Goal: Task Accomplishment & Management: Manage account settings

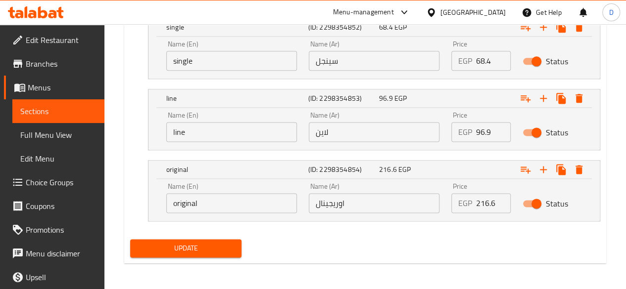
scroll to position [77, 0]
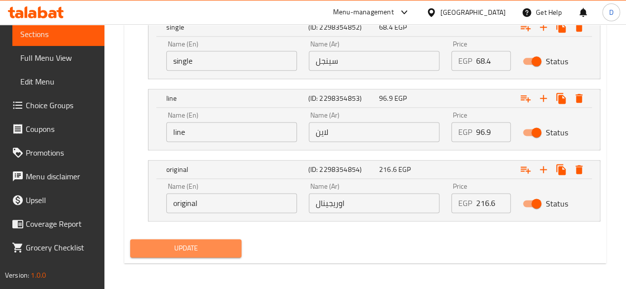
click at [211, 252] on span "Update" at bounding box center [186, 248] width 96 height 12
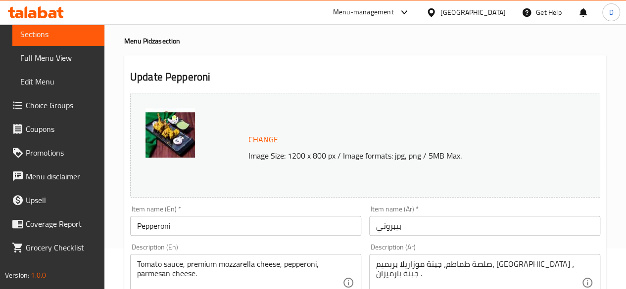
scroll to position [17, 0]
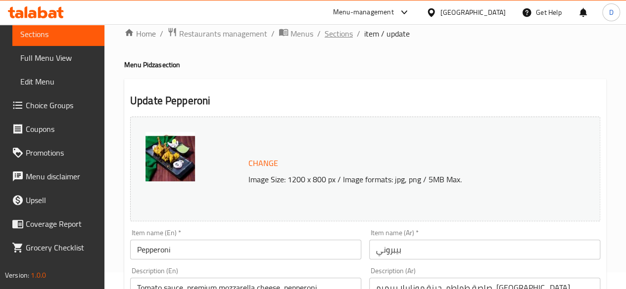
click at [343, 32] on span "Sections" at bounding box center [338, 34] width 28 height 12
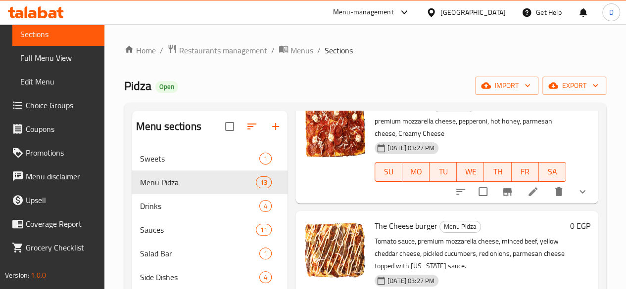
scroll to position [188, 0]
click at [527, 185] on icon at bounding box center [533, 191] width 12 height 12
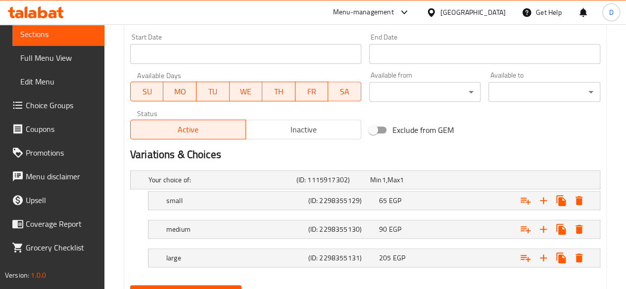
scroll to position [473, 0]
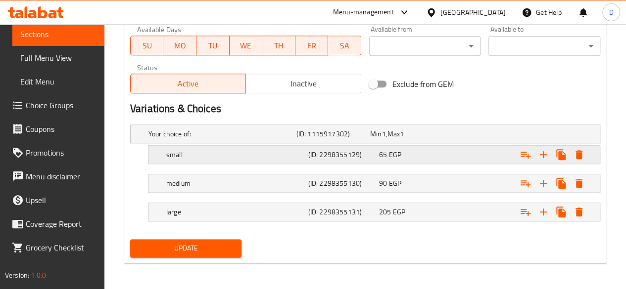
click div "Expand"
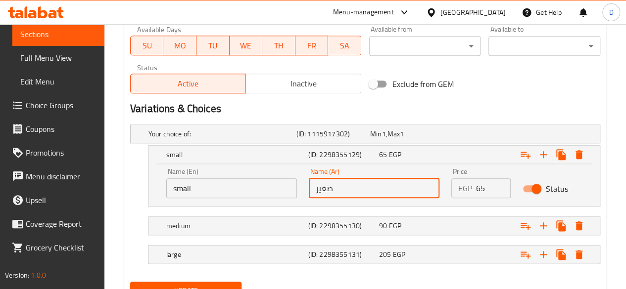
click input "صغير"
type input "ص"
click input "text"
type input "سينجل"
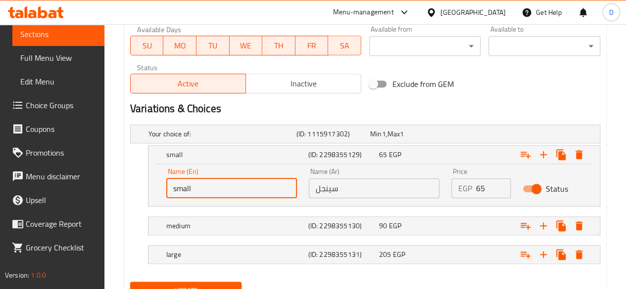
click input "small"
type input "s"
click input "text"
type input "Single"
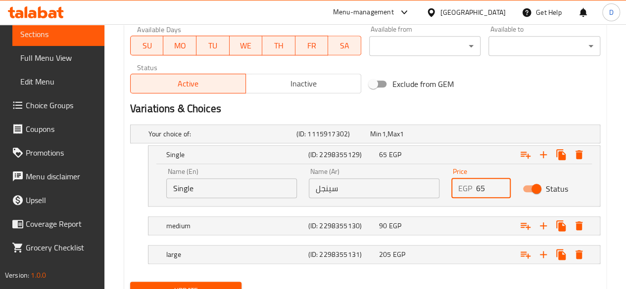
click input "65"
type input "6"
type input "74.1"
click h5 "medium"
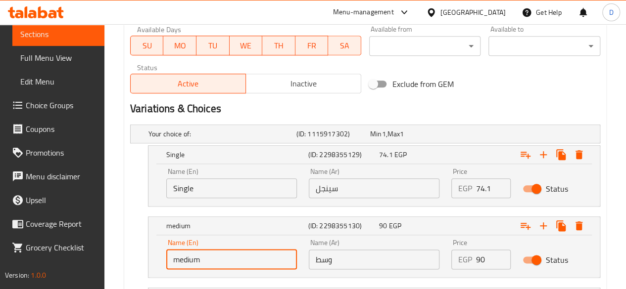
click input "medium"
type input "m"
click input "text"
type input "l"
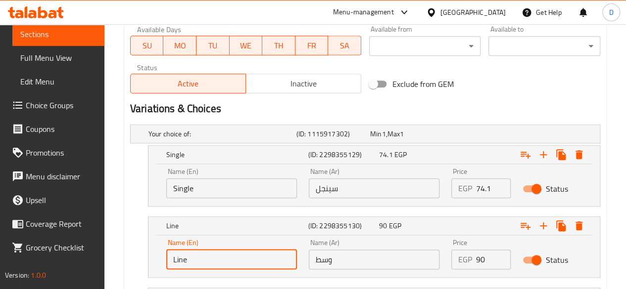
type input "Line"
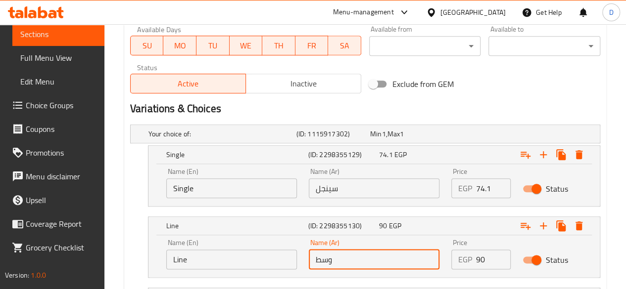
click input "وسط"
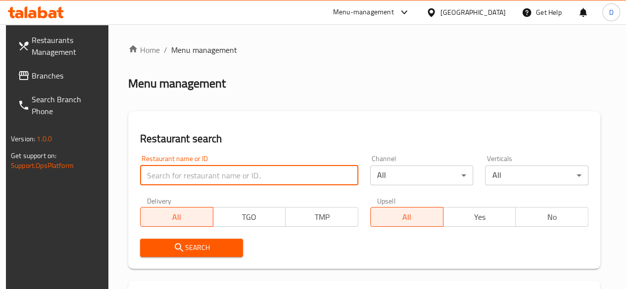
click at [204, 174] on input "search" at bounding box center [249, 176] width 218 height 20
type input "pidza"
click button "Search" at bounding box center [191, 248] width 103 height 18
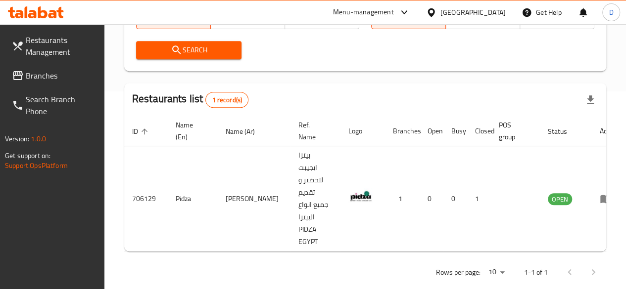
scroll to position [201, 0]
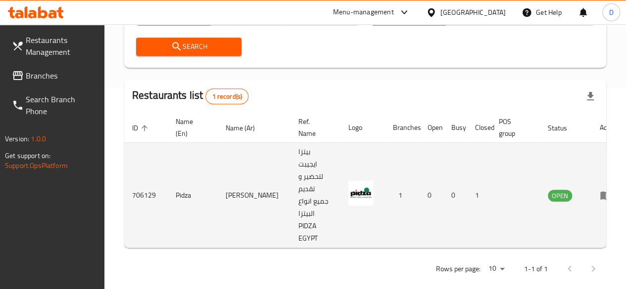
click at [592, 195] on td "enhanced table" at bounding box center [609, 195] width 34 height 105
click at [600, 192] on icon "enhanced table" at bounding box center [605, 196] width 11 height 8
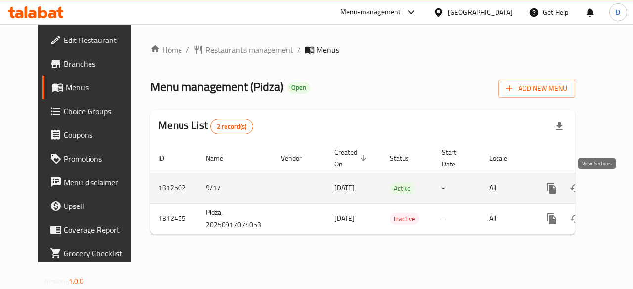
click at [617, 185] on icon "enhanced table" at bounding box center [623, 189] width 12 height 12
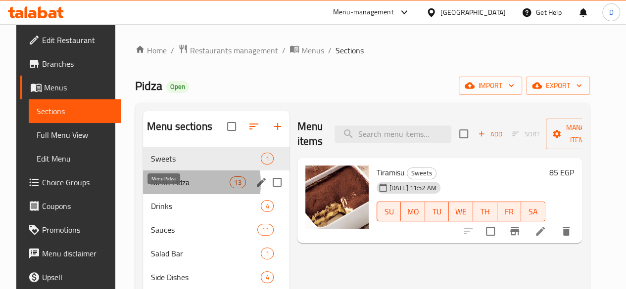
click at [168, 188] on span "Menu Pidza" at bounding box center [190, 183] width 79 height 12
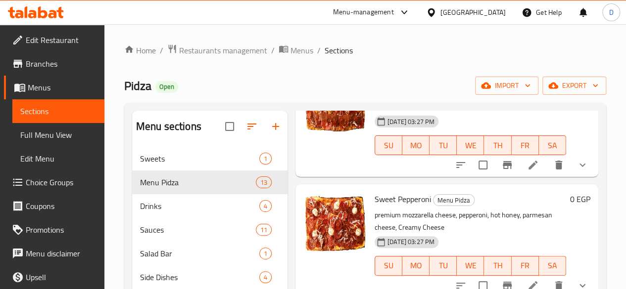
scroll to position [96, 0]
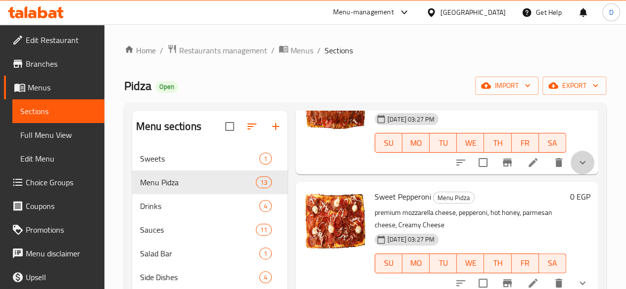
click at [584, 151] on button "show more" at bounding box center [582, 163] width 24 height 24
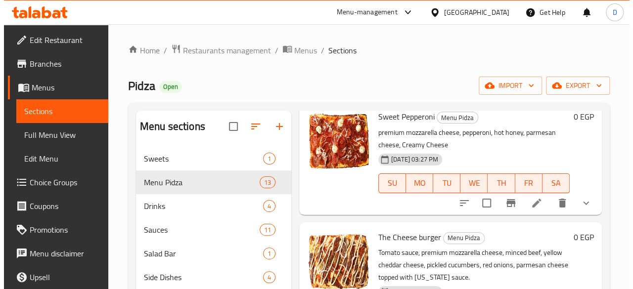
scroll to position [264, 0]
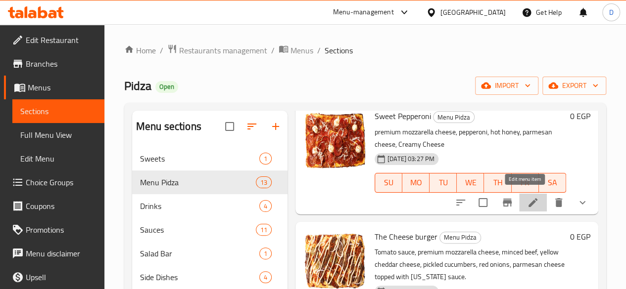
click at [527, 198] on icon at bounding box center [533, 203] width 12 height 12
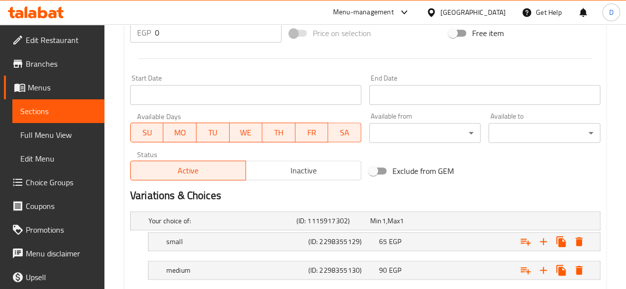
scroll to position [473, 0]
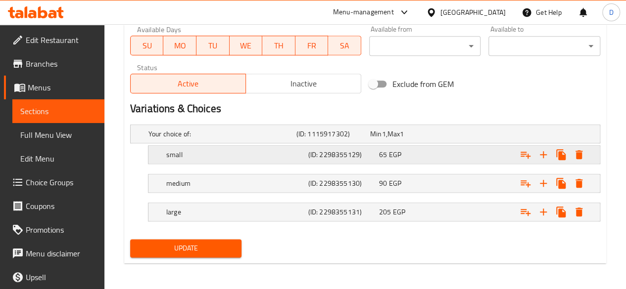
click at [256, 153] on h5 "small" at bounding box center [235, 155] width 138 height 10
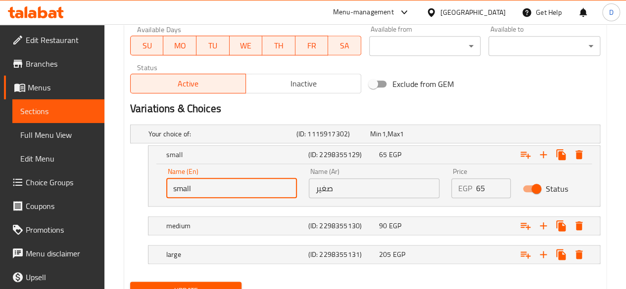
click at [259, 183] on input "small" at bounding box center [231, 189] width 131 height 20
type input "s"
type input "Single"
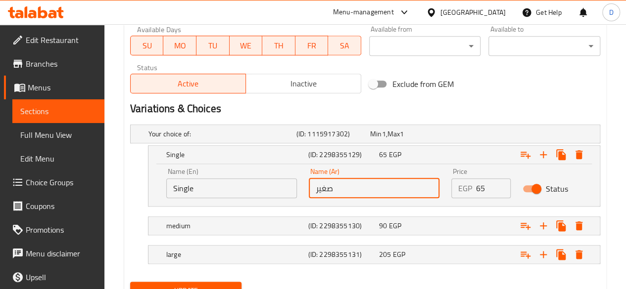
drag, startPoint x: 301, startPoint y: 195, endPoint x: 229, endPoint y: 208, distance: 73.4
click at [229, 208] on div "Your choice of: (ID: 1115917302) Min 1 , Max 1 Name (En) Your choice of: Name (…" at bounding box center [365, 199] width 478 height 157
click at [338, 186] on input "text" at bounding box center [374, 189] width 131 height 20
type input "سينجل"
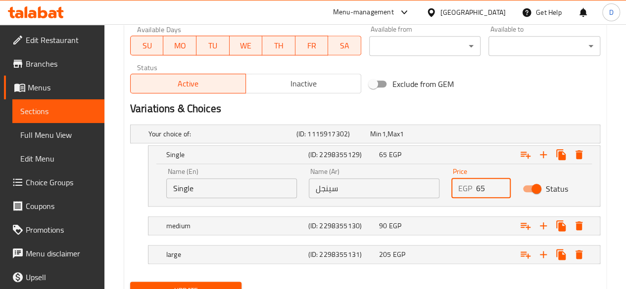
drag, startPoint x: 491, startPoint y: 185, endPoint x: 429, endPoint y: 187, distance: 61.4
click at [429, 187] on div "Name (En) Single Name (En) Name (Ar) سينجل Name (Ar) Price EGP 65 Price Status" at bounding box center [373, 183] width 427 height 42
type input "74.1"
click at [313, 223] on h5 "(ID: 2298355130)" at bounding box center [341, 226] width 67 height 10
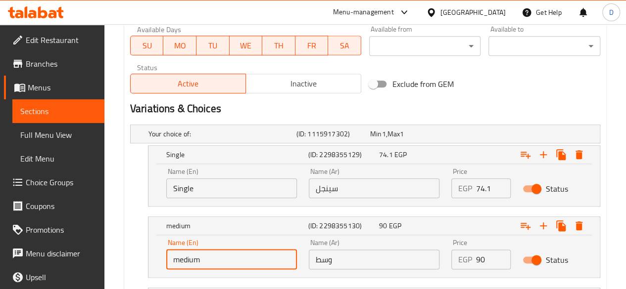
drag, startPoint x: 215, startPoint y: 256, endPoint x: 70, endPoint y: 254, distance: 145.4
type input "Line"
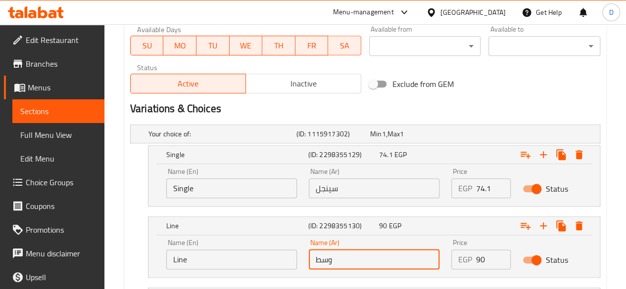
drag, startPoint x: 363, startPoint y: 261, endPoint x: 166, endPoint y: 258, distance: 196.9
click at [166, 258] on div "Name (En) Line Name (En) Name (Ar) وسط Name (Ar) Price EGP 90 Price Status" at bounding box center [373, 254] width 427 height 42
click at [380, 254] on input "text" at bounding box center [374, 260] width 131 height 20
type input "لاين"
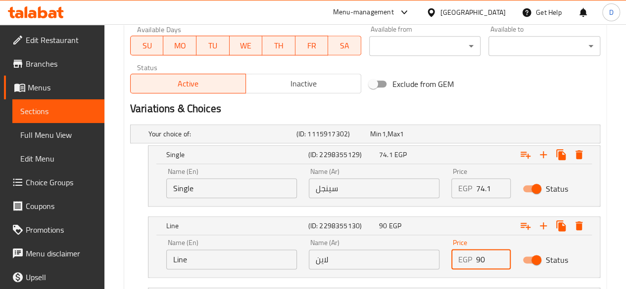
drag, startPoint x: 495, startPoint y: 256, endPoint x: 426, endPoint y: 258, distance: 68.3
click at [426, 258] on div "Name (En) Line Name (En) Name (Ar) لاين Name (Ar) Price EGP 90 Price Status" at bounding box center [373, 254] width 427 height 42
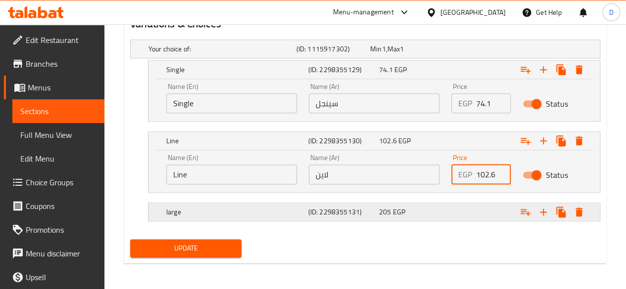
type input "102.6"
click at [416, 212] on div "205 EGP" at bounding box center [412, 212] width 67 height 10
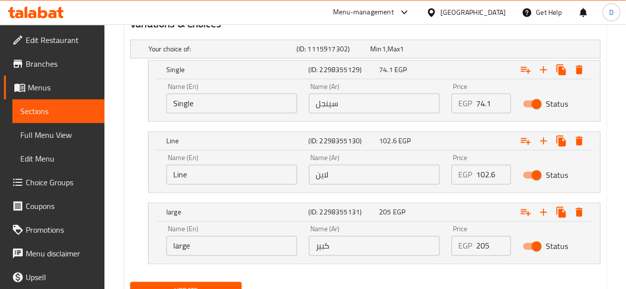
drag, startPoint x: 196, startPoint y: 235, endPoint x: 135, endPoint y: 237, distance: 61.4
click at [135, 237] on div "large (ID: 2298355131) 205 EGP Name (En) large Name (En) Name (Ar) كبير Name (A…" at bounding box center [365, 233] width 470 height 61
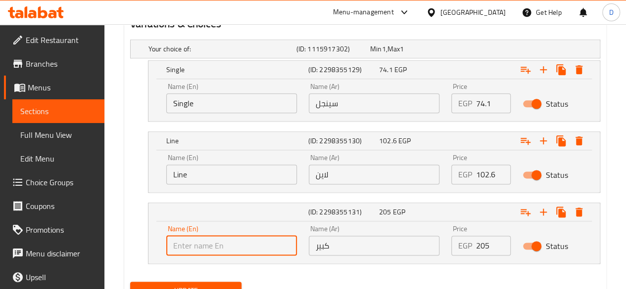
click at [231, 240] on input "text" at bounding box center [231, 246] width 131 height 20
type input "Original"
drag, startPoint x: 349, startPoint y: 240, endPoint x: 160, endPoint y: 240, distance: 189.4
click at [160, 240] on div "Name (En) Original Name (En) Name (Ar) كبير Name (Ar) Price EGP 205 Price Status" at bounding box center [373, 241] width 427 height 42
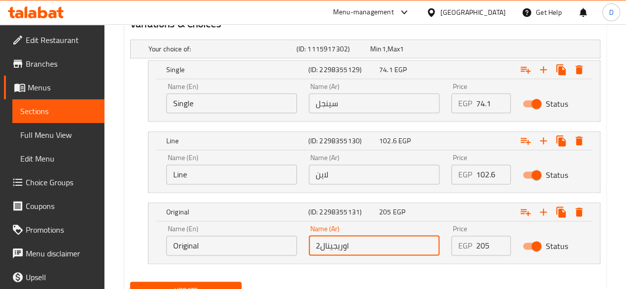
type input "اوريجينال"
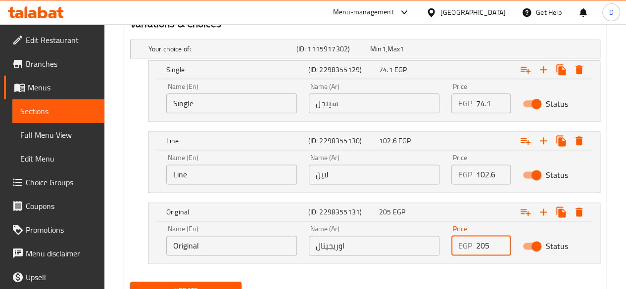
drag, startPoint x: 491, startPoint y: 240, endPoint x: 392, endPoint y: 249, distance: 99.8
click at [392, 249] on div "Name (En) Original Name (En) Name (Ar) اوريجينال Name (Ar) Price EGP 205 Price …" at bounding box center [373, 241] width 427 height 42
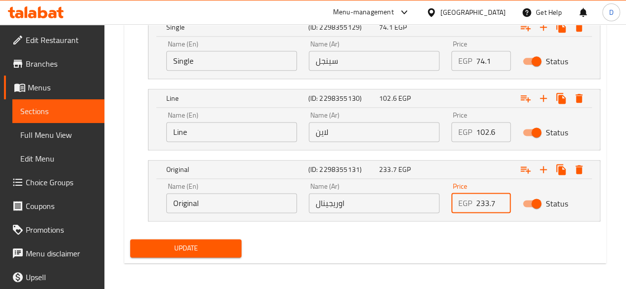
type input "233.7"
click at [168, 242] on span "Update" at bounding box center [186, 248] width 96 height 12
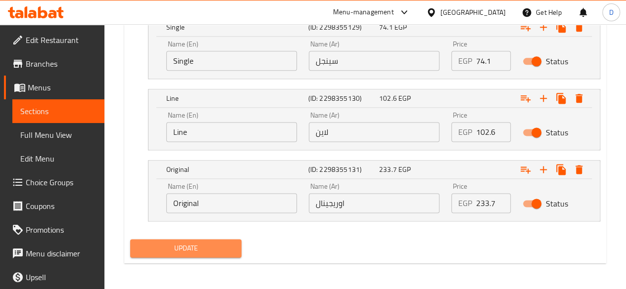
click at [168, 242] on span "Update" at bounding box center [186, 248] width 96 height 12
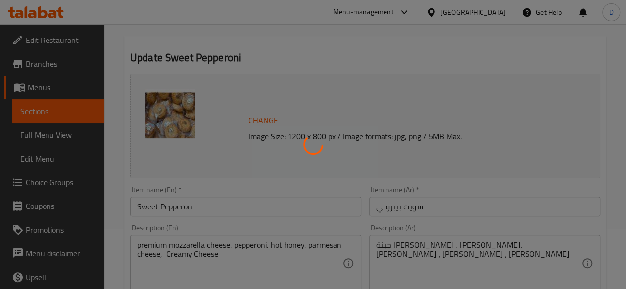
scroll to position [0, 0]
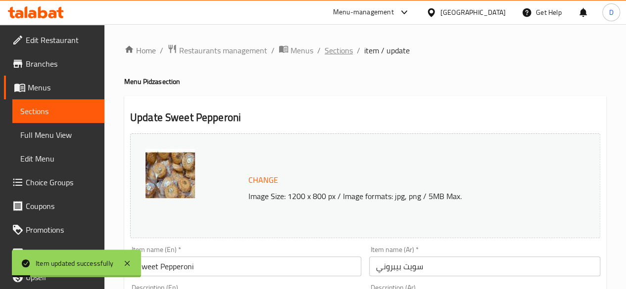
click at [335, 55] on span "Sections" at bounding box center [338, 51] width 28 height 12
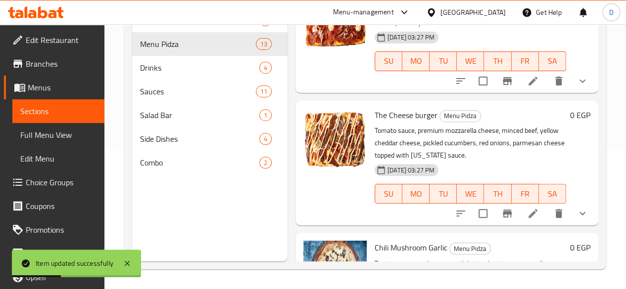
scroll to position [160, 0]
click at [528, 204] on li at bounding box center [533, 213] width 28 height 18
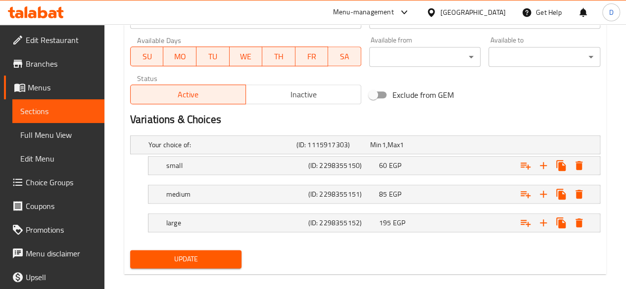
scroll to position [473, 0]
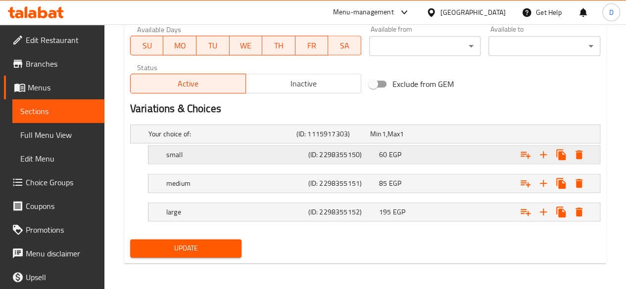
click at [457, 158] on div "Expand" at bounding box center [519, 155] width 142 height 22
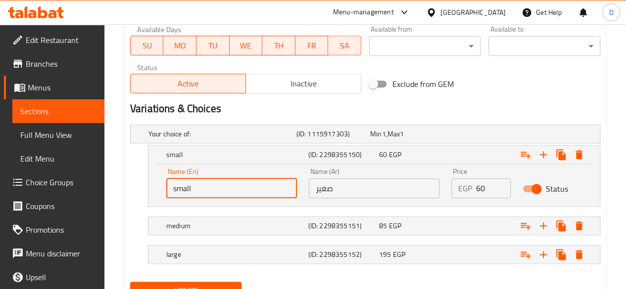
drag, startPoint x: 204, startPoint y: 196, endPoint x: 78, endPoint y: 198, distance: 126.2
type input "Single"
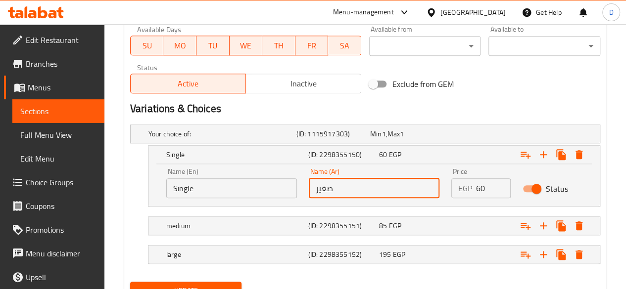
drag, startPoint x: 373, startPoint y: 187, endPoint x: 291, endPoint y: 173, distance: 82.9
click at [291, 173] on div "Name (En) Single Name (En) Name (Ar) صغير Name (Ar) Price EGP 60 Price Status" at bounding box center [373, 183] width 427 height 42
click at [343, 182] on input "text" at bounding box center [374, 189] width 131 height 20
type input "سينجل"
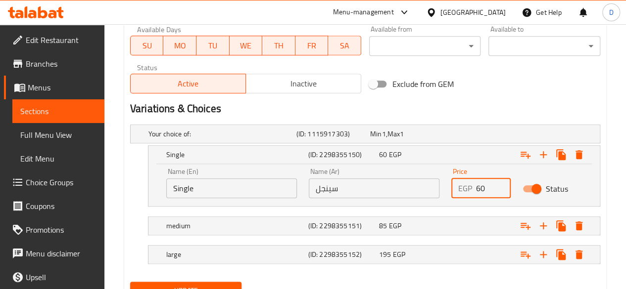
drag, startPoint x: 493, startPoint y: 188, endPoint x: 441, endPoint y: 189, distance: 51.9
click at [441, 189] on div "Name (En) Single Name (En) Name (Ar) سينجل Name (Ar) Price EGP 60 Price Status" at bounding box center [373, 183] width 427 height 42
type input "68.4"
click at [457, 219] on div "Expand" at bounding box center [519, 226] width 142 height 22
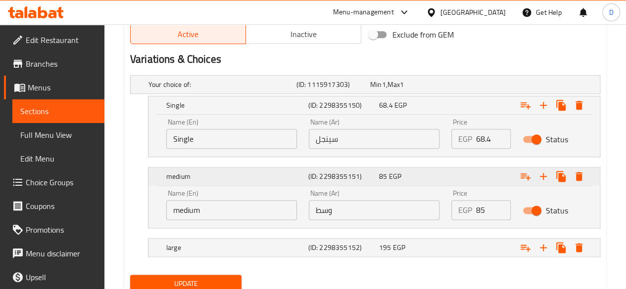
scroll to position [523, 0]
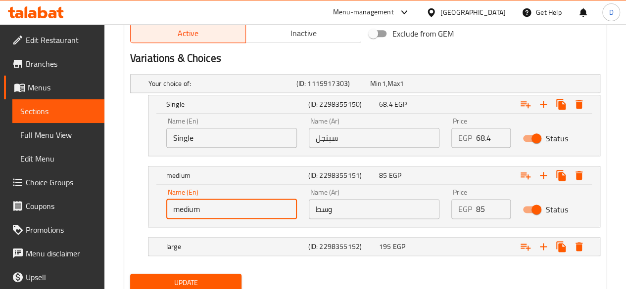
drag, startPoint x: 226, startPoint y: 200, endPoint x: 139, endPoint y: 211, distance: 87.7
click at [139, 211] on div "medium (ID: 2298355151) 85 EGP Name (En) medium Name (En) Name (Ar) وسط Name (A…" at bounding box center [365, 196] width 470 height 61
type input "]"
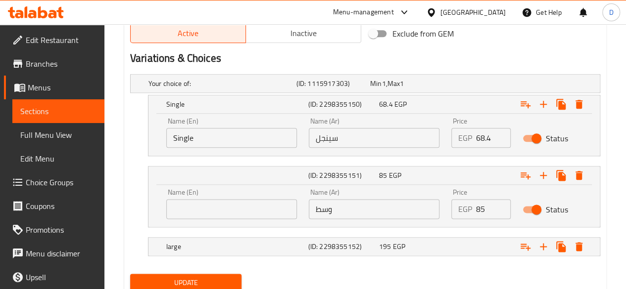
click at [139, 211] on div "(ID: 2298355151) 85 EGP Name (En) Name (En) Name (Ar) وسط Name (Ar) Price EGP 8…" at bounding box center [365, 196] width 470 height 61
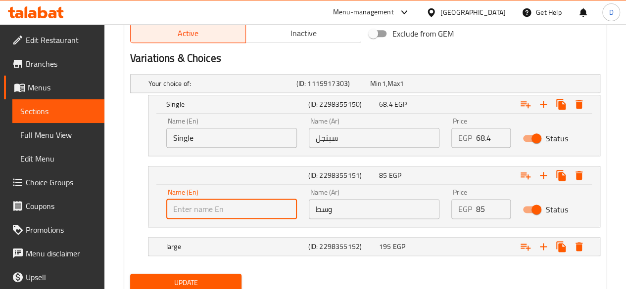
click at [209, 204] on input "text" at bounding box center [231, 209] width 131 height 20
type input "Line"
drag, startPoint x: 360, startPoint y: 207, endPoint x: 220, endPoint y: 213, distance: 140.6
click at [220, 213] on div "Name (En) Line Name (En) Name (Ar) وسط Name (Ar) Price EGP 85 Price Status" at bounding box center [373, 204] width 427 height 42
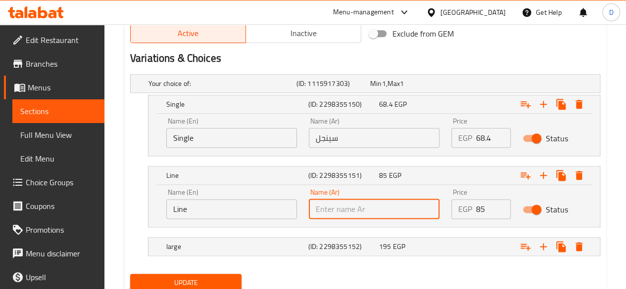
click at [337, 208] on input "text" at bounding box center [374, 209] width 131 height 20
type input "لاين"
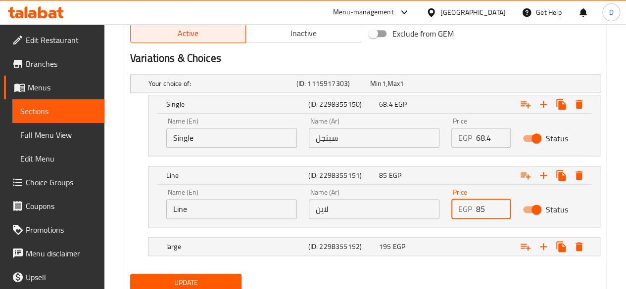
drag, startPoint x: 490, startPoint y: 207, endPoint x: 447, endPoint y: 204, distance: 43.2
click at [447, 204] on div "Price EGP 85 Price" at bounding box center [480, 204] width 71 height 42
click at [418, 240] on div "Your choice of: (ID: 1115917303) Min 1 , Max 1 Name (En) Your choice of: Name (…" at bounding box center [365, 170] width 478 height 200
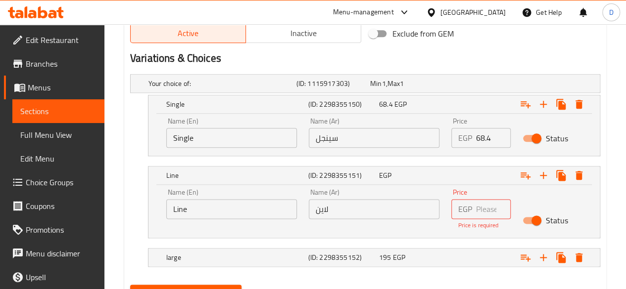
click at [474, 211] on div "EGP Price" at bounding box center [480, 209] width 59 height 20
drag, startPoint x: 439, startPoint y: 220, endPoint x: 446, endPoint y: 313, distance: 93.2
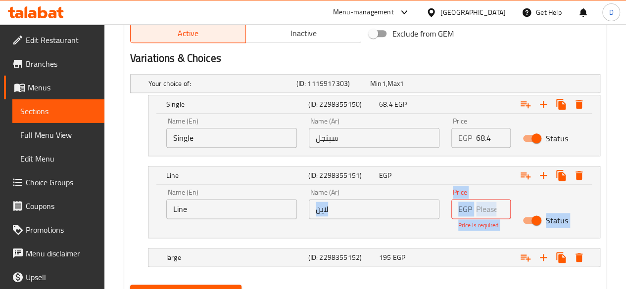
scroll to position [554, 0]
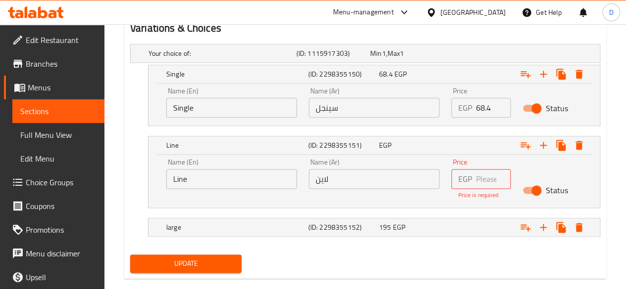
click at [483, 123] on div "Name (En) Single Name (En) Name (Ar) سينجل Name (Ar) Price EGP 68.4 Price Status" at bounding box center [373, 105] width 451 height 42
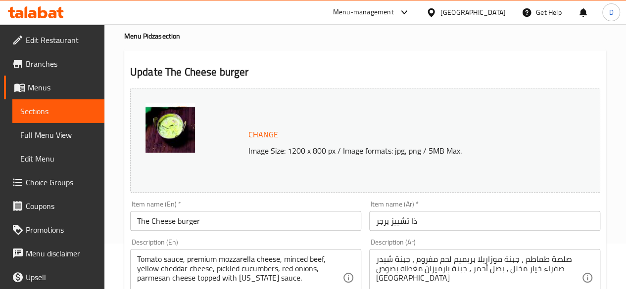
scroll to position [0, 0]
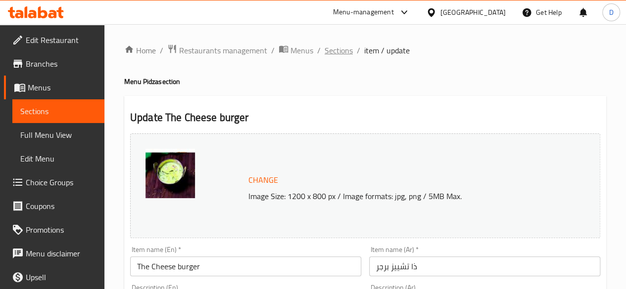
click at [348, 50] on span "Sections" at bounding box center [338, 51] width 28 height 12
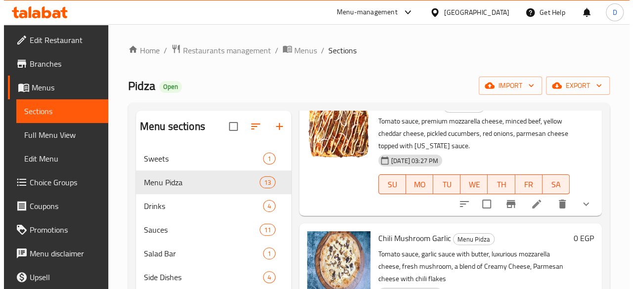
scroll to position [308, 0]
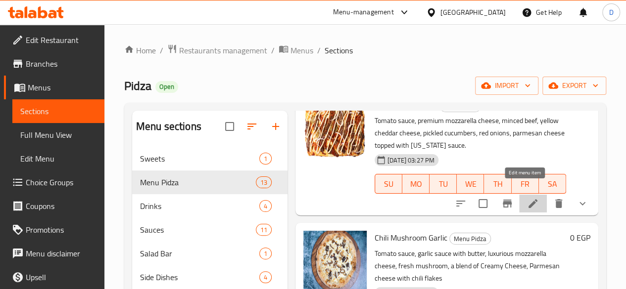
click at [527, 198] on icon at bounding box center [533, 204] width 12 height 12
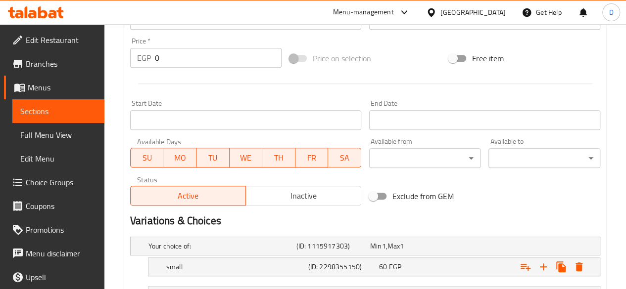
scroll to position [473, 0]
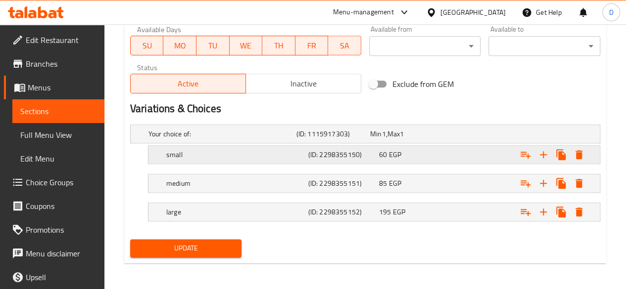
click at [459, 156] on div "Expand" at bounding box center [519, 155] width 142 height 22
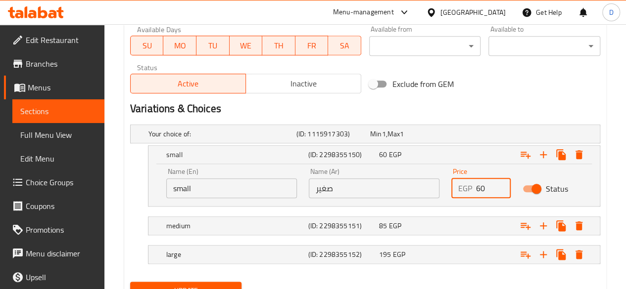
drag, startPoint x: 491, startPoint y: 182, endPoint x: 424, endPoint y: 204, distance: 69.9
click at [424, 204] on div "Name (En) small Name (En) Name (Ar) صغير Name (Ar) Price EGP 60 Price Status" at bounding box center [373, 185] width 451 height 42
click at [424, 204] on div "Name (En) small Name (En) Name (Ar) صغير Name (Ar) Price EGP 6 Price Status" at bounding box center [373, 185] width 451 height 42
click at [474, 187] on div "EGP 6 Price" at bounding box center [480, 189] width 59 height 20
click at [477, 189] on input "6" at bounding box center [493, 189] width 35 height 20
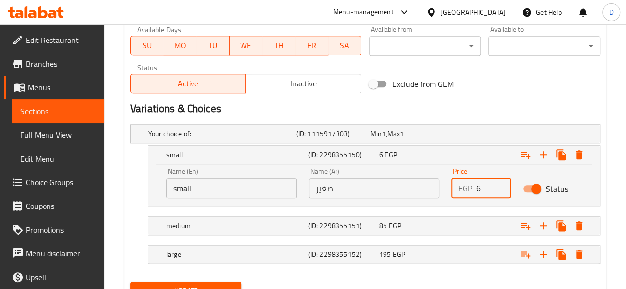
click at [483, 193] on input "6" at bounding box center [493, 189] width 35 height 20
click at [488, 192] on input "68" at bounding box center [493, 189] width 35 height 20
click at [488, 192] on input "68.4" at bounding box center [493, 189] width 35 height 20
type input "68.4"
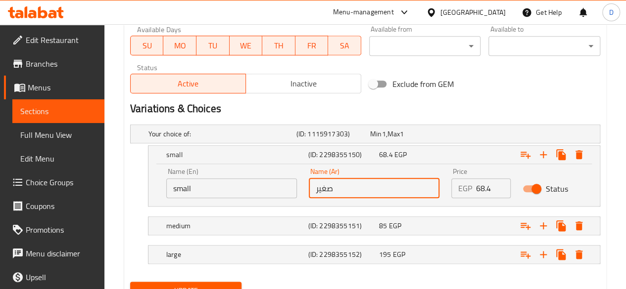
drag, startPoint x: 387, startPoint y: 190, endPoint x: 268, endPoint y: 210, distance: 120.8
click at [268, 210] on div "Your choice of: (ID: 1115917303) Min 1 , Max 1 Name (En) Your choice of: Name (…" at bounding box center [365, 199] width 478 height 157
click at [268, 210] on nav at bounding box center [365, 213] width 470 height 8
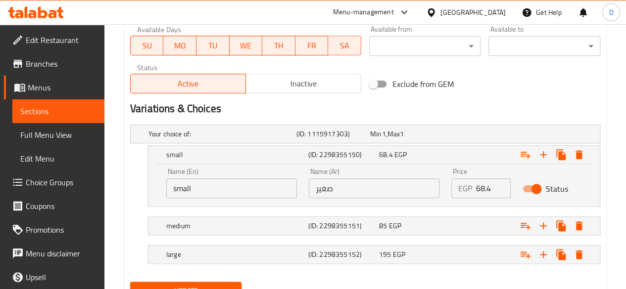
click at [268, 210] on nav at bounding box center [365, 213] width 470 height 8
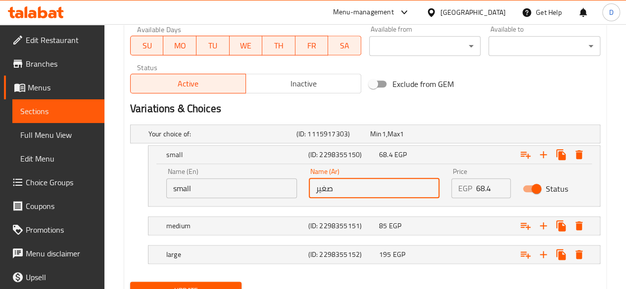
click at [364, 181] on input "صغير" at bounding box center [374, 189] width 131 height 20
type input "صغي"
click at [364, 181] on input "text" at bounding box center [374, 189] width 131 height 20
click at [364, 181] on input "لا" at bounding box center [374, 189] width 131 height 20
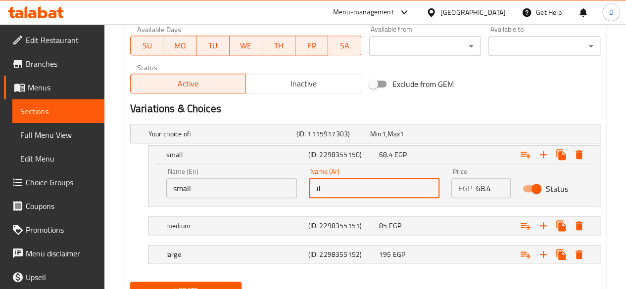
type input "ل"
click at [364, 181] on input "text" at bounding box center [374, 189] width 131 height 20
click at [364, 181] on input "س" at bounding box center [374, 189] width 131 height 20
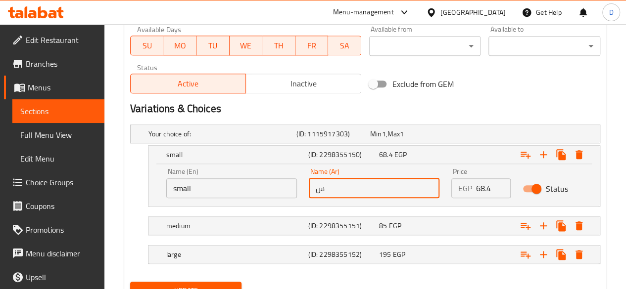
type input "سينجل"
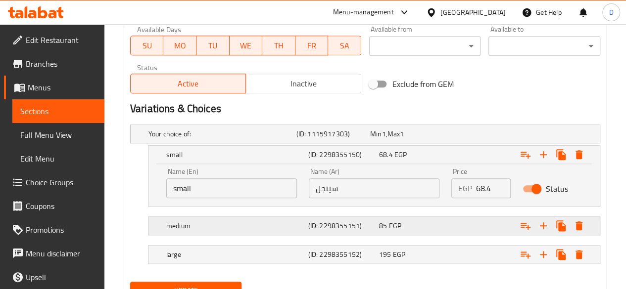
click at [371, 221] on h5 "(ID: 2298355151)" at bounding box center [341, 226] width 67 height 10
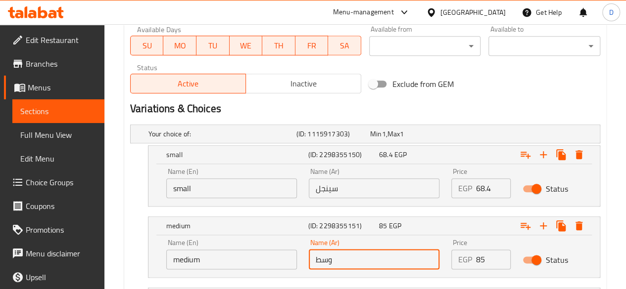
click at [389, 261] on input "وسط" at bounding box center [374, 260] width 131 height 20
type input "و"
click at [389, 261] on input "لا" at bounding box center [374, 260] width 131 height 20
type input "لاين"
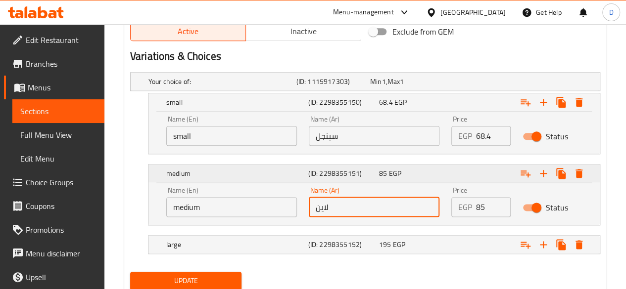
scroll to position [558, 0]
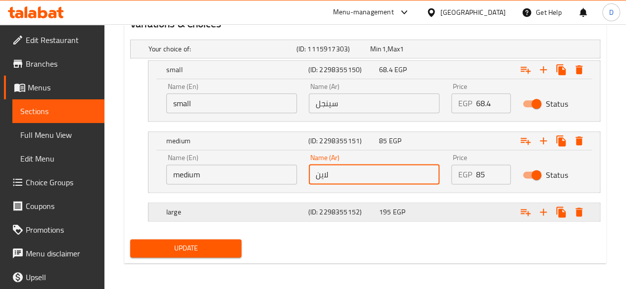
click at [377, 211] on div "195 EGP" at bounding box center [412, 212] width 71 height 14
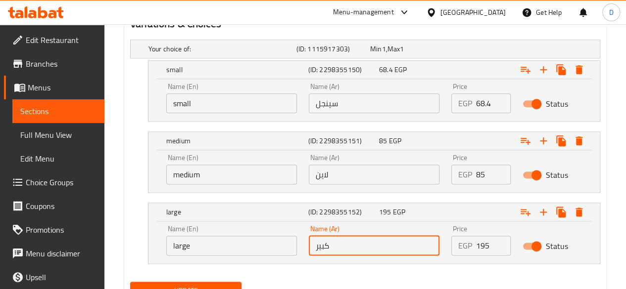
click at [373, 236] on input "كبير" at bounding box center [374, 246] width 131 height 20
type input "ك"
click at [373, 236] on input "ك" at bounding box center [374, 246] width 131 height 20
click at [373, 236] on input "text" at bounding box center [374, 246] width 131 height 20
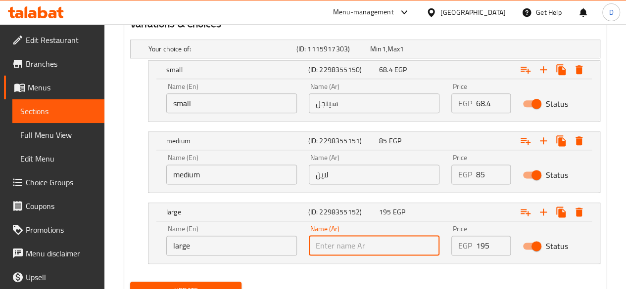
type input "اوريجينال"
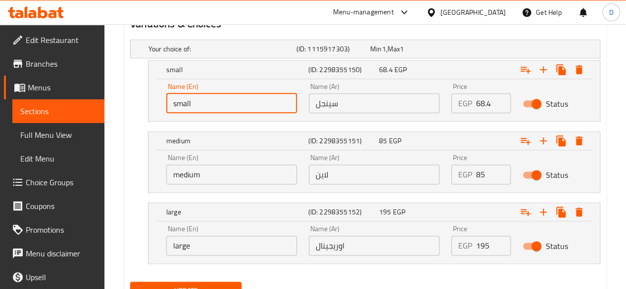
click at [210, 106] on input "small" at bounding box center [231, 103] width 131 height 20
type input "s"
click at [210, 106] on input "text" at bounding box center [231, 103] width 131 height 20
type input "Single"
click at [252, 172] on input "medium" at bounding box center [231, 175] width 131 height 20
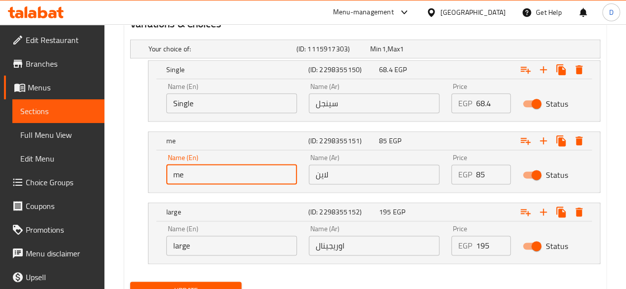
type input "m"
click at [252, 172] on input "text" at bounding box center [231, 175] width 131 height 20
type input "Line"
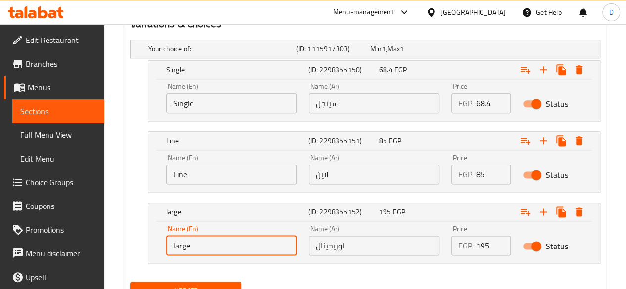
click at [206, 247] on input "large" at bounding box center [231, 246] width 131 height 20
type input "l"
click at [206, 247] on input "text" at bounding box center [231, 246] width 131 height 20
type input "Original"
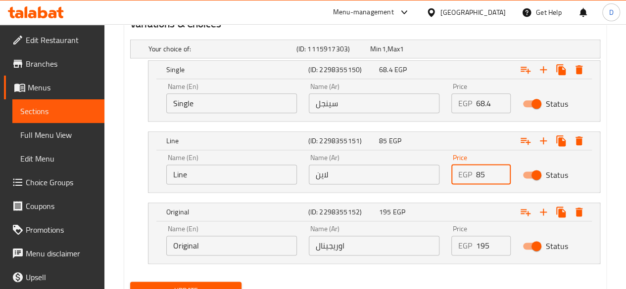
drag, startPoint x: 489, startPoint y: 175, endPoint x: 363, endPoint y: 184, distance: 125.9
click at [363, 184] on div "Name (En) Line Name (En) Name (Ar) لاين Name (Ar) Price EGP 85 Price Status" at bounding box center [373, 169] width 427 height 42
type input "96.9"
click at [363, 184] on div "Name (Ar) لاين Name (Ar)" at bounding box center [374, 169] width 142 height 42
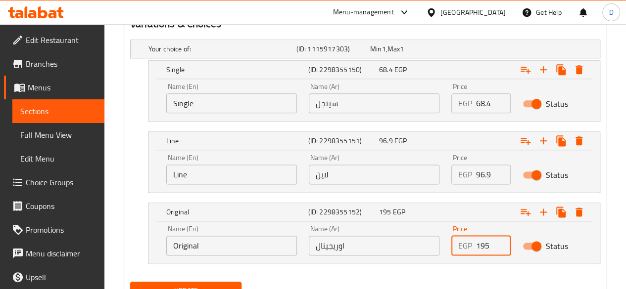
click at [492, 243] on input "195" at bounding box center [493, 246] width 35 height 20
type input "1"
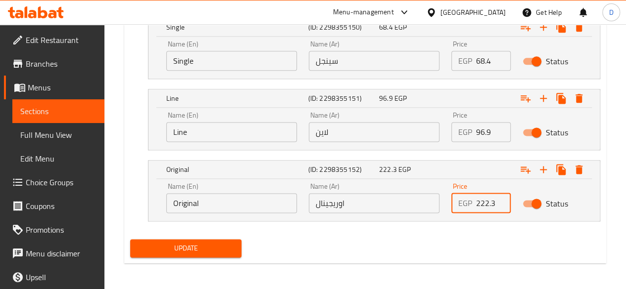
type input "222.3"
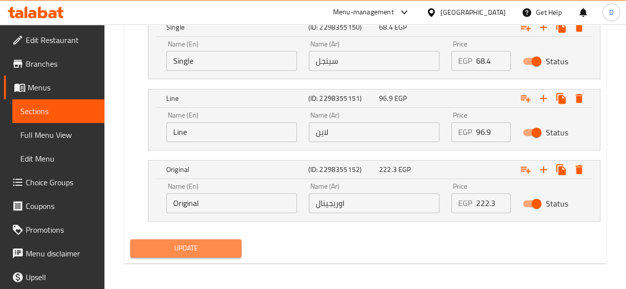
click at [188, 243] on span "Update" at bounding box center [186, 248] width 96 height 12
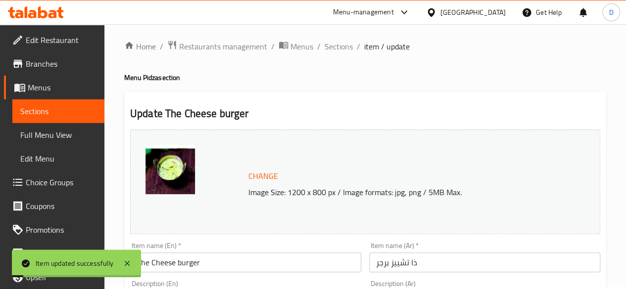
scroll to position [0, 0]
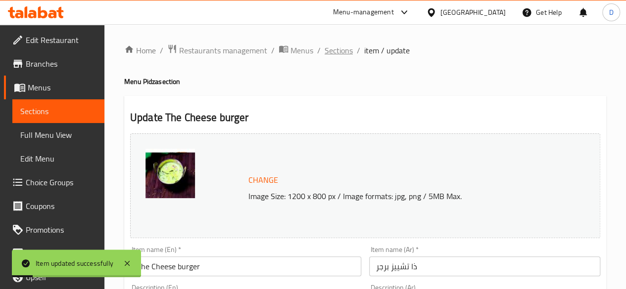
click at [347, 45] on span "Sections" at bounding box center [338, 51] width 28 height 12
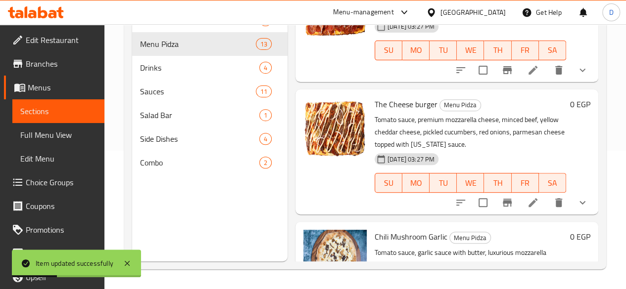
scroll to position [171, 0]
click at [370, 51] on div "SU MO TU WE TH FR SA" at bounding box center [469, 50] width 199 height 28
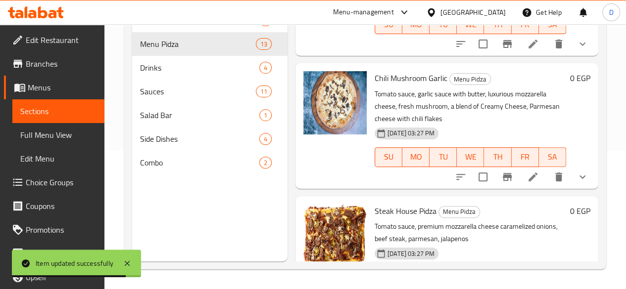
scroll to position [331, 0]
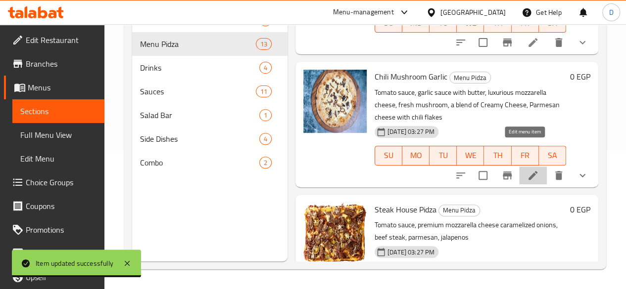
click at [528, 171] on icon at bounding box center [532, 175] width 9 height 9
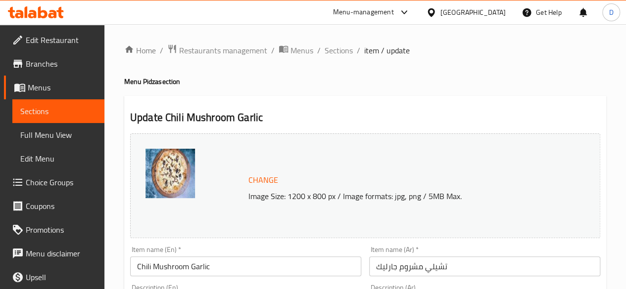
click at [522, 153] on div "Change Image Size: 1200 x 800 px / Image formats: jpg, png / 5MB Max." at bounding box center [365, 186] width 470 height 105
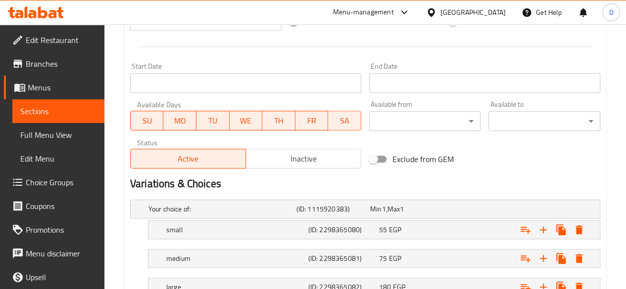
scroll to position [473, 0]
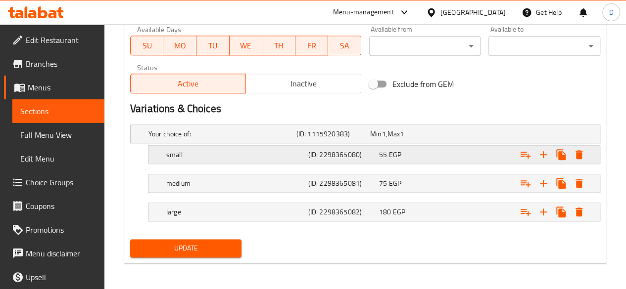
click at [462, 158] on div "Expand" at bounding box center [519, 155] width 142 height 22
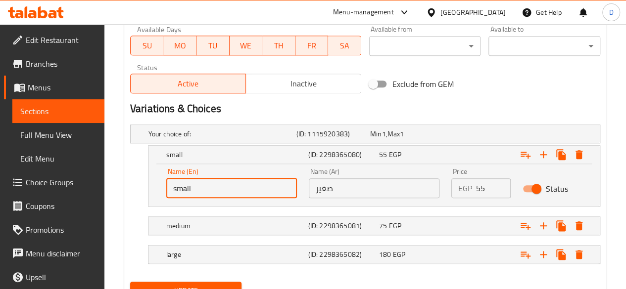
drag, startPoint x: 228, startPoint y: 180, endPoint x: 40, endPoint y: 169, distance: 188.8
click at [192, 181] on input "text" at bounding box center [231, 189] width 131 height 20
type input "Single"
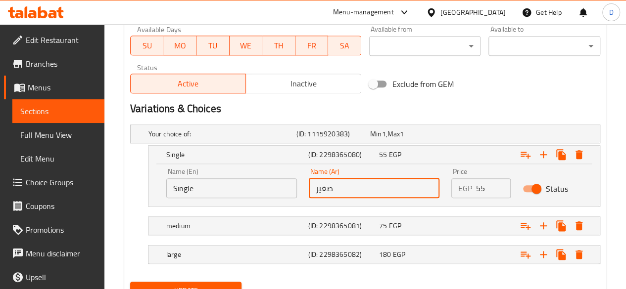
drag, startPoint x: 309, startPoint y: 201, endPoint x: 279, endPoint y: 199, distance: 29.7
click at [279, 199] on div "Name (En) Single Name (En) Name (Ar) صغير Name (Ar) Price EGP 55 Price Status" at bounding box center [373, 183] width 427 height 42
type input "سينجل"
click at [389, 215] on div "medium (ID: 2298365081) 75 EGP" at bounding box center [376, 226] width 425 height 22
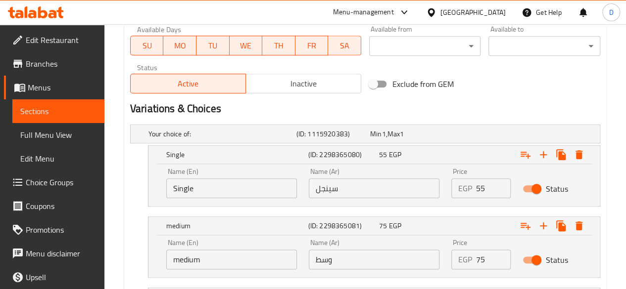
drag, startPoint x: 184, startPoint y: 262, endPoint x: 155, endPoint y: 261, distance: 28.7
click at [155, 261] on div "Name (En) medium Name (En) Name (Ar) وسط Name (Ar) Price EGP 75 Price Status" at bounding box center [373, 256] width 451 height 42
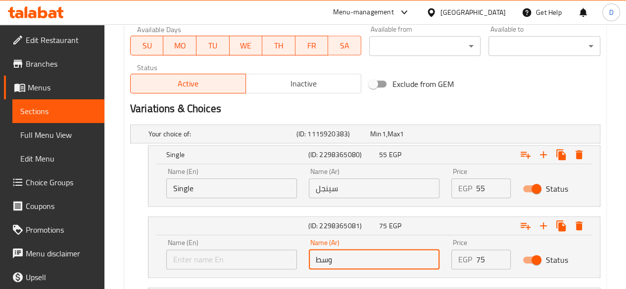
drag, startPoint x: 367, startPoint y: 261, endPoint x: 231, endPoint y: 265, distance: 136.1
click at [231, 265] on div "Name (En) Name (En) Name (Ar) وسط Name (Ar) Price EGP 75 Price Status" at bounding box center [373, 254] width 427 height 42
click at [334, 260] on input "text" at bounding box center [374, 260] width 131 height 20
type input "لاين"
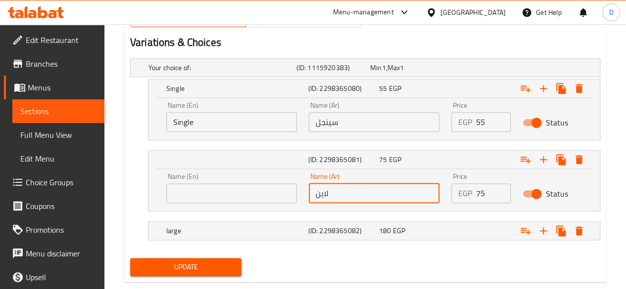
scroll to position [558, 0]
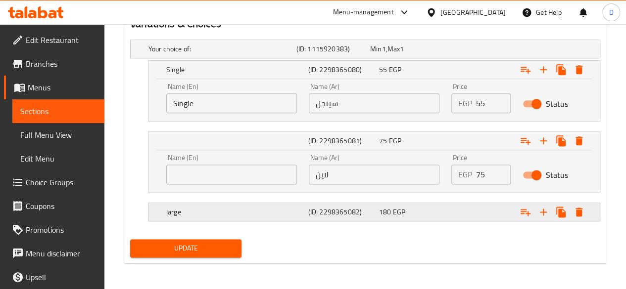
click at [366, 205] on div "(ID: 2298365082)" at bounding box center [341, 212] width 71 height 14
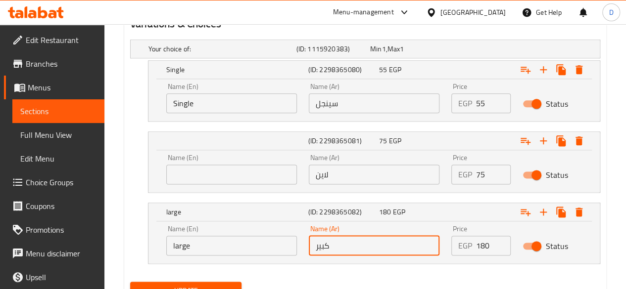
drag, startPoint x: 380, startPoint y: 243, endPoint x: 281, endPoint y: 247, distance: 99.0
click at [281, 247] on div "Name (En) large Name (En) Name (Ar) كبير Name (Ar) Price EGP 180 Price Status" at bounding box center [373, 241] width 427 height 42
click at [331, 248] on input "text" at bounding box center [374, 246] width 131 height 20
type input "اوريجينال"
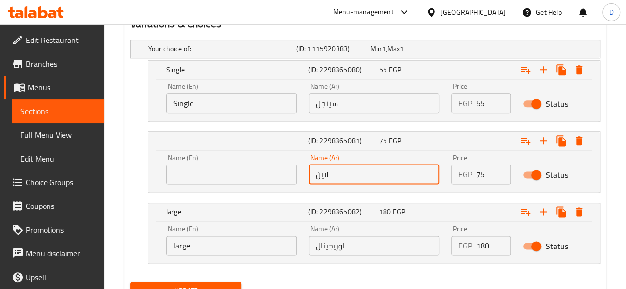
drag, startPoint x: 321, startPoint y: 171, endPoint x: 269, endPoint y: 175, distance: 51.6
click at [269, 175] on div "Name (En) Name (En) Name (Ar) لاين Name (Ar) Price EGP 75 Price Status" at bounding box center [373, 169] width 427 height 42
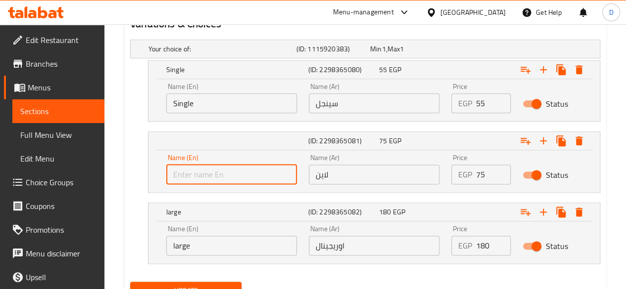
click at [269, 175] on input "text" at bounding box center [231, 175] width 131 height 20
type input "Line"
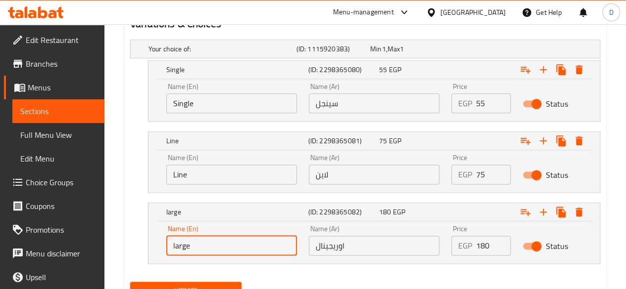
click at [245, 246] on input "large" at bounding box center [231, 246] width 131 height 20
type input "l"
type input "Original"
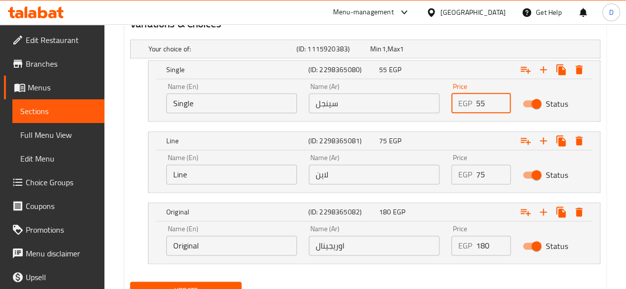
click at [494, 101] on input "55" at bounding box center [493, 103] width 35 height 20
type input "5"
type input "62.7"
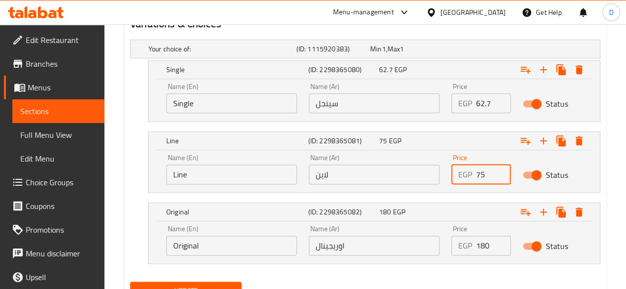
click at [494, 166] on input "75" at bounding box center [493, 175] width 35 height 20
type input "7"
type input "85.5"
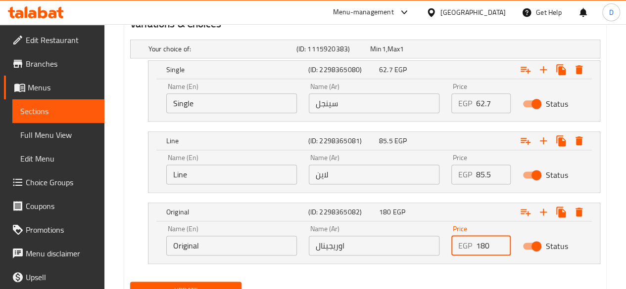
click at [495, 239] on input "180" at bounding box center [493, 246] width 35 height 20
type input "1"
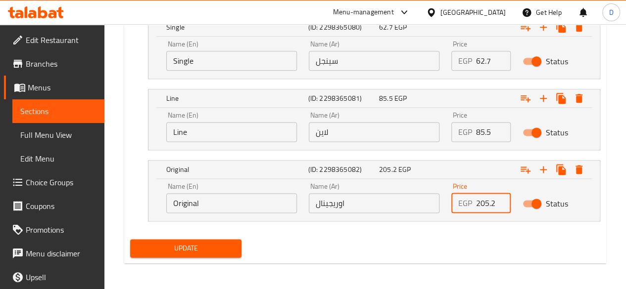
type input "205.2"
click at [222, 239] on button "Update" at bounding box center [186, 248] width 112 height 18
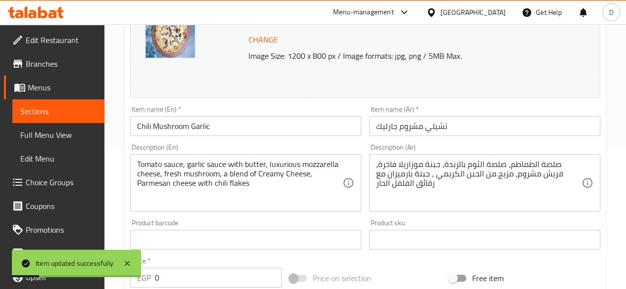
scroll to position [0, 0]
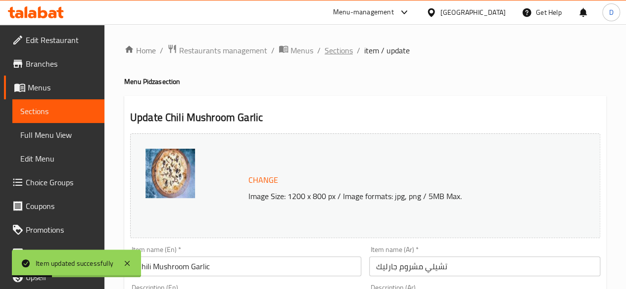
click at [344, 50] on span "Sections" at bounding box center [338, 51] width 28 height 12
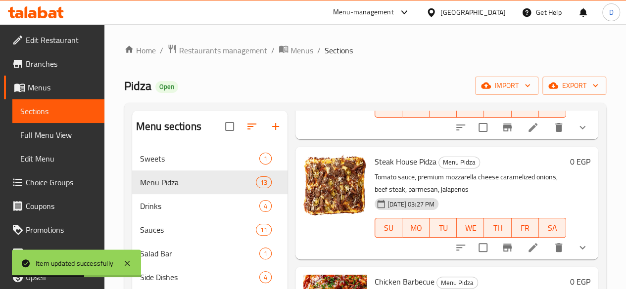
scroll to position [518, 0]
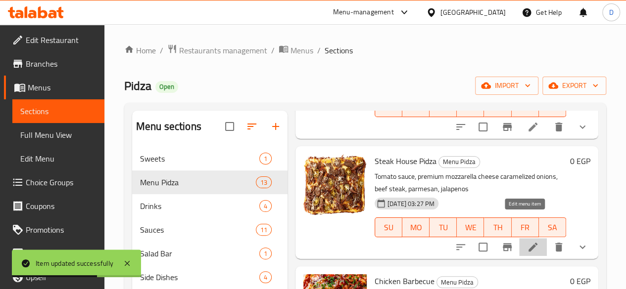
click at [527, 241] on icon at bounding box center [533, 247] width 12 height 12
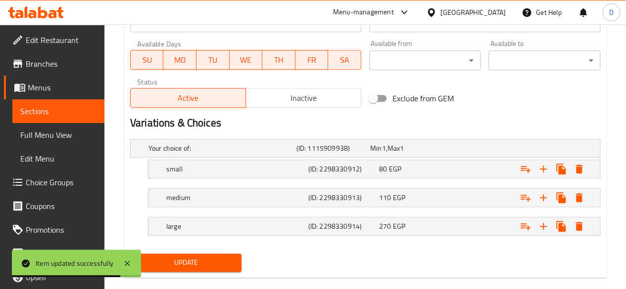
scroll to position [473, 0]
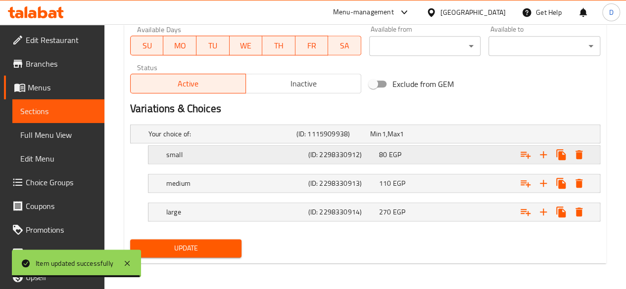
click at [275, 154] on h5 "small" at bounding box center [235, 155] width 138 height 10
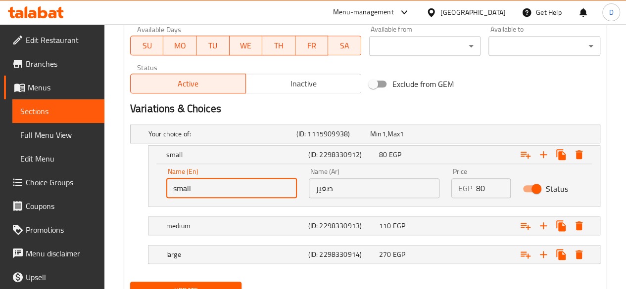
click at [231, 186] on input "small" at bounding box center [231, 189] width 131 height 20
type input "s"
click at [231, 186] on input "text" at bounding box center [231, 189] width 131 height 20
type input "Single"
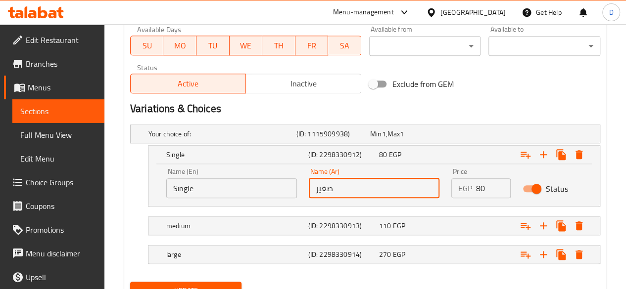
click at [358, 192] on input "صغير" at bounding box center [374, 189] width 131 height 20
type input "ص"
click at [358, 192] on input "text" at bounding box center [374, 189] width 131 height 20
type input "سينجل"
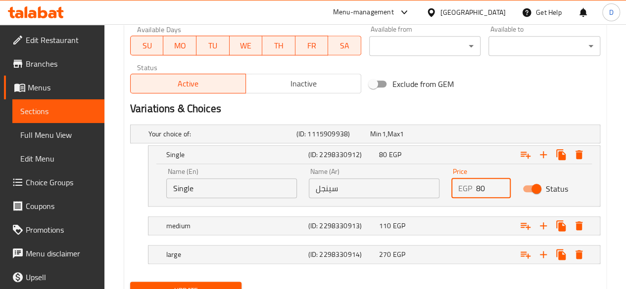
click at [495, 188] on input "80" at bounding box center [493, 189] width 35 height 20
click at [314, 222] on h5 "(ID: 2298330913)" at bounding box center [341, 226] width 67 height 10
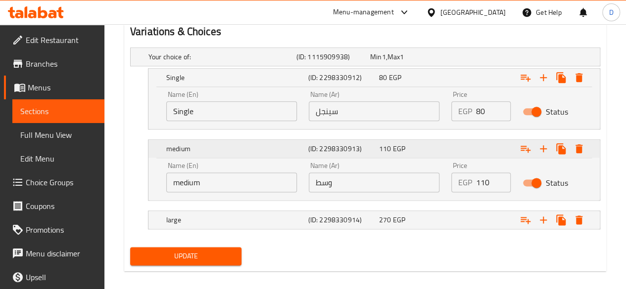
scroll to position [557, 0]
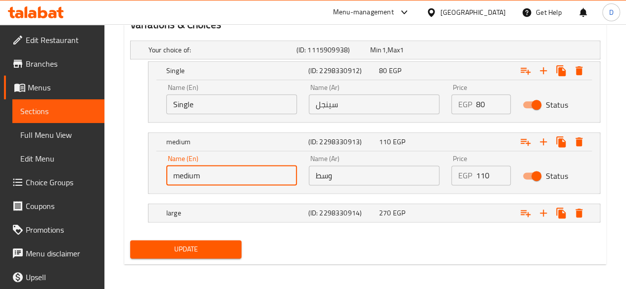
click at [261, 178] on input "medium" at bounding box center [231, 176] width 131 height 20
type input "m"
click at [261, 178] on input "text" at bounding box center [231, 176] width 131 height 20
type input "Line"
drag, startPoint x: 354, startPoint y: 177, endPoint x: 177, endPoint y: 158, distance: 178.1
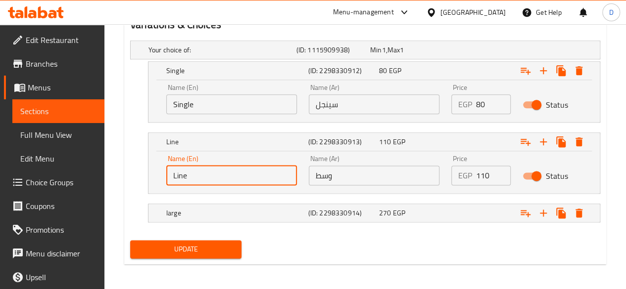
click at [177, 158] on div "Name (En) Line Name (En) Name (Ar) وسط Name (Ar) Price EGP 110 Price Status" at bounding box center [373, 170] width 427 height 42
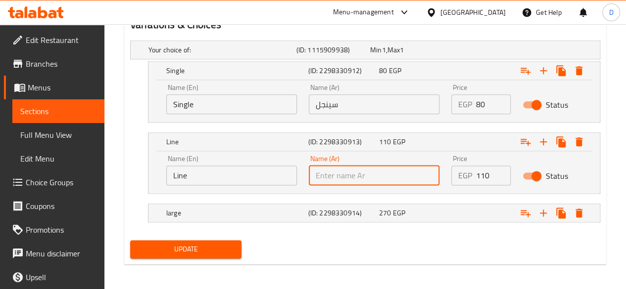
paste input "لاين"
type input "لاين"
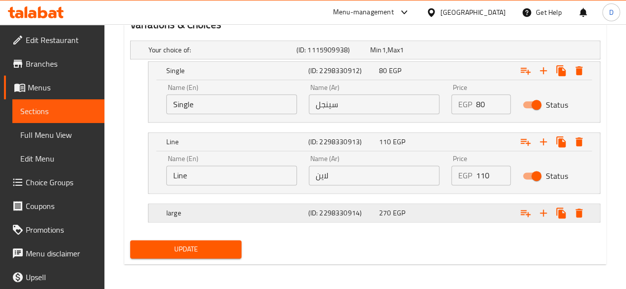
click at [222, 204] on div "large (ID: 2298330914) 270 EGP" at bounding box center [376, 213] width 425 height 22
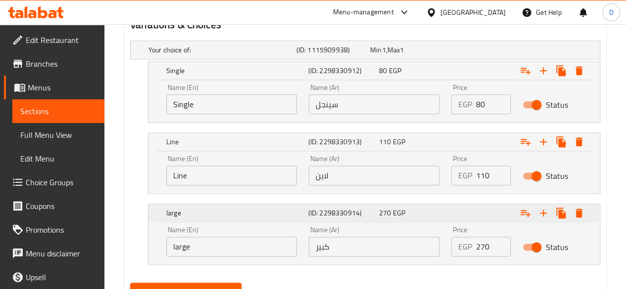
scroll to position [601, 0]
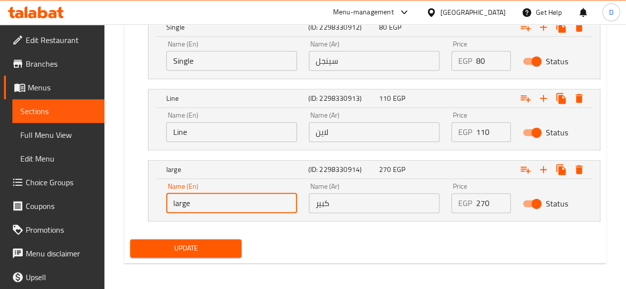
click at [219, 201] on input "large" at bounding box center [231, 203] width 131 height 20
type input "l"
type input "Original"
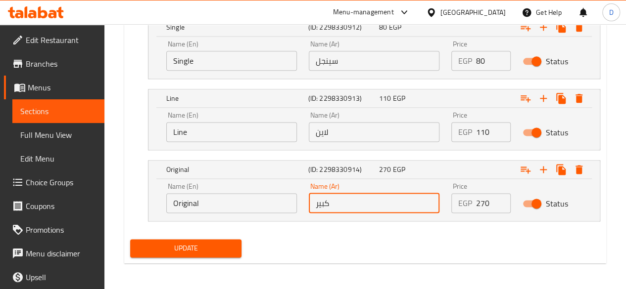
drag, startPoint x: 376, startPoint y: 201, endPoint x: 235, endPoint y: 229, distance: 143.2
click at [235, 229] on div "Your choice of: (ID: 1115909938) Min 1 , Max 1 Name (En) Your choice of: Name (…" at bounding box center [365, 114] width 478 height 242
click at [330, 199] on input "text" at bounding box center [374, 203] width 131 height 20
type input "اوريجينال"
drag, startPoint x: 492, startPoint y: 60, endPoint x: 440, endPoint y: 59, distance: 51.5
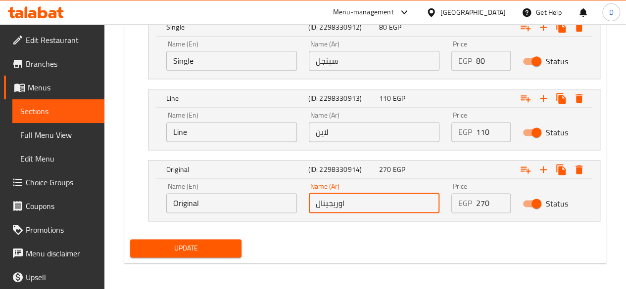
click at [440, 59] on div "Name (En) Single Name (En) Name (Ar) سينجل Name (Ar) Price EGP 80 Price Status" at bounding box center [373, 56] width 427 height 42
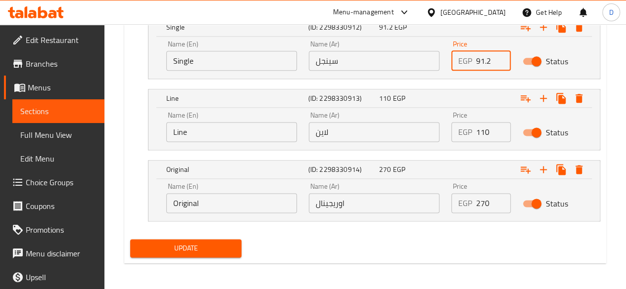
type input "91.2"
drag, startPoint x: 492, startPoint y: 130, endPoint x: 363, endPoint y: 173, distance: 135.8
click at [363, 173] on div "Your choice of: (ID: 1115909938) Min 1 , Max 1 Name (En) Your choice of: Name (…" at bounding box center [365, 114] width 478 height 242
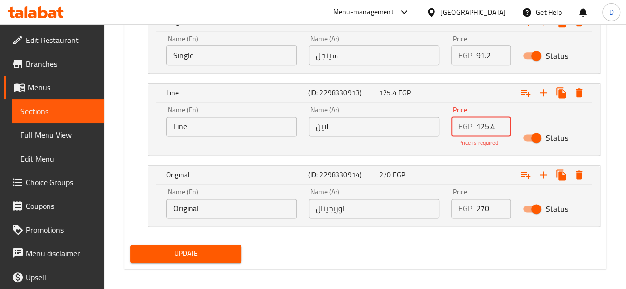
scroll to position [611, 0]
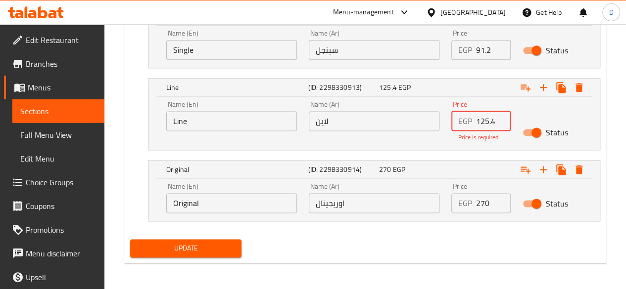
type input "125.4"
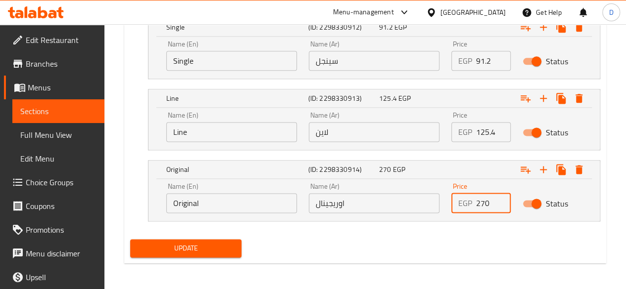
drag, startPoint x: 491, startPoint y: 200, endPoint x: 427, endPoint y: 201, distance: 63.8
click at [427, 201] on div "Name (En) Original Name (En) Name (Ar) اوريجينال Name (Ar) Price EGP 270 Price …" at bounding box center [373, 198] width 427 height 42
type input "307.8"
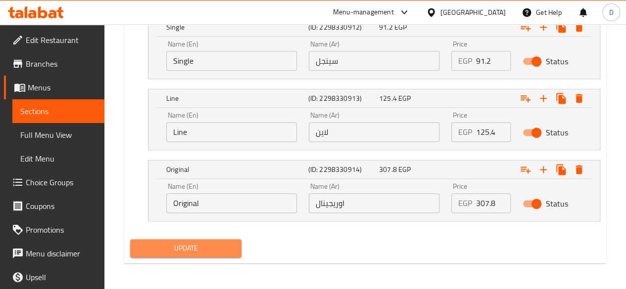
click at [193, 250] on span "Update" at bounding box center [186, 248] width 96 height 12
click at [177, 252] on span "Update" at bounding box center [186, 248] width 96 height 12
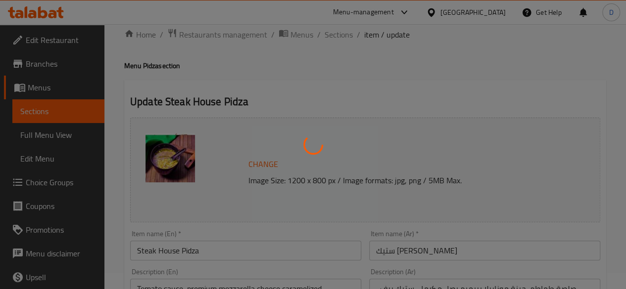
scroll to position [0, 0]
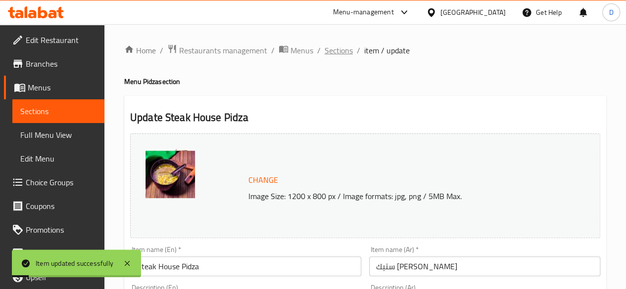
click at [342, 54] on span "Sections" at bounding box center [338, 51] width 28 height 12
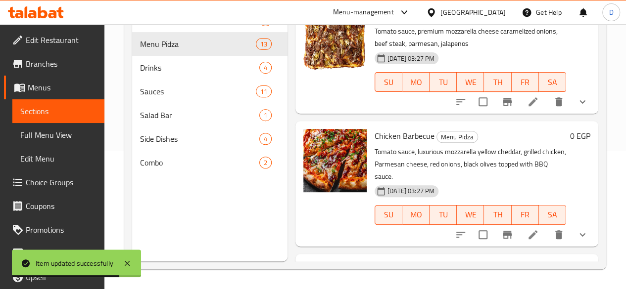
scroll to position [527, 0]
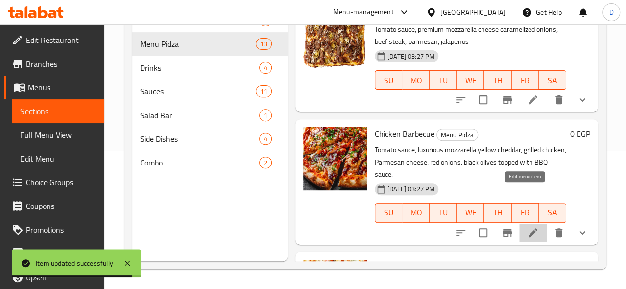
click at [528, 229] on icon at bounding box center [532, 233] width 9 height 9
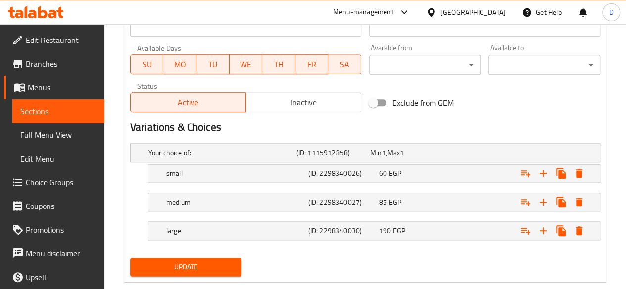
scroll to position [454, 0]
click at [279, 169] on h5 "small" at bounding box center [235, 174] width 138 height 10
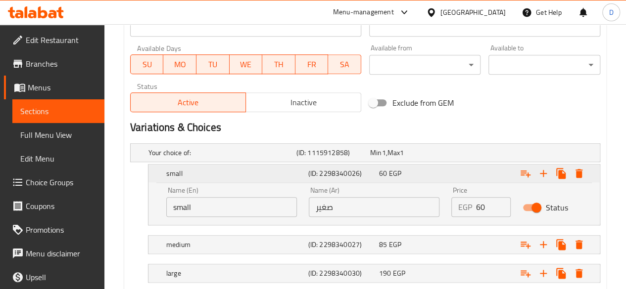
scroll to position [501, 0]
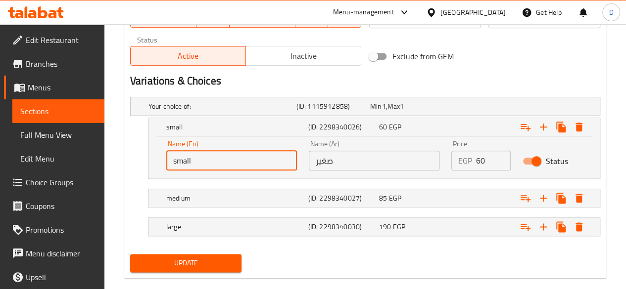
drag, startPoint x: 230, startPoint y: 160, endPoint x: 141, endPoint y: 159, distance: 88.5
click at [141, 159] on div "small (ID: 2298340026) 60 EGP Name (En) small Name (En) Name (Ar) صغير Name (Ar…" at bounding box center [365, 148] width 470 height 61
type input "Single"
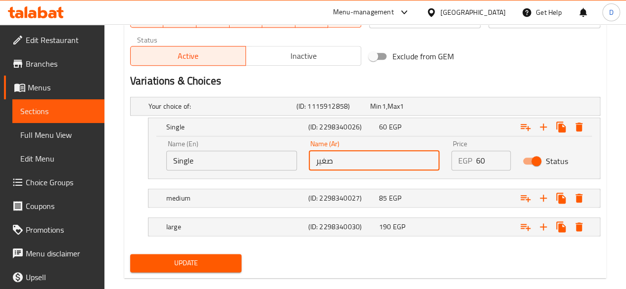
drag, startPoint x: 357, startPoint y: 159, endPoint x: 247, endPoint y: 164, distance: 110.4
click at [247, 164] on div "Name (En) Single Name (En) Name (Ar) صغير Name (Ar) Price EGP 60 Price Status" at bounding box center [373, 156] width 427 height 42
click at [320, 161] on input "text" at bounding box center [374, 161] width 131 height 20
type input "سينجل"
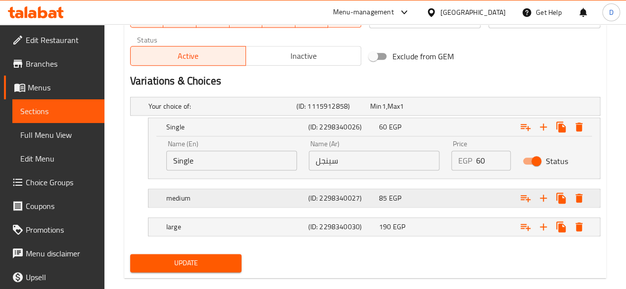
click at [297, 196] on h5 "medium" at bounding box center [235, 198] width 138 height 10
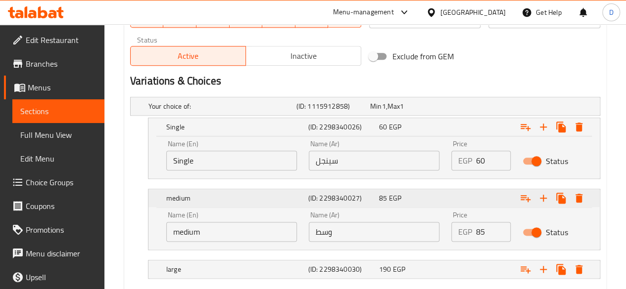
scroll to position [558, 0]
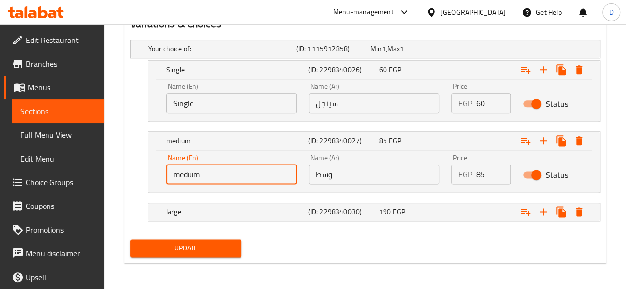
click at [240, 174] on input "medium" at bounding box center [231, 175] width 131 height 20
type input "m"
click at [240, 174] on input "text" at bounding box center [231, 175] width 131 height 20
type input "Line"
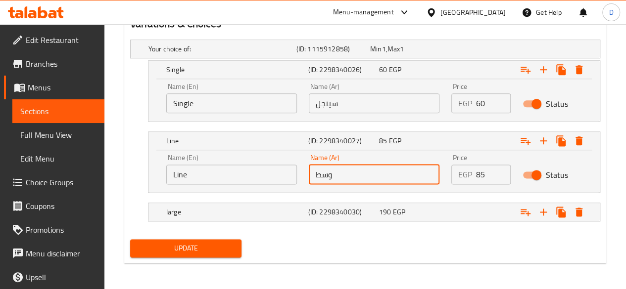
drag, startPoint x: 352, startPoint y: 175, endPoint x: 299, endPoint y: 175, distance: 53.4
click at [299, 175] on div "Name (En) Line Name (En) Name (Ar) وسط Name (Ar) Price EGP 85 Price Status" at bounding box center [373, 169] width 427 height 42
click at [330, 173] on input "text" at bounding box center [374, 175] width 131 height 20
type input "لاين"
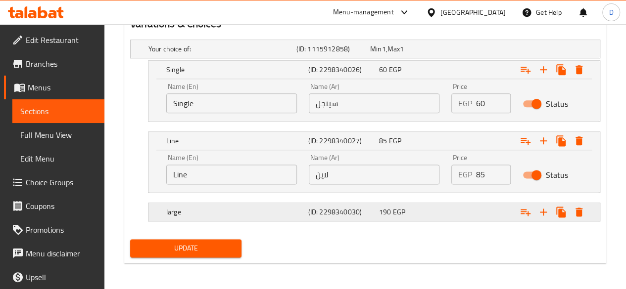
click at [363, 207] on h5 "(ID: 2298340030)" at bounding box center [341, 212] width 67 height 10
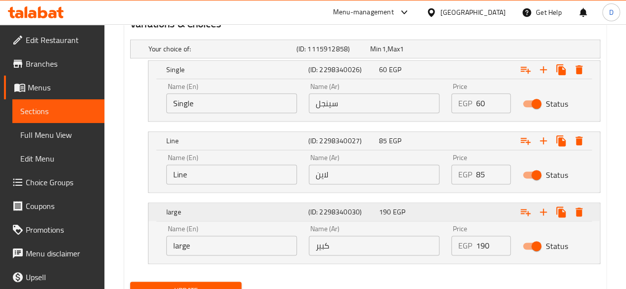
scroll to position [601, 0]
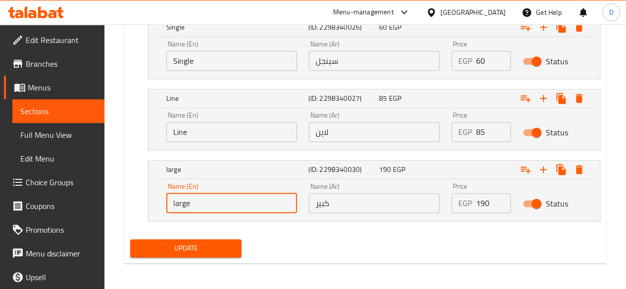
drag, startPoint x: 256, startPoint y: 201, endPoint x: 85, endPoint y: 207, distance: 171.7
click at [210, 202] on input "text" at bounding box center [231, 203] width 131 height 20
type input "Original"
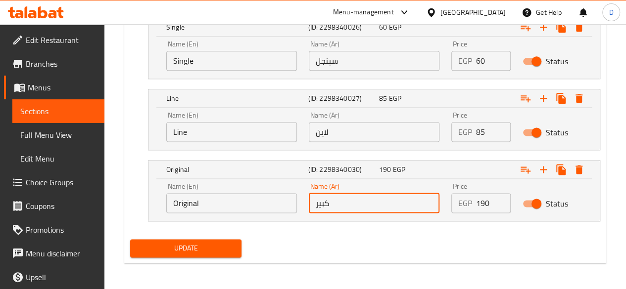
drag, startPoint x: 335, startPoint y: 200, endPoint x: 297, endPoint y: 203, distance: 38.7
click at [297, 203] on div "Name (En) Original Name (En) Name (Ar) كبير Name (Ar) Price EGP 190 Price Status" at bounding box center [373, 198] width 427 height 42
click at [355, 197] on input "text" at bounding box center [374, 203] width 131 height 20
type input "اوريجينال"
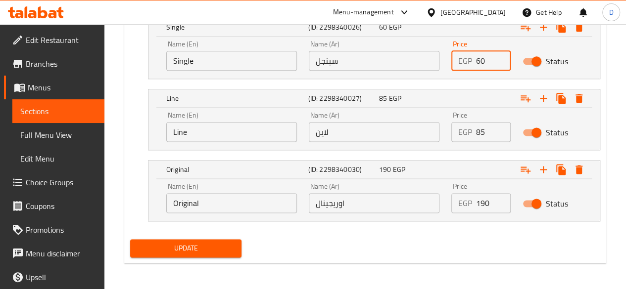
click at [489, 62] on input "60" at bounding box center [493, 61] width 35 height 20
type input "6"
type input "68.4"
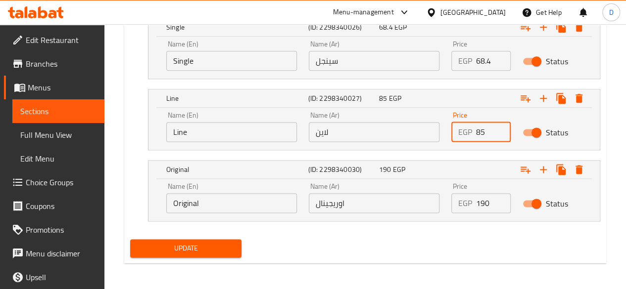
drag, startPoint x: 489, startPoint y: 124, endPoint x: 434, endPoint y: 128, distance: 55.0
click at [434, 128] on div "Name (En) Line Name (En) Name (Ar) لاين Name (Ar) Price EGP 85 Price Status" at bounding box center [373, 127] width 427 height 42
type input "96.9"
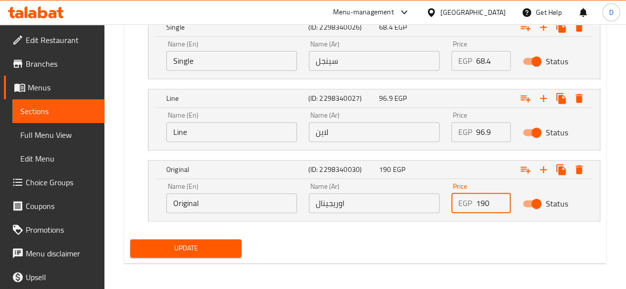
drag, startPoint x: 492, startPoint y: 204, endPoint x: 372, endPoint y: 208, distance: 119.8
click at [372, 208] on div "Name (En) Original Name (En) Name (Ar) اوريجينال Name (Ar) Price EGP 190 Price …" at bounding box center [373, 198] width 427 height 42
type input "216.6"
click at [214, 236] on div "Update" at bounding box center [186, 248] width 120 height 26
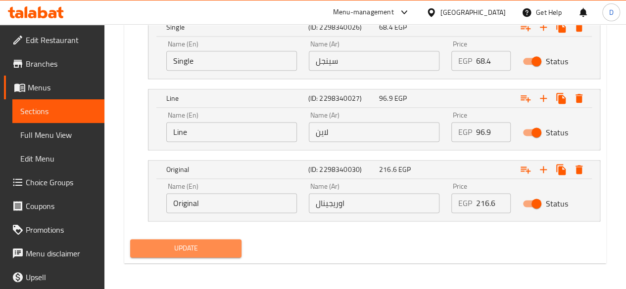
click at [220, 246] on span "Update" at bounding box center [186, 248] width 96 height 12
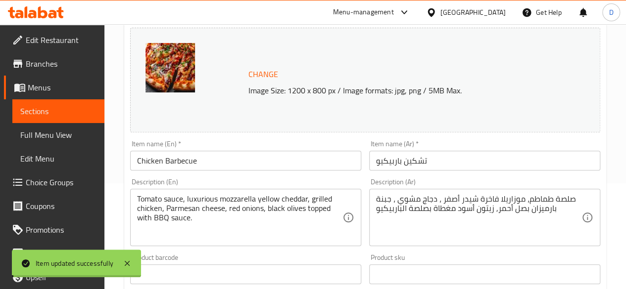
scroll to position [0, 0]
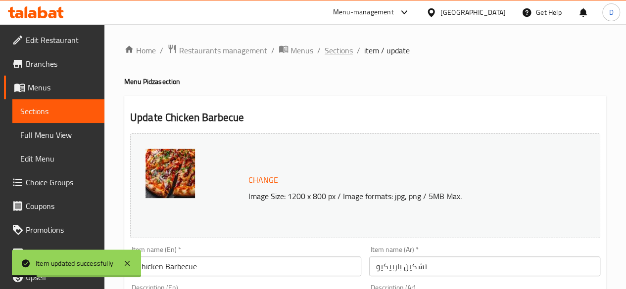
click at [337, 54] on span "Sections" at bounding box center [338, 51] width 28 height 12
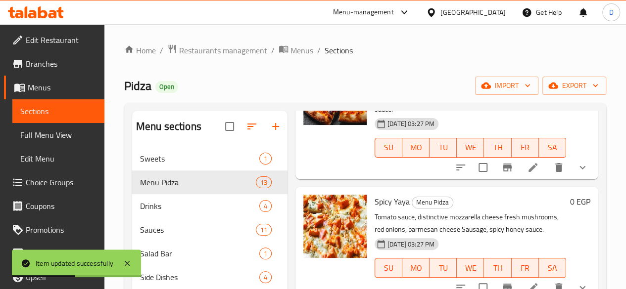
scroll to position [731, 0]
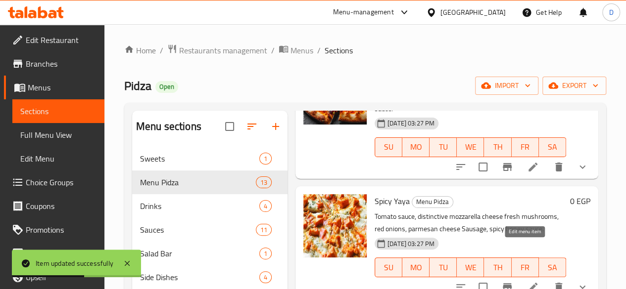
click at [530, 281] on icon at bounding box center [533, 287] width 12 height 12
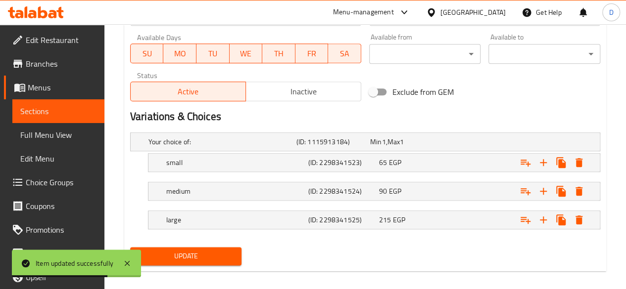
scroll to position [473, 0]
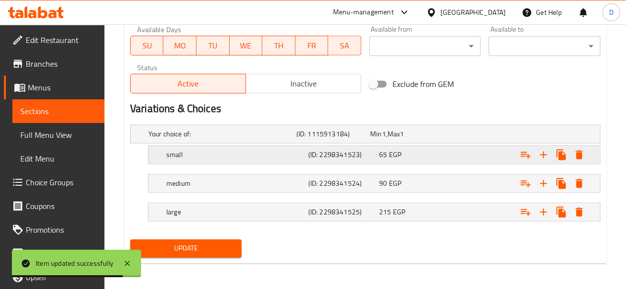
click at [270, 150] on h5 "small" at bounding box center [235, 155] width 138 height 10
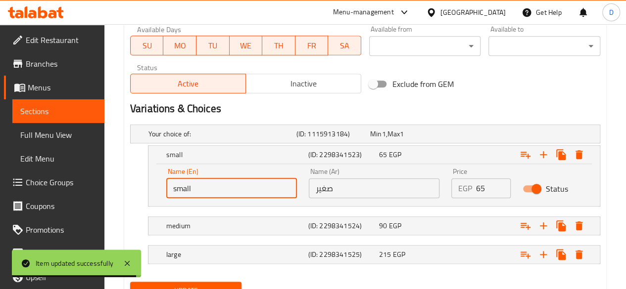
click at [249, 194] on input "small" at bounding box center [231, 189] width 131 height 20
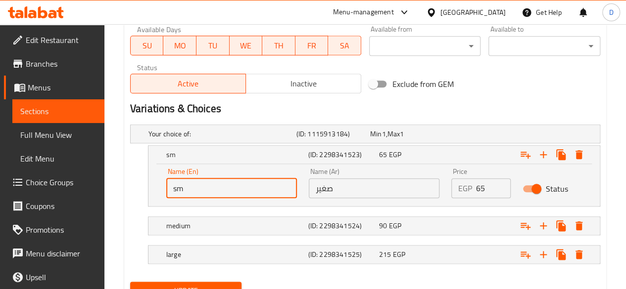
type input "s"
click at [249, 194] on input "text" at bounding box center [231, 189] width 131 height 20
type input "Single"
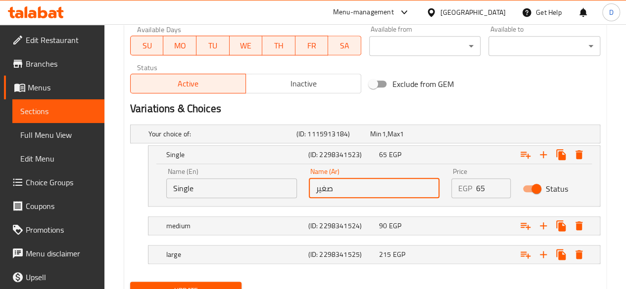
drag, startPoint x: 354, startPoint y: 185, endPoint x: 238, endPoint y: 202, distance: 116.9
click at [238, 202] on div "Name (En) Single Name (En) Name (Ar) صغير Name (Ar) Price EGP 65 Price Status" at bounding box center [373, 183] width 427 height 42
click at [342, 182] on input "text" at bounding box center [374, 189] width 131 height 20
type input "سينجل"
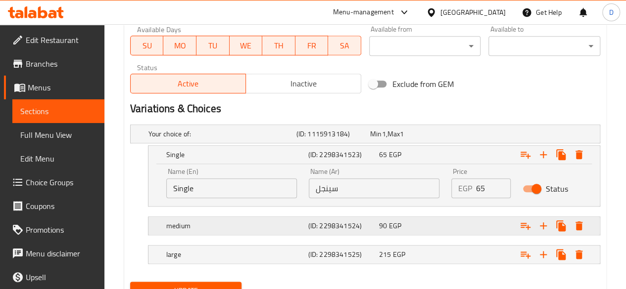
click at [249, 224] on h5 "medium" at bounding box center [235, 226] width 138 height 10
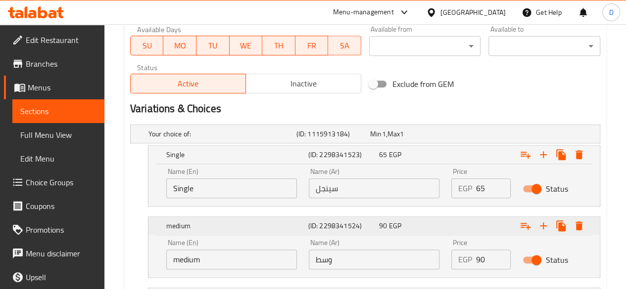
scroll to position [558, 0]
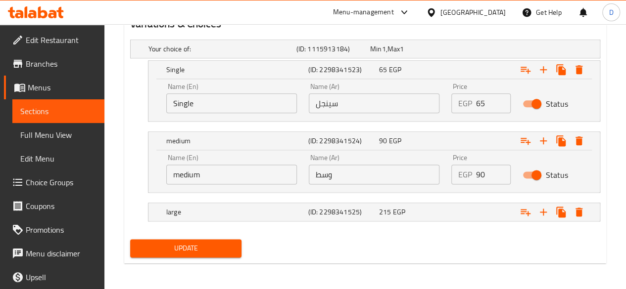
drag, startPoint x: 71, startPoint y: 195, endPoint x: 54, endPoint y: 195, distance: 17.3
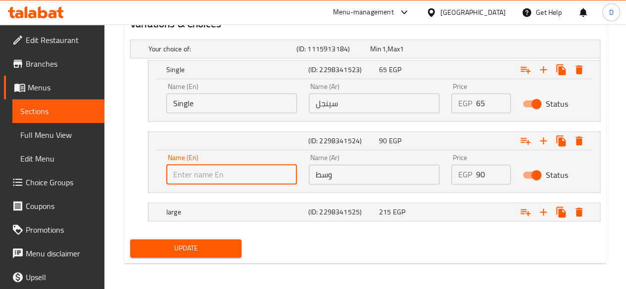
click at [194, 166] on input "text" at bounding box center [231, 175] width 131 height 20
type input "Line"
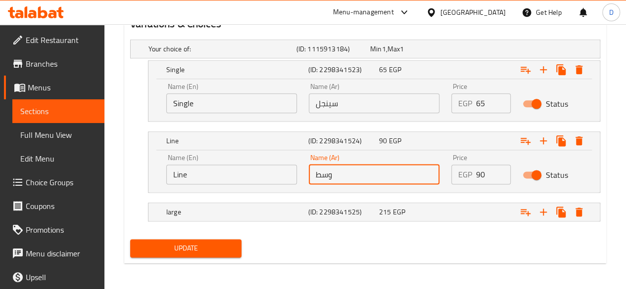
drag, startPoint x: 355, startPoint y: 171, endPoint x: 268, endPoint y: 173, distance: 86.6
click at [268, 173] on div "Name (En) Line Name (En) Name (Ar) وسط Name (Ar) Price EGP 90 Price Status" at bounding box center [373, 169] width 427 height 42
click at [324, 173] on input "text" at bounding box center [374, 175] width 131 height 20
type input "لاين"
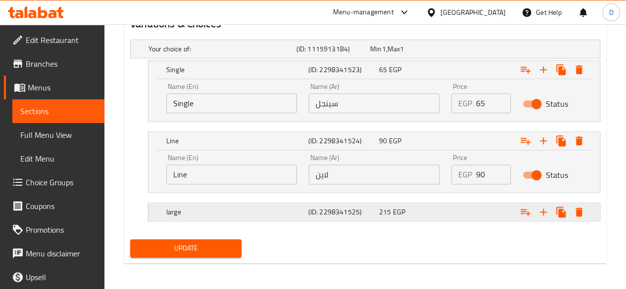
click at [337, 207] on h5 "(ID: 2298341525)" at bounding box center [341, 212] width 67 height 10
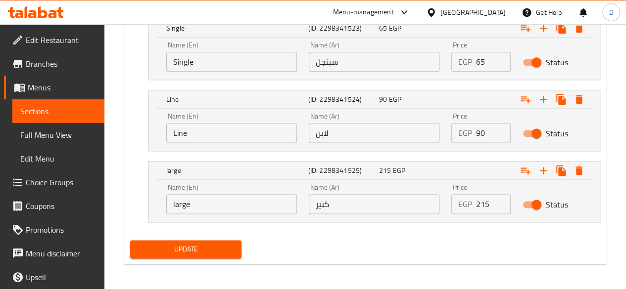
scroll to position [600, 0]
drag, startPoint x: 247, startPoint y: 205, endPoint x: 152, endPoint y: 203, distance: 95.5
click at [152, 203] on div "Name (En) large Name (En) Name (Ar) كبير Name (Ar) Price EGP 215 Price Status" at bounding box center [373, 201] width 451 height 42
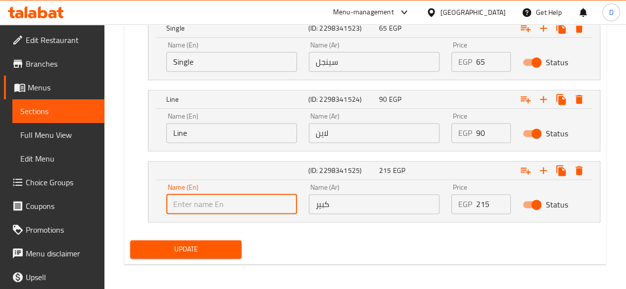
click at [187, 206] on input "text" at bounding box center [231, 204] width 131 height 20
type input "Original"
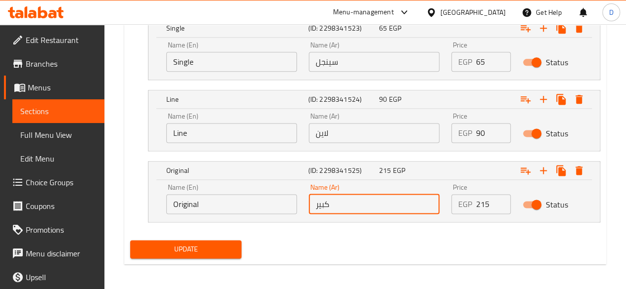
drag, startPoint x: 348, startPoint y: 203, endPoint x: 287, endPoint y: 215, distance: 61.6
click at [287, 215] on div "Name (En) Original Name (En) Name (Ar) كبير Name (Ar) Price EGP 215 Price Status" at bounding box center [373, 199] width 427 height 42
click at [326, 208] on input "text" at bounding box center [374, 204] width 131 height 20
type input "اوريجينال"
drag, startPoint x: 492, startPoint y: 201, endPoint x: 432, endPoint y: 205, distance: 59.5
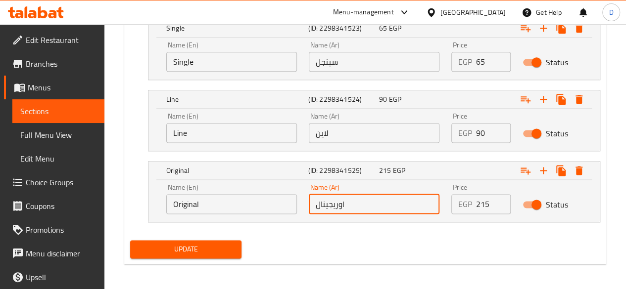
click at [432, 205] on div "Name (En) Original Name (En) Name (Ar) اوريجينال Name (Ar) Price EGP 215 Price …" at bounding box center [373, 199] width 427 height 42
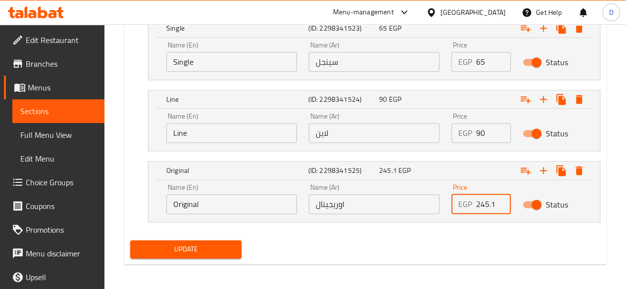
type input "245.1"
drag, startPoint x: 491, startPoint y: 131, endPoint x: 452, endPoint y: 119, distance: 40.4
click at [452, 119] on div "Price EGP 90 Price" at bounding box center [480, 128] width 59 height 30
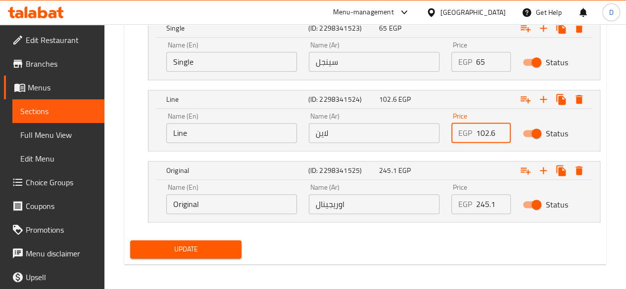
type input "102.6"
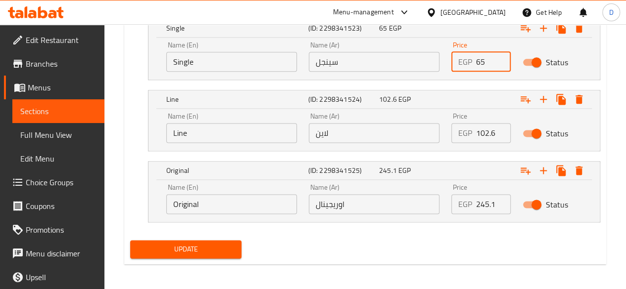
drag, startPoint x: 489, startPoint y: 60, endPoint x: 458, endPoint y: 63, distance: 30.8
click at [458, 63] on div "EGP 65 Price" at bounding box center [480, 62] width 59 height 20
type input "74.1"
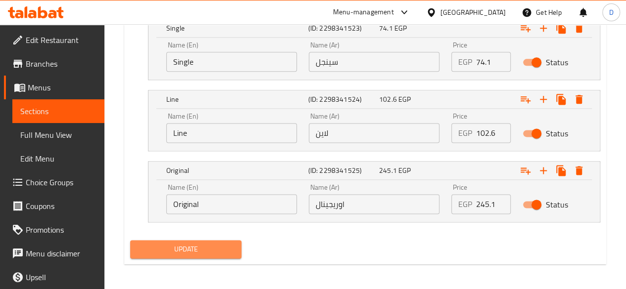
click at [210, 249] on span "Update" at bounding box center [186, 249] width 96 height 12
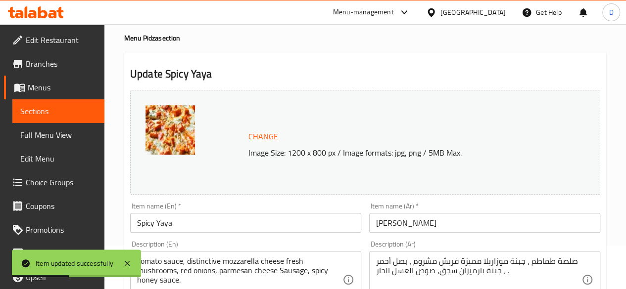
scroll to position [0, 0]
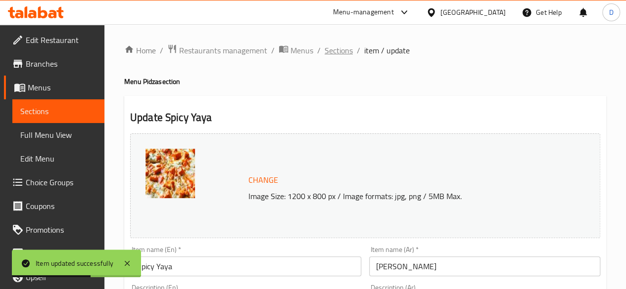
click at [351, 50] on span "Sections" at bounding box center [338, 51] width 28 height 12
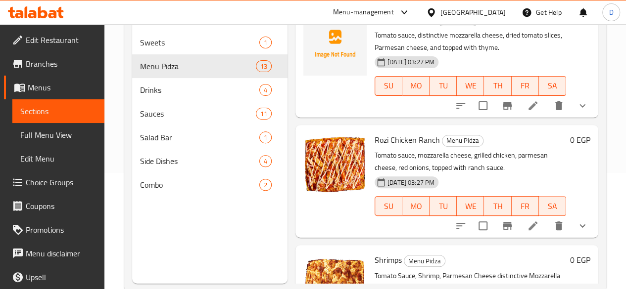
scroll to position [139, 0]
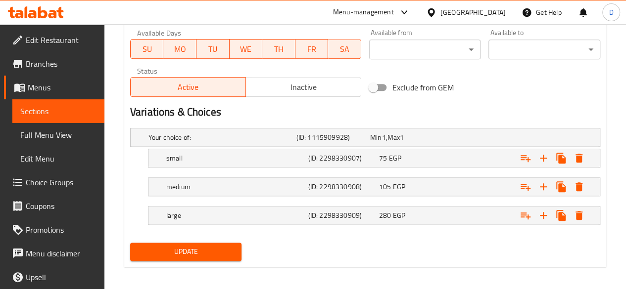
scroll to position [470, 0]
click at [284, 161] on h5 "small" at bounding box center [235, 158] width 138 height 10
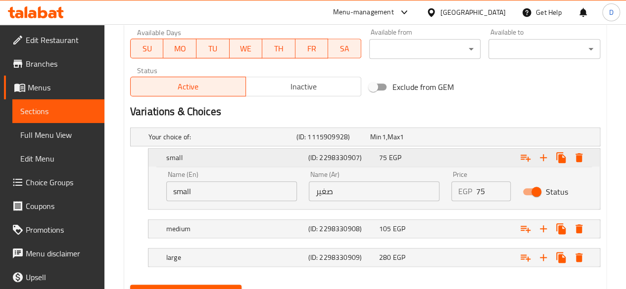
scroll to position [515, 0]
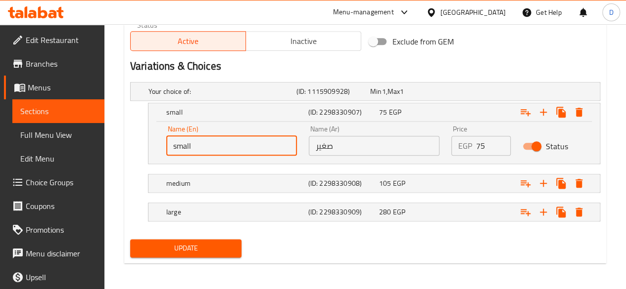
click at [244, 144] on input "small" at bounding box center [231, 146] width 131 height 20
type input "s"
click at [244, 144] on input "text" at bounding box center [231, 146] width 131 height 20
type input "Single"
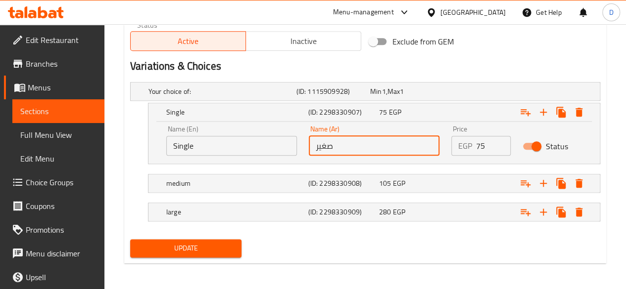
click at [351, 146] on input "صغير" at bounding box center [374, 146] width 131 height 20
type input "ص"
click at [351, 146] on input "text" at bounding box center [374, 146] width 131 height 20
type input "سينجل"
click at [357, 184] on h5 "(ID: 2298330908)" at bounding box center [341, 184] width 67 height 10
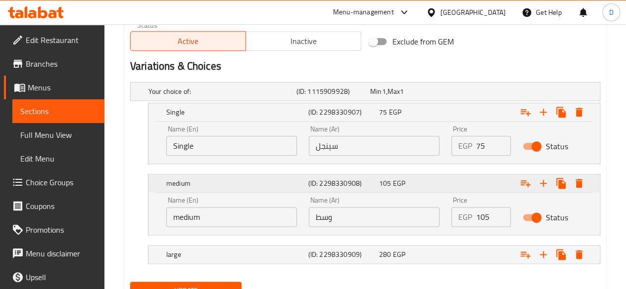
scroll to position [558, 0]
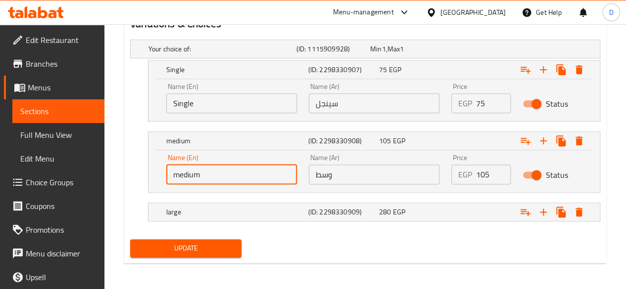
drag, startPoint x: 264, startPoint y: 173, endPoint x: 140, endPoint y: 185, distance: 124.2
click at [140, 185] on div "medium (ID: 2298330908) 105 EGP Name (En) medium Name (En) Name (Ar) وسط Name (…" at bounding box center [365, 162] width 470 height 61
click at [210, 170] on input "text" at bounding box center [231, 175] width 131 height 20
type input "Line"
drag, startPoint x: 332, startPoint y: 171, endPoint x: 300, endPoint y: 180, distance: 33.4
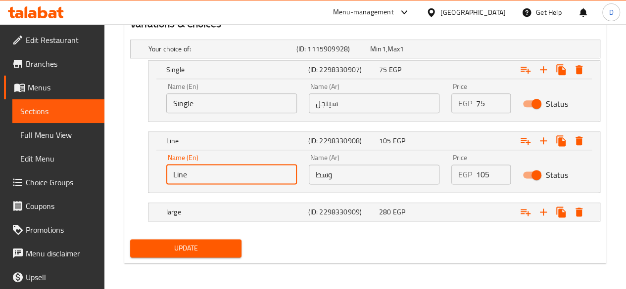
click at [300, 180] on div "Name (En) Line Name (En) Name (Ar) وسط Name (Ar) Price EGP 105 Price Status" at bounding box center [373, 169] width 427 height 42
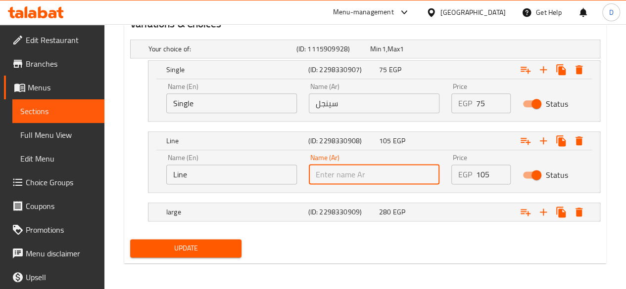
click at [325, 180] on input "text" at bounding box center [374, 175] width 131 height 20
type input "لاين"
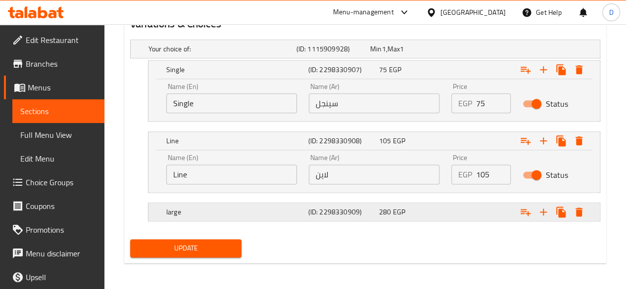
click at [262, 217] on div "large (ID: 2298330909) 280 EGP" at bounding box center [376, 212] width 425 height 22
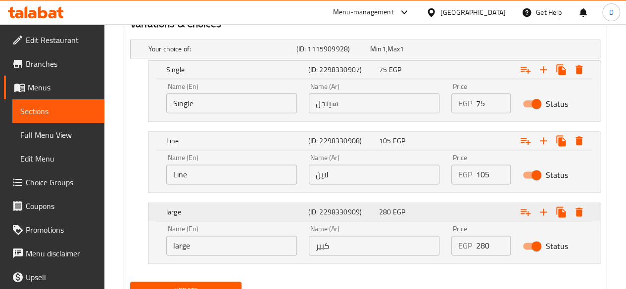
scroll to position [601, 0]
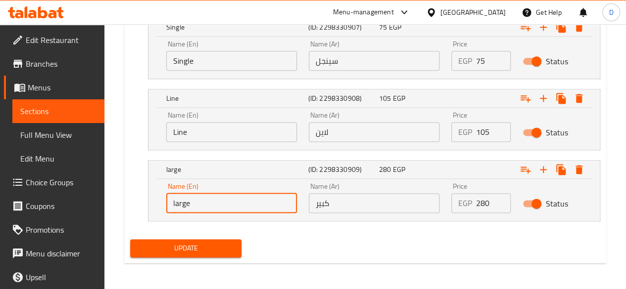
drag, startPoint x: 228, startPoint y: 196, endPoint x: 88, endPoint y: 228, distance: 143.4
click at [197, 203] on input "text" at bounding box center [231, 203] width 131 height 20
type input "Original"
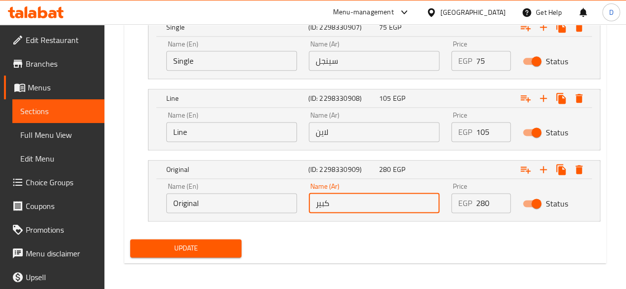
click at [355, 205] on input "كبير" at bounding box center [374, 203] width 131 height 20
type input "ك"
click at [355, 205] on input "text" at bounding box center [374, 203] width 131 height 20
type input "اوريجينال"
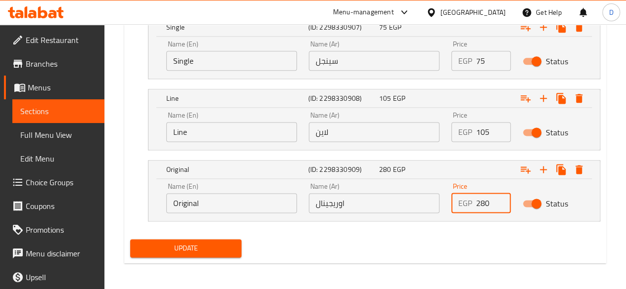
drag, startPoint x: 492, startPoint y: 202, endPoint x: 411, endPoint y: 204, distance: 80.6
click at [411, 204] on div "Name (En) Original Name (En) Name (Ar) اوريجينال Name (Ar) Price EGP 280 Price …" at bounding box center [373, 198] width 427 height 42
type input "319.2"
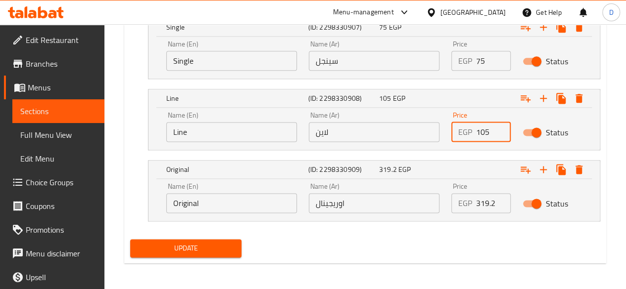
drag, startPoint x: 491, startPoint y: 128, endPoint x: 438, endPoint y: 136, distance: 53.0
click at [438, 136] on div "Name (En) Line Name (En) Name (Ar) لاين Name (Ar) Price EGP 105 Price Status" at bounding box center [373, 127] width 427 height 42
type input "119.7"
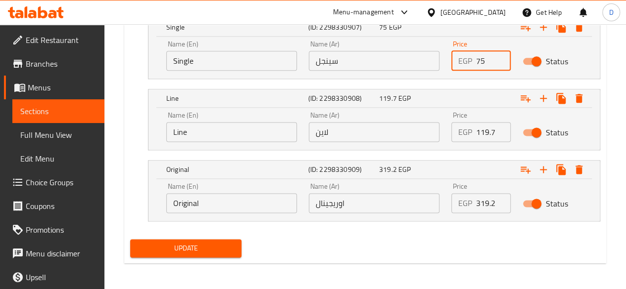
drag, startPoint x: 485, startPoint y: 61, endPoint x: 430, endPoint y: 62, distance: 54.4
click at [430, 62] on div "Name (En) Single Name (En) Name (Ar) سينجل Name (Ar) Price EGP 75 Price Status" at bounding box center [373, 56] width 427 height 42
type input "85.5"
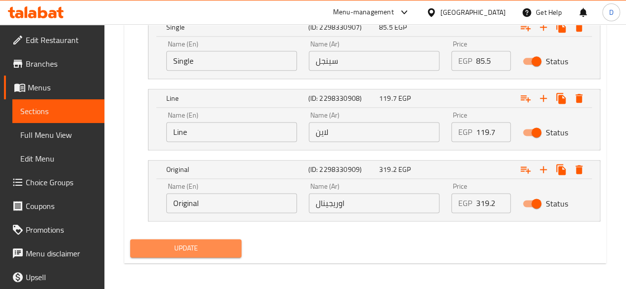
click at [193, 248] on span "Update" at bounding box center [186, 248] width 96 height 12
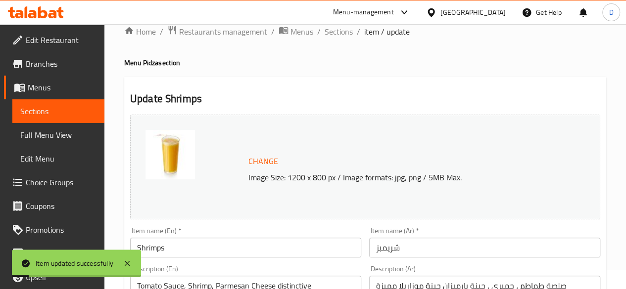
scroll to position [0, 0]
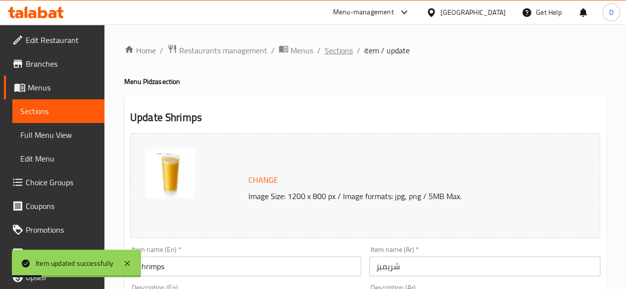
click at [339, 56] on span "Sections" at bounding box center [338, 51] width 28 height 12
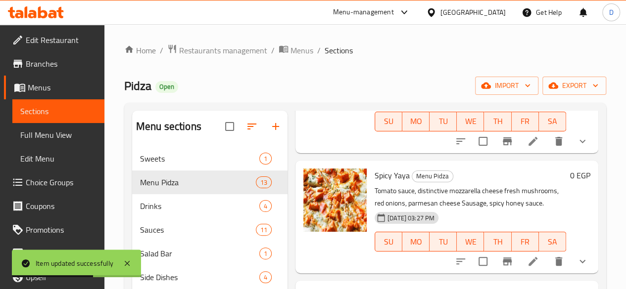
scroll to position [757, 0]
click at [579, 260] on icon "show more" at bounding box center [582, 261] width 6 height 3
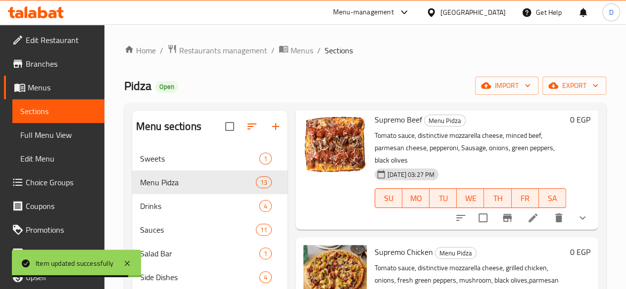
scroll to position [1020, 0]
click at [581, 206] on button "show more" at bounding box center [582, 218] width 24 height 24
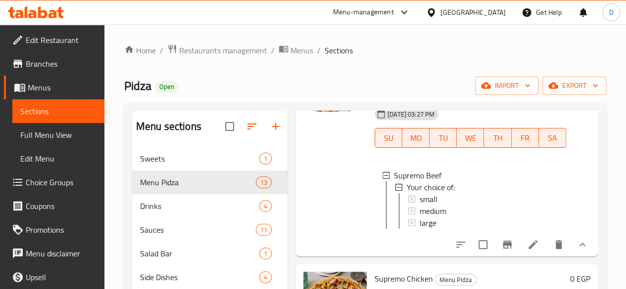
scroll to position [1082, 0]
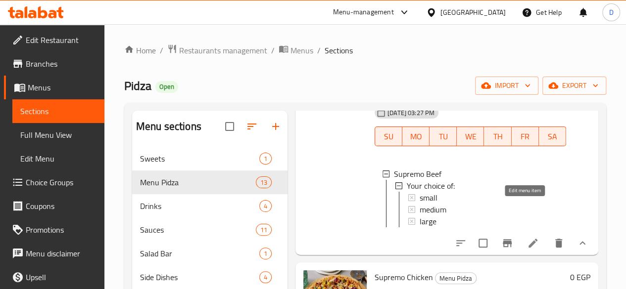
click at [527, 237] on icon at bounding box center [533, 243] width 12 height 12
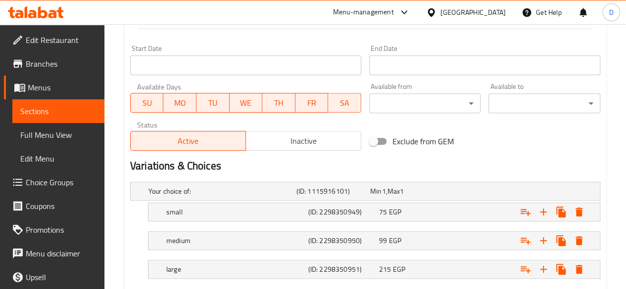
scroll to position [473, 0]
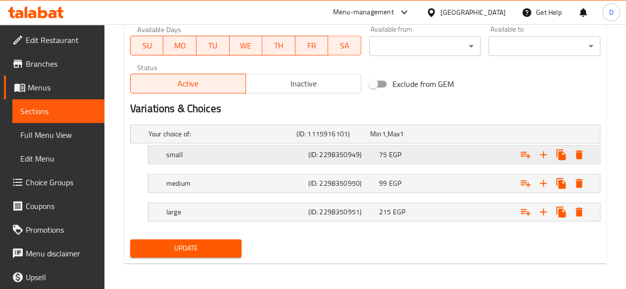
click at [273, 146] on div "small (ID: 2298350949) 75 EGP" at bounding box center [376, 155] width 425 height 22
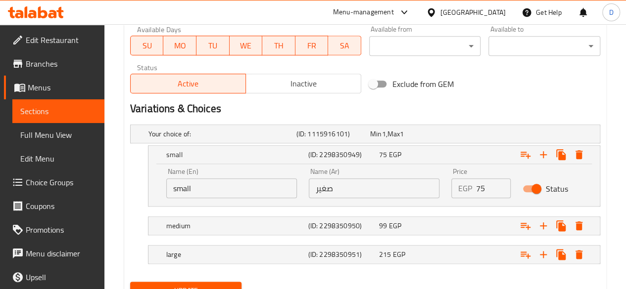
drag, startPoint x: 166, startPoint y: 202, endPoint x: 139, endPoint y: 201, distance: 27.7
click at [139, 201] on div "small (ID: 2298350949) 75 EGP Name (En) small Name (En) Name (Ar) صغير Name (Ar…" at bounding box center [365, 175] width 470 height 61
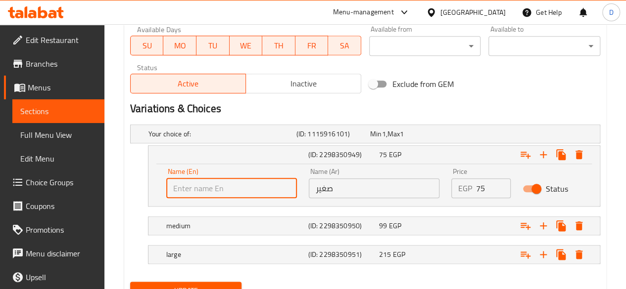
click at [213, 186] on input "text" at bounding box center [231, 189] width 131 height 20
type input "Single"
drag, startPoint x: 333, startPoint y: 182, endPoint x: 305, endPoint y: 176, distance: 28.8
click at [305, 176] on div "Name (Ar) صغير Name (Ar)" at bounding box center [374, 183] width 142 height 42
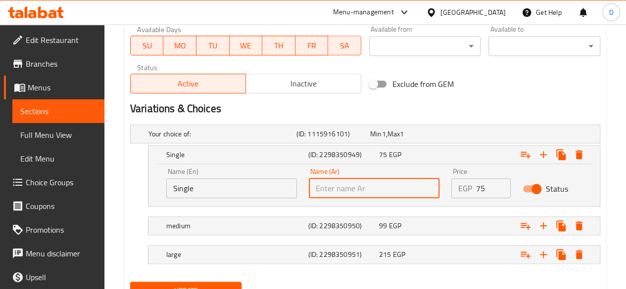
click at [344, 183] on input "text" at bounding box center [374, 189] width 131 height 20
type input "سينجل"
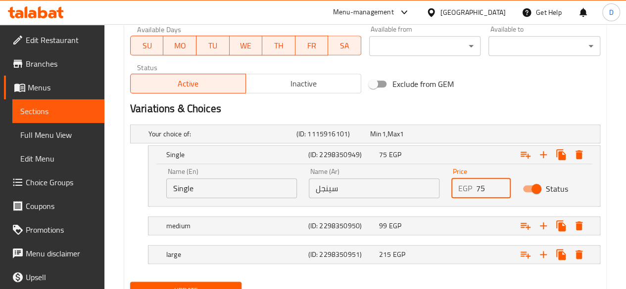
drag, startPoint x: 490, startPoint y: 188, endPoint x: 416, endPoint y: 188, distance: 74.2
click at [416, 188] on div "Name (En) Single Name (En) Name (Ar) سينجل Name (Ar) Price EGP 75 Price Status" at bounding box center [373, 183] width 427 height 42
click at [277, 228] on h5 "medium" at bounding box center [235, 226] width 138 height 10
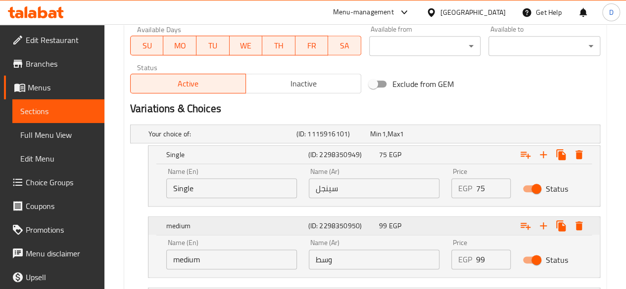
scroll to position [558, 0]
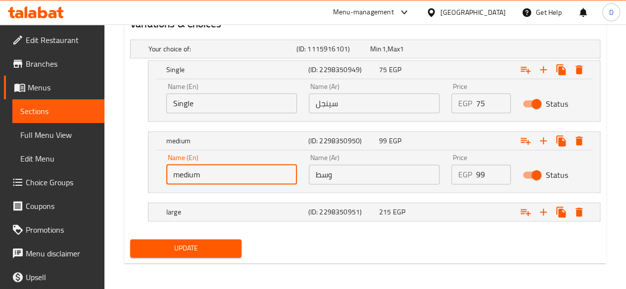
drag, startPoint x: 188, startPoint y: 174, endPoint x: 126, endPoint y: 175, distance: 62.3
click at [126, 175] on div "Your choice of: (ID: 1115916101) Min 1 , Max 1 Name (En) Your choice of: Name (…" at bounding box center [365, 136] width 478 height 200
click at [193, 176] on input "text" at bounding box center [231, 175] width 131 height 20
type input "Line"
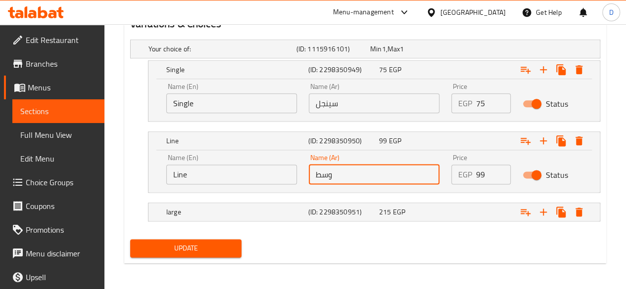
drag, startPoint x: 356, startPoint y: 165, endPoint x: 270, endPoint y: 171, distance: 85.8
click at [270, 171] on div "Name (En) Line Name (En) Name (Ar) وسط Name (Ar) Price EGP 99 Price Status" at bounding box center [373, 169] width 427 height 42
click at [348, 179] on input "text" at bounding box center [374, 175] width 131 height 20
type input "لاين"
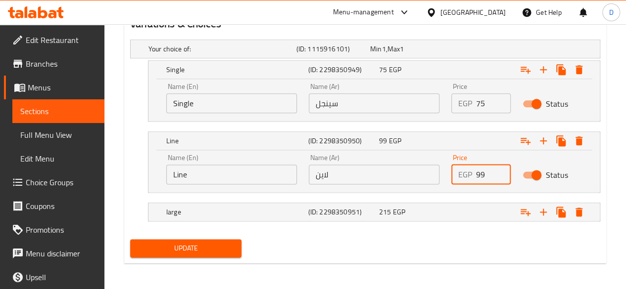
drag, startPoint x: 492, startPoint y: 171, endPoint x: 434, endPoint y: 174, distance: 57.5
click at [434, 174] on div "Name (En) Line Name (En) Name (Ar) لاين Name (Ar) Price EGP 99 Price Status" at bounding box center [373, 169] width 427 height 42
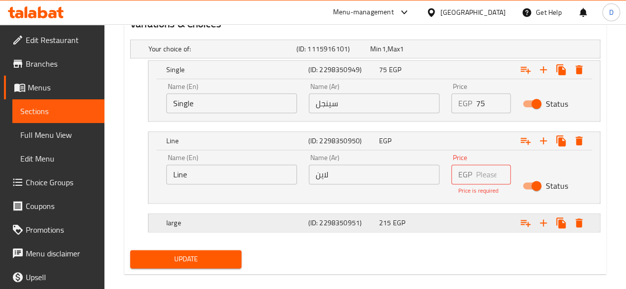
click at [257, 212] on div "large (ID: 2298350951) 215 EGP" at bounding box center [376, 223] width 425 height 22
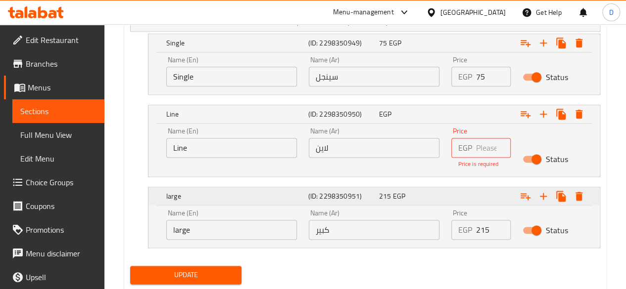
scroll to position [591, 0]
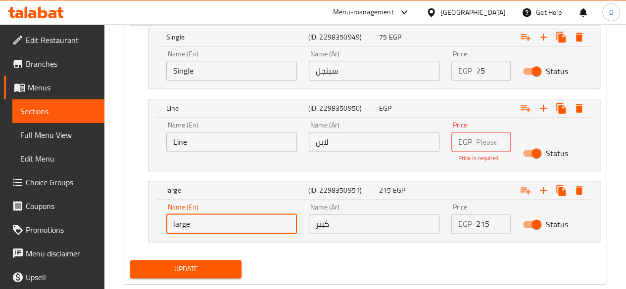
drag, startPoint x: 225, startPoint y: 214, endPoint x: 168, endPoint y: 226, distance: 57.6
click at [168, 226] on input "large" at bounding box center [231, 224] width 131 height 20
click at [192, 225] on input "text" at bounding box center [231, 224] width 131 height 20
type input "Original"
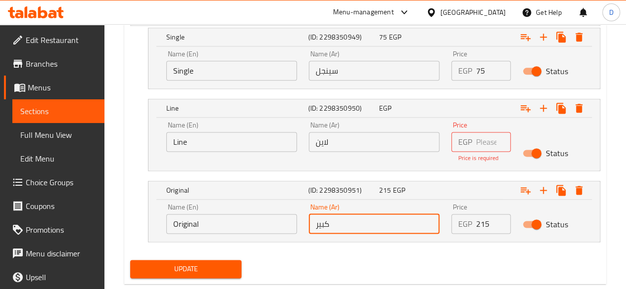
drag, startPoint x: 347, startPoint y: 224, endPoint x: 276, endPoint y: 226, distance: 71.3
click at [276, 226] on div "Name (En) Original Name (En) Name (Ar) كبير Name (Ar) Price EGP 215 Price Status" at bounding box center [373, 219] width 427 height 42
click at [334, 225] on input "text" at bounding box center [374, 224] width 131 height 20
type input "اوريجينال"
click at [483, 143] on input "number" at bounding box center [493, 142] width 35 height 20
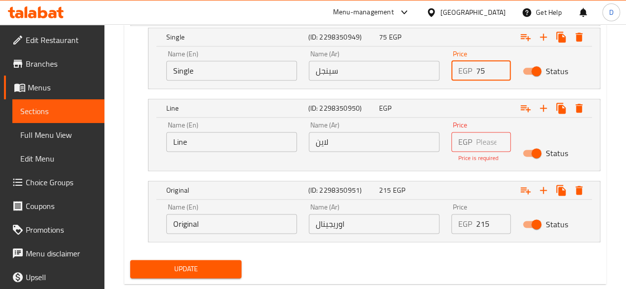
drag, startPoint x: 489, startPoint y: 74, endPoint x: 425, endPoint y: 79, distance: 63.5
click at [425, 79] on div "Name (En) Single Name (En) Name (Ar) سينجل Name (Ar) Price EGP 75 Price Status" at bounding box center [373, 66] width 427 height 42
type input "85.5"
click at [488, 138] on input "number" at bounding box center [493, 142] width 35 height 20
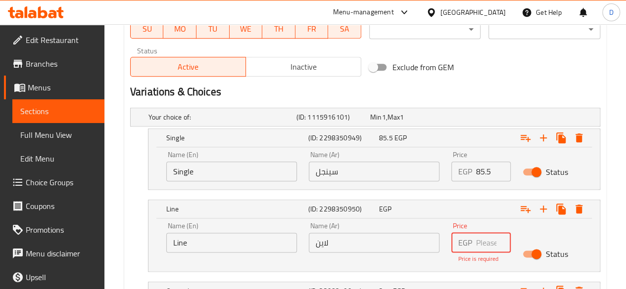
scroll to position [593, 0]
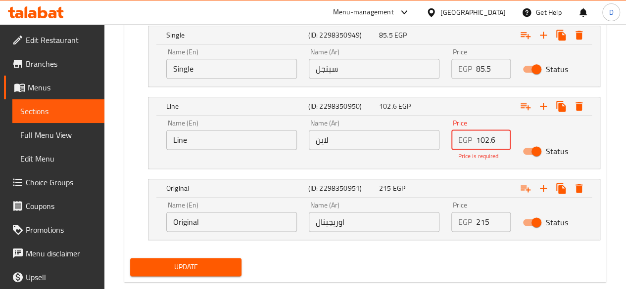
type input "102.6"
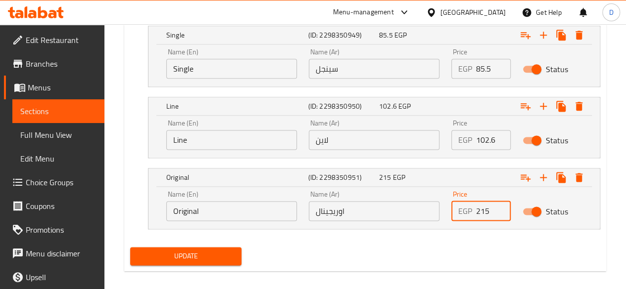
drag, startPoint x: 472, startPoint y: 223, endPoint x: 436, endPoint y: 229, distance: 36.1
click at [436, 229] on div "Your choice of: (ID: 1115916101) Min 1 , Max 1 Name (En) Your choice of: Name (…" at bounding box center [365, 122] width 478 height 242
type input "245.1"
click at [207, 252] on span "Update" at bounding box center [186, 256] width 96 height 12
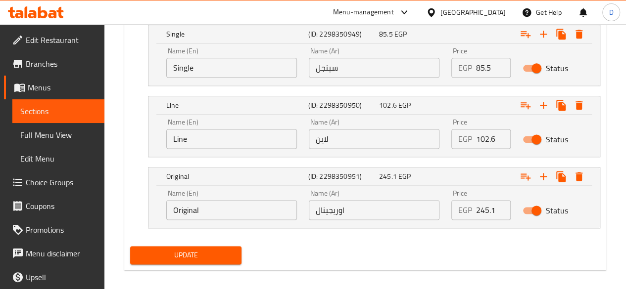
scroll to position [601, 0]
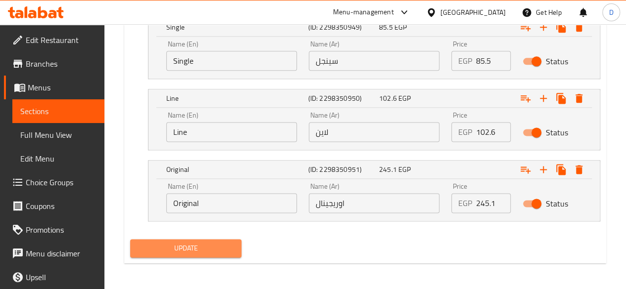
click at [190, 247] on span "Update" at bounding box center [186, 248] width 96 height 12
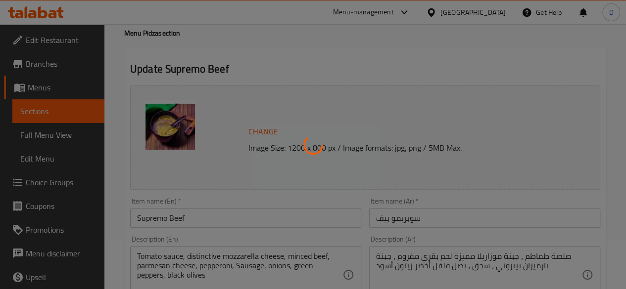
scroll to position [0, 0]
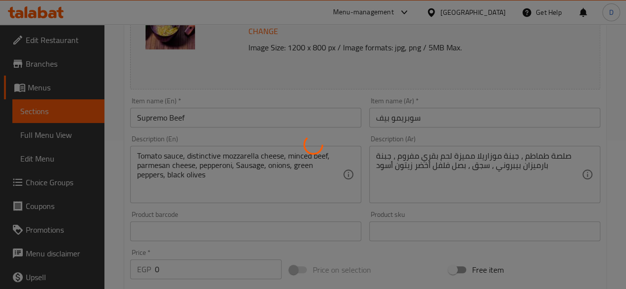
drag, startPoint x: 358, startPoint y: 117, endPoint x: 485, endPoint y: 264, distance: 194.0
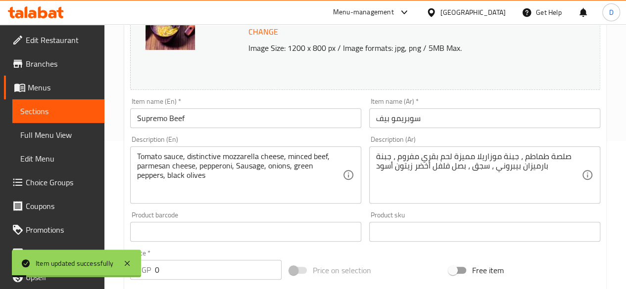
drag, startPoint x: 352, startPoint y: 37, endPoint x: 293, endPoint y: 18, distance: 61.8
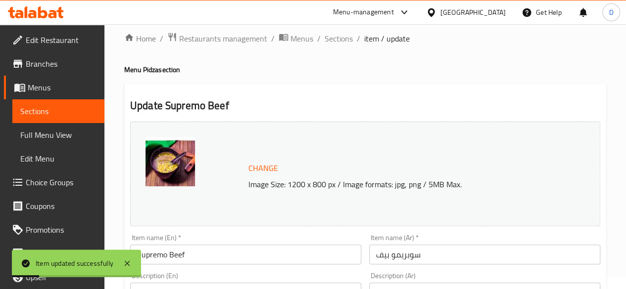
scroll to position [0, 0]
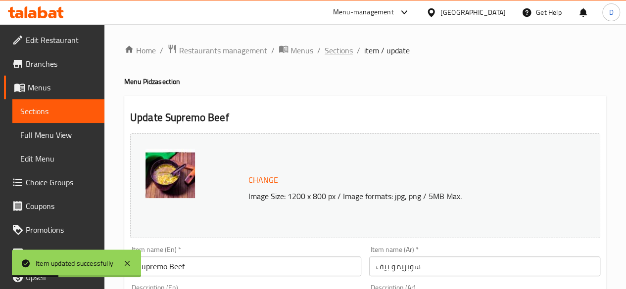
drag, startPoint x: 357, startPoint y: 180, endPoint x: 334, endPoint y: 53, distance: 128.2
drag, startPoint x: 346, startPoint y: 86, endPoint x: 336, endPoint y: 52, distance: 35.5
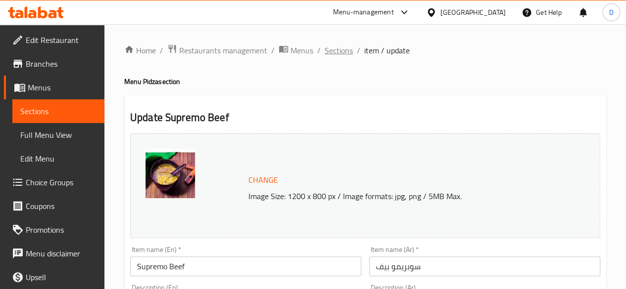
click at [340, 53] on span "Sections" at bounding box center [338, 51] width 28 height 12
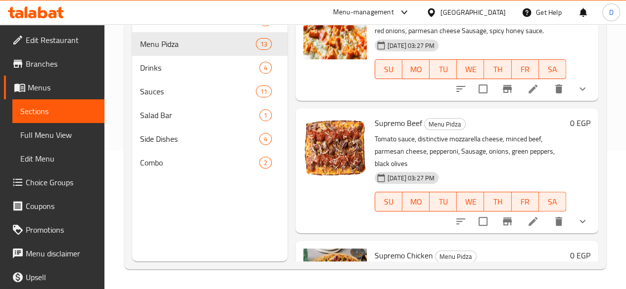
scroll to position [792, 0]
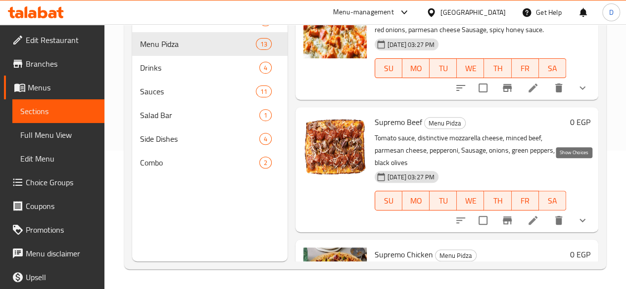
click at [579, 219] on icon "show more" at bounding box center [582, 220] width 6 height 3
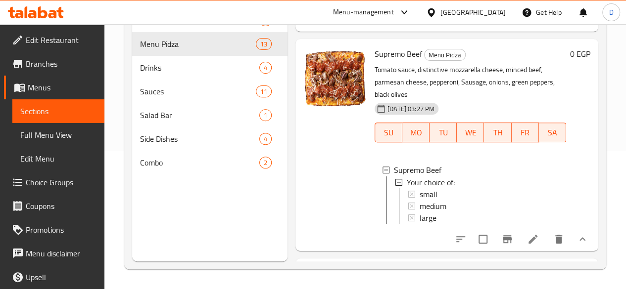
scroll to position [865, 0]
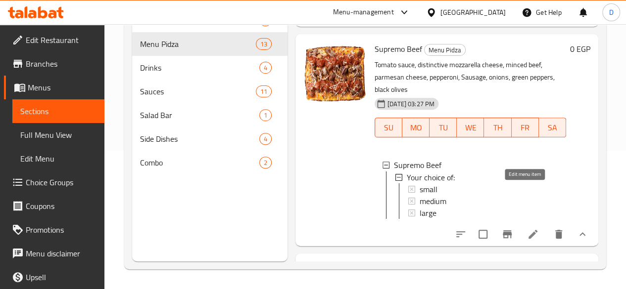
click at [524, 226] on li at bounding box center [533, 235] width 28 height 18
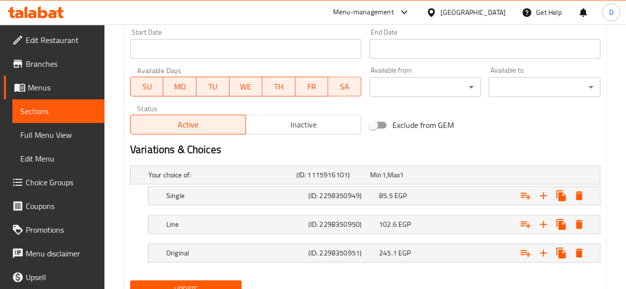
scroll to position [473, 0]
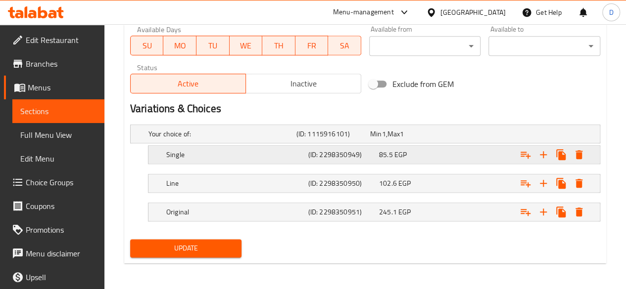
click at [227, 151] on h5 "Single" at bounding box center [235, 155] width 138 height 10
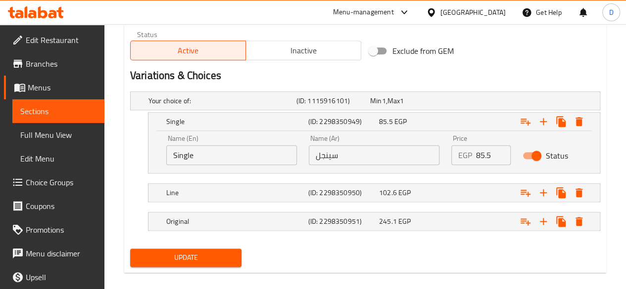
scroll to position [515, 0]
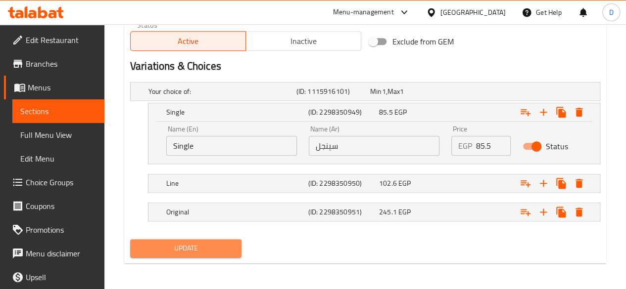
click at [195, 247] on span "Update" at bounding box center [186, 248] width 96 height 12
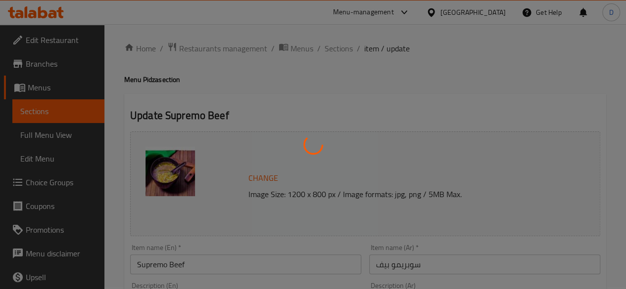
scroll to position [0, 0]
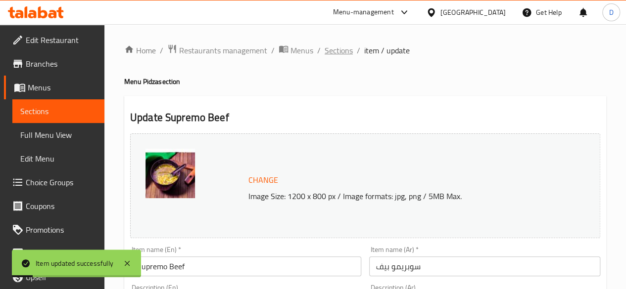
click at [341, 52] on span "Sections" at bounding box center [338, 51] width 28 height 12
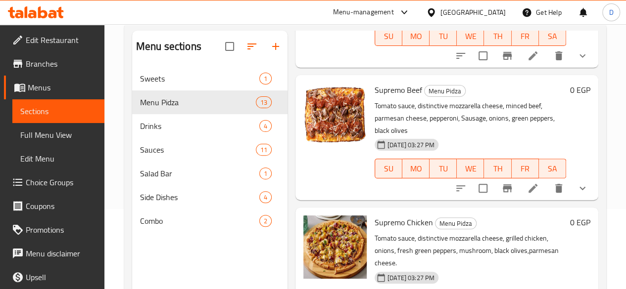
scroll to position [882, 0]
click at [581, 177] on button "show more" at bounding box center [582, 189] width 24 height 24
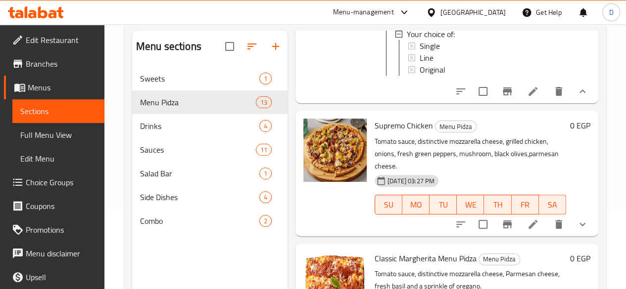
scroll to position [1086, 0]
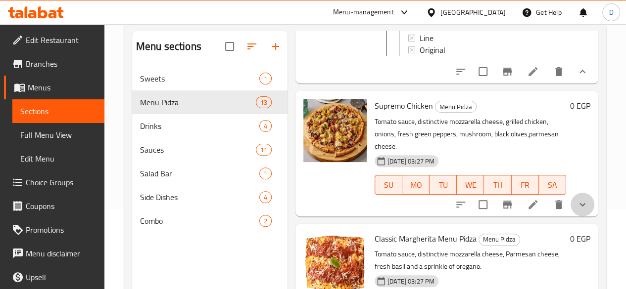
click at [581, 193] on button "show more" at bounding box center [582, 205] width 24 height 24
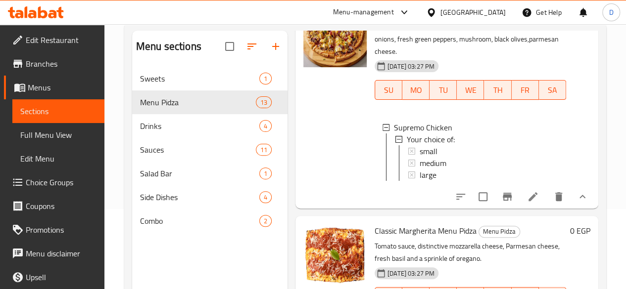
scroll to position [1181, 0]
click at [528, 192] on icon at bounding box center [532, 196] width 9 height 9
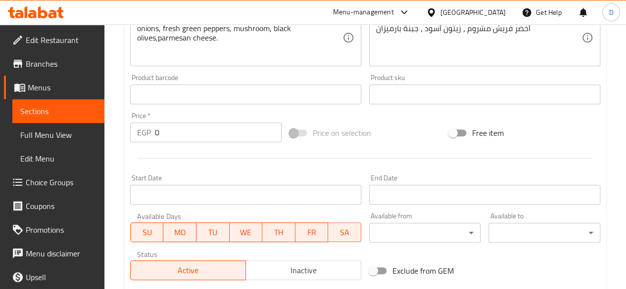
scroll to position [473, 0]
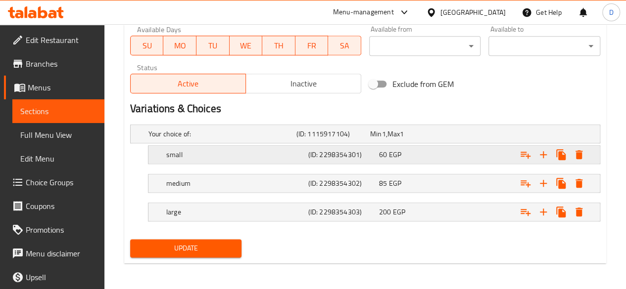
click at [272, 155] on h5 "small" at bounding box center [235, 155] width 138 height 10
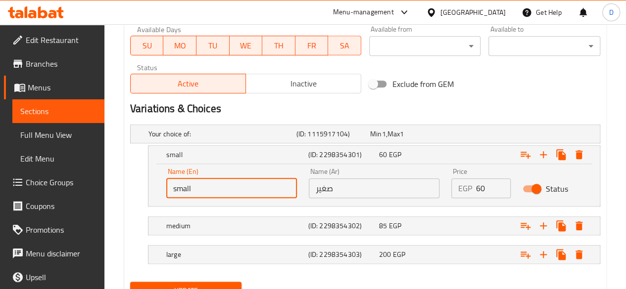
click at [235, 185] on input "small" at bounding box center [231, 189] width 131 height 20
type input "s"
click at [362, 187] on input "صغير" at bounding box center [374, 189] width 131 height 20
click at [214, 185] on input "text" at bounding box center [231, 189] width 131 height 20
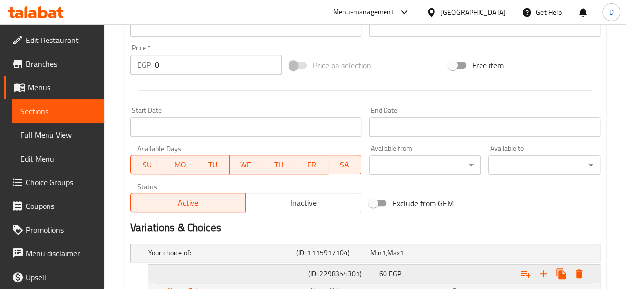
drag, startPoint x: 214, startPoint y: 185, endPoint x: 227, endPoint y: 288, distance: 103.7
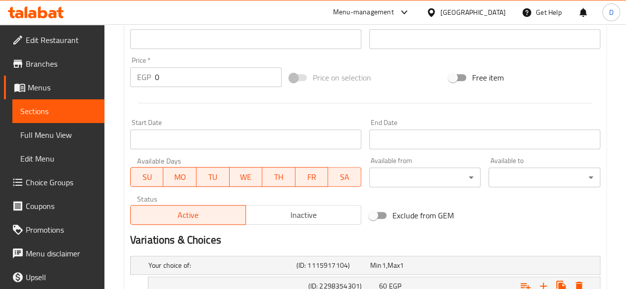
scroll to position [362, 0]
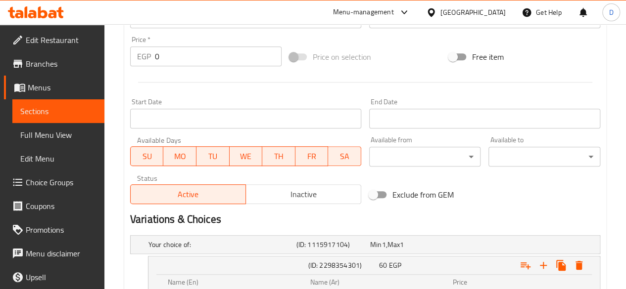
click at [414, 217] on h2 "Variations & Choices" at bounding box center [365, 219] width 470 height 15
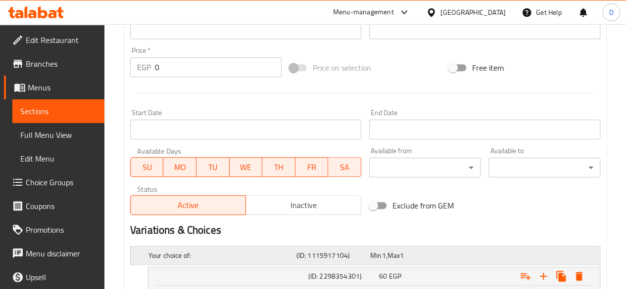
scroll to position [515, 0]
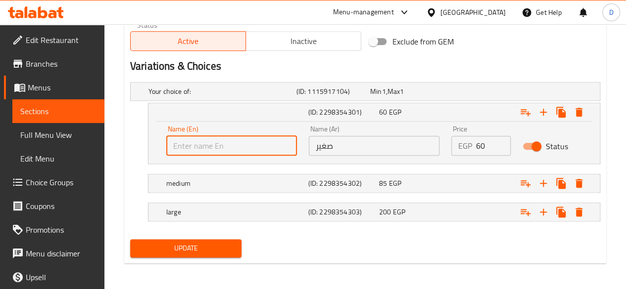
click at [193, 141] on input "text" at bounding box center [231, 146] width 131 height 20
type input "Single"
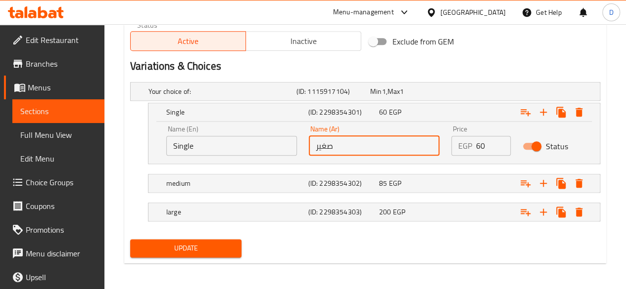
drag, startPoint x: 344, startPoint y: 141, endPoint x: 284, endPoint y: 146, distance: 60.1
click at [284, 146] on div "Name (En) Single Name (En) Name (Ar) صغير Name (Ar) Price EGP 60 Price Status" at bounding box center [373, 141] width 427 height 42
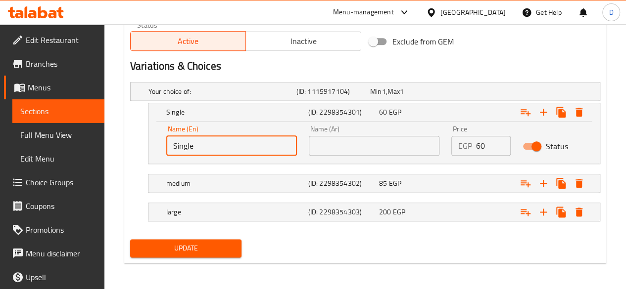
click at [334, 142] on input "text" at bounding box center [374, 146] width 131 height 20
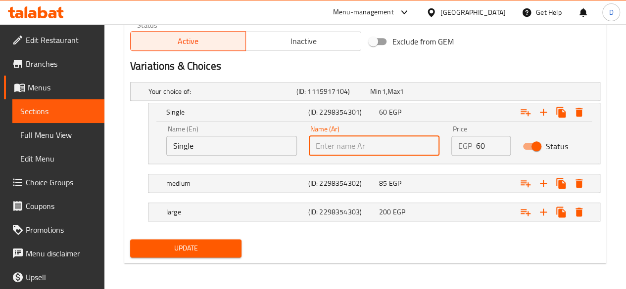
drag, startPoint x: 334, startPoint y: 142, endPoint x: 342, endPoint y: 151, distance: 11.9
type input "سينجل"
click at [239, 182] on h5 "medium" at bounding box center [235, 184] width 138 height 10
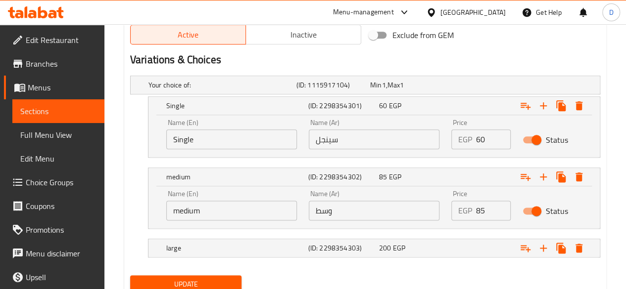
drag, startPoint x: 239, startPoint y: 182, endPoint x: 228, endPoint y: 211, distance: 32.0
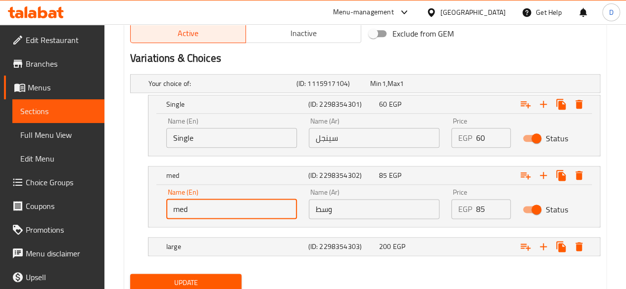
type input "Medium"
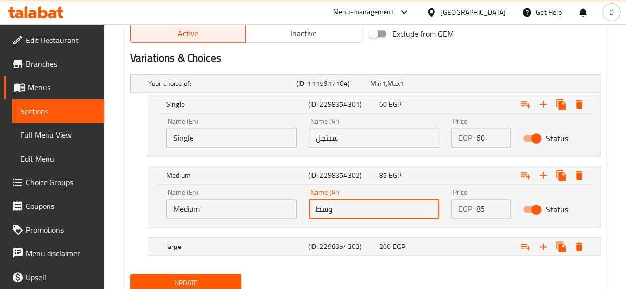
click at [343, 210] on input "وسط" at bounding box center [374, 209] width 131 height 20
type input "و"
click at [343, 210] on input "text" at bounding box center [374, 209] width 131 height 20
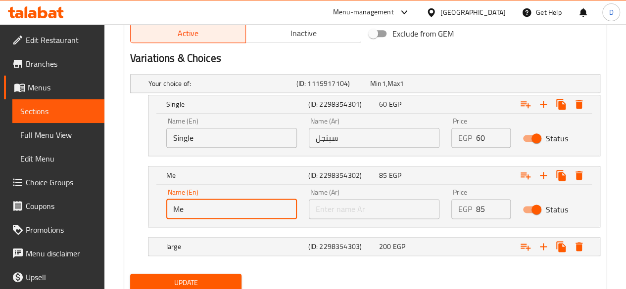
type input "M"
click at [218, 202] on input "text" at bounding box center [231, 209] width 131 height 20
type input "Line"
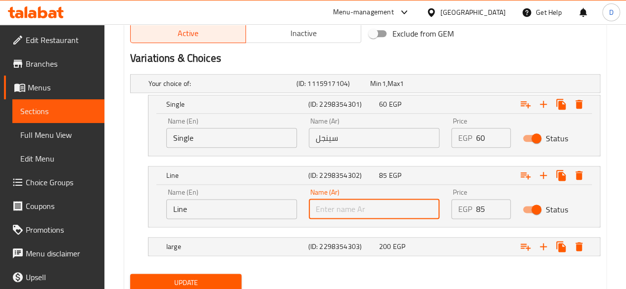
click at [358, 205] on input "text" at bounding box center [374, 209] width 131 height 20
type input "لاين"
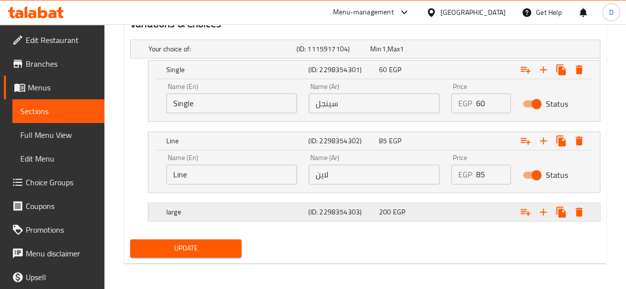
drag, startPoint x: 285, startPoint y: 226, endPoint x: 280, endPoint y: 213, distance: 13.6
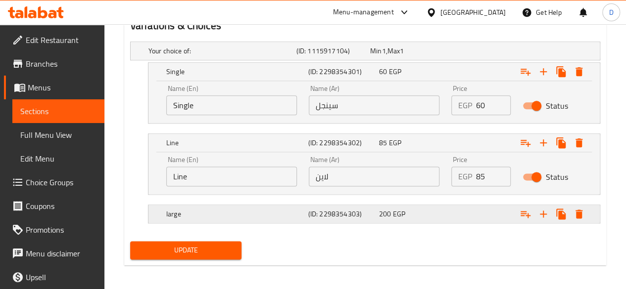
click at [280, 213] on h5 "large" at bounding box center [235, 214] width 138 height 10
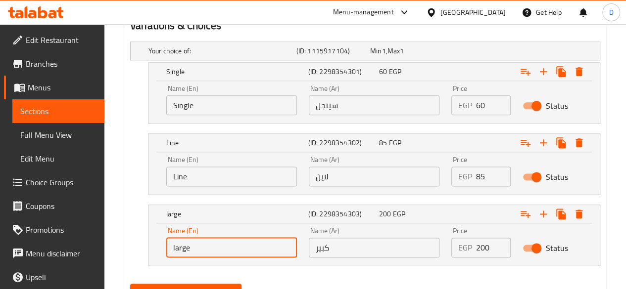
click at [217, 245] on input "large" at bounding box center [231, 248] width 131 height 20
type input "l"
click at [217, 245] on input "text" at bounding box center [231, 248] width 131 height 20
type input "Original"
click at [374, 246] on input "كبير" at bounding box center [374, 248] width 131 height 20
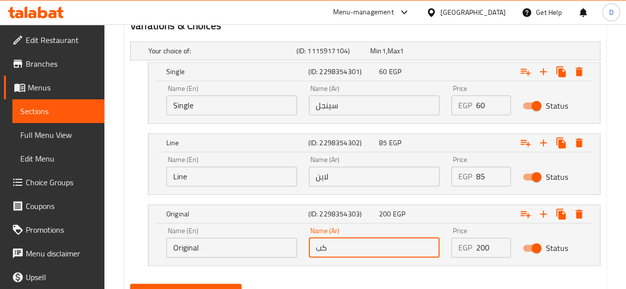
type input "ك"
click at [374, 246] on input "text" at bounding box center [374, 248] width 131 height 20
type input "اوريجينال"
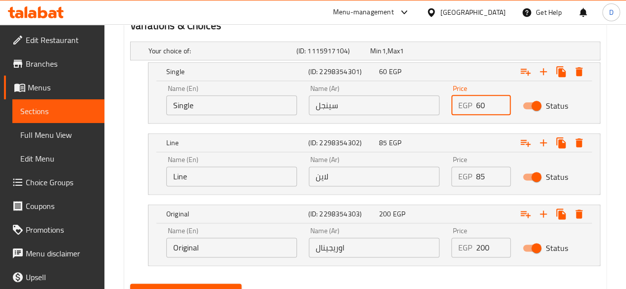
click at [487, 105] on input "60" at bounding box center [493, 105] width 35 height 20
type input "6"
type input "4"
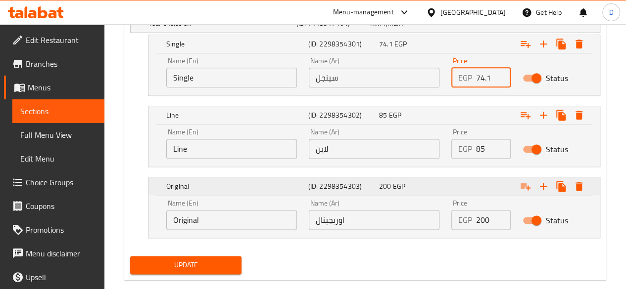
scroll to position [601, 0]
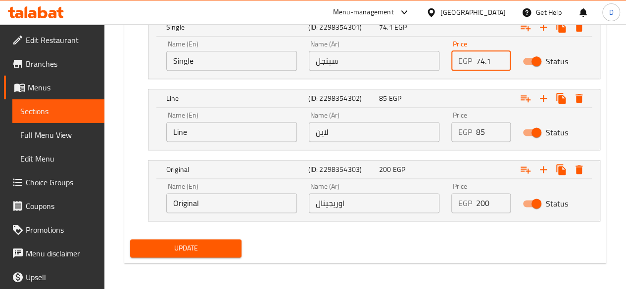
type input "74.1"
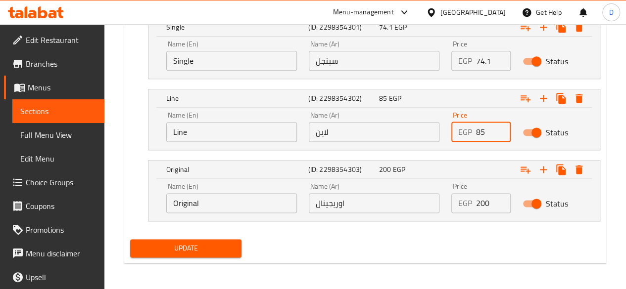
click at [486, 135] on input "85" at bounding box center [493, 132] width 35 height 20
type input "8"
type input "6"
type input "96.9"
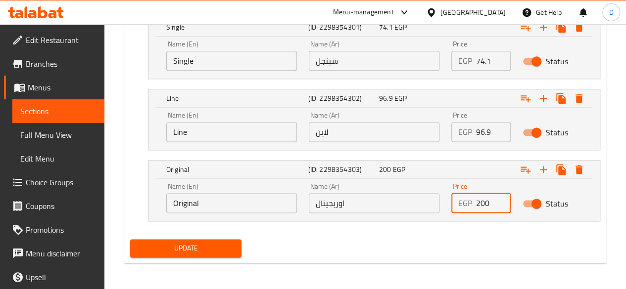
click at [492, 200] on input "200" at bounding box center [493, 203] width 35 height 20
type input "2"
type input "228"
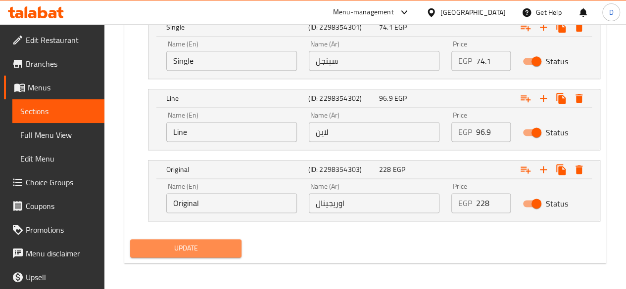
click at [190, 244] on span "Update" at bounding box center [186, 248] width 96 height 12
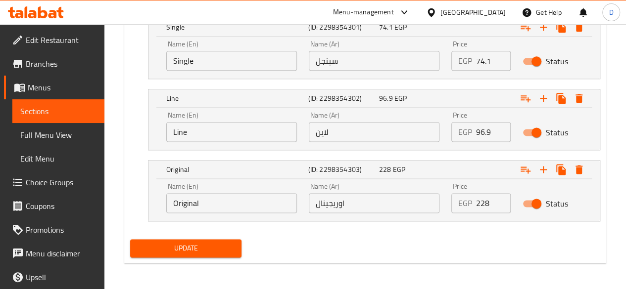
click at [190, 244] on span "Update" at bounding box center [186, 248] width 96 height 12
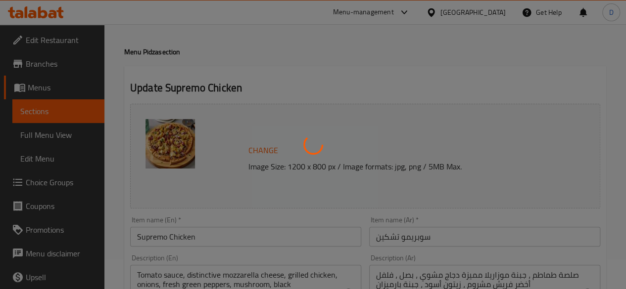
scroll to position [0, 0]
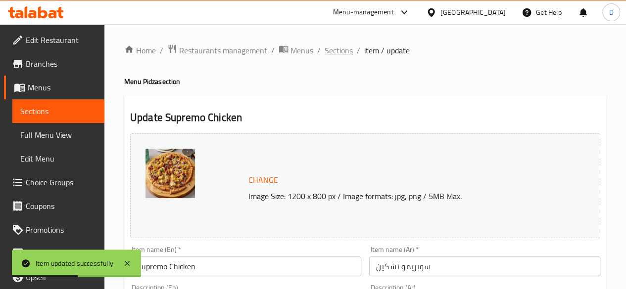
click at [347, 52] on span "Sections" at bounding box center [338, 51] width 28 height 12
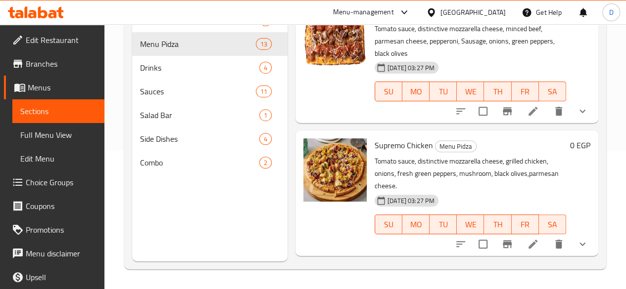
scroll to position [902, 0]
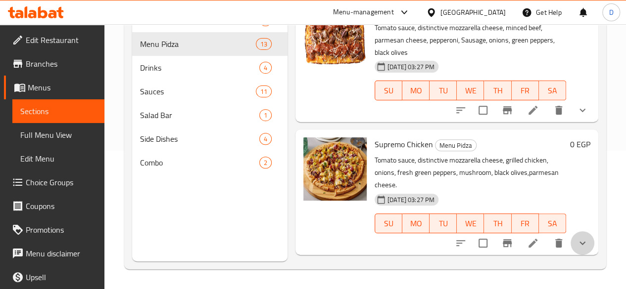
click at [579, 231] on button "show more" at bounding box center [582, 243] width 24 height 24
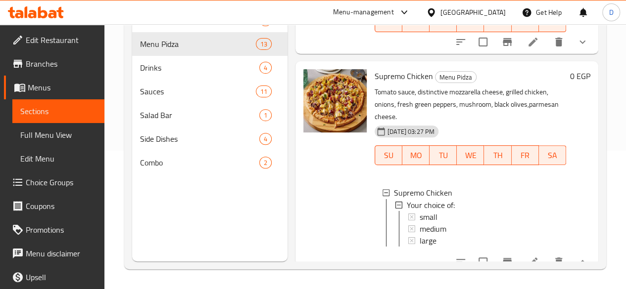
scroll to position [974, 0]
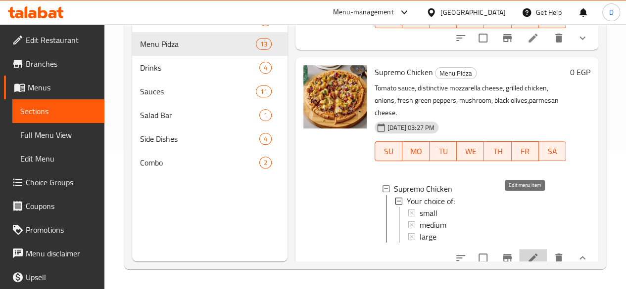
click at [528, 252] on icon at bounding box center [533, 258] width 12 height 12
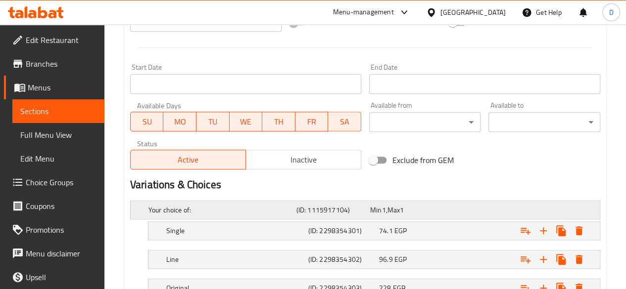
scroll to position [473, 0]
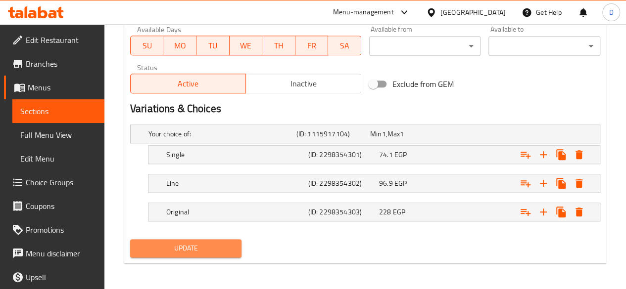
click at [184, 248] on span "Update" at bounding box center [186, 248] width 96 height 12
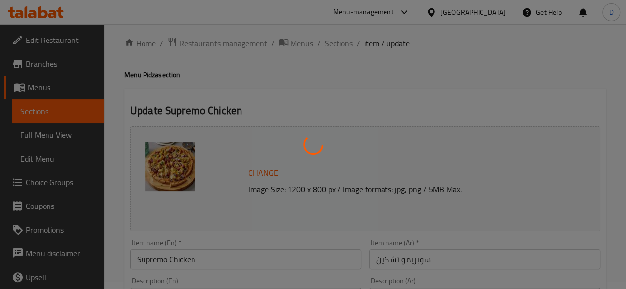
scroll to position [0, 0]
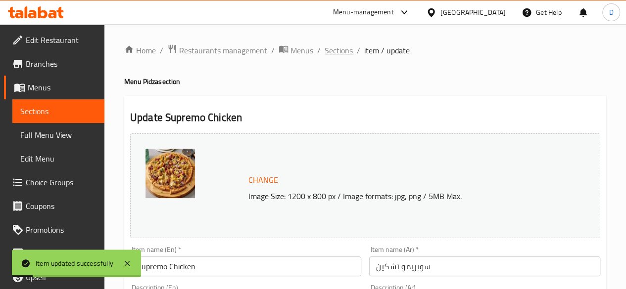
click at [335, 48] on span "Sections" at bounding box center [338, 51] width 28 height 12
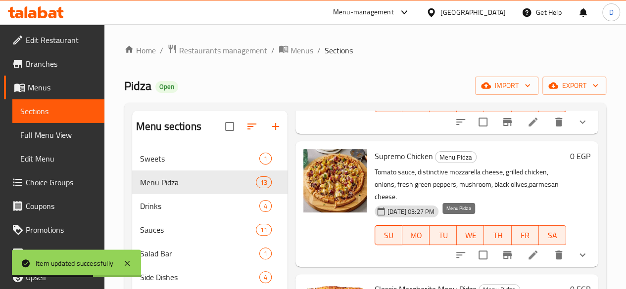
scroll to position [1041, 0]
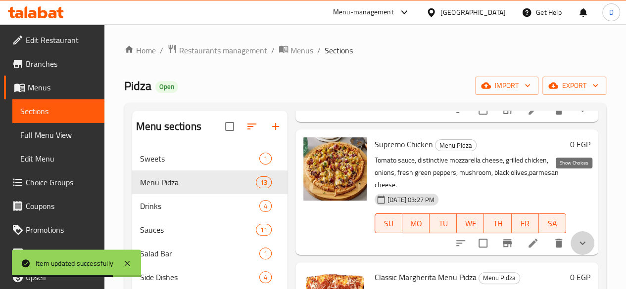
click at [576, 237] on icon "show more" at bounding box center [582, 243] width 12 height 12
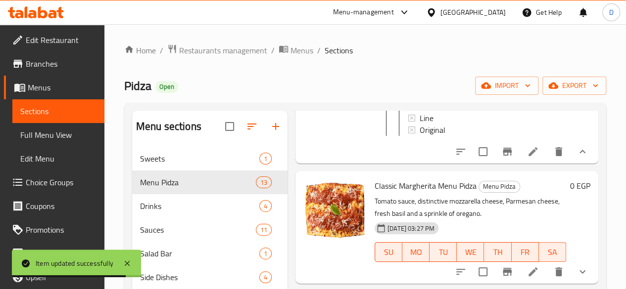
scroll to position [1232, 0]
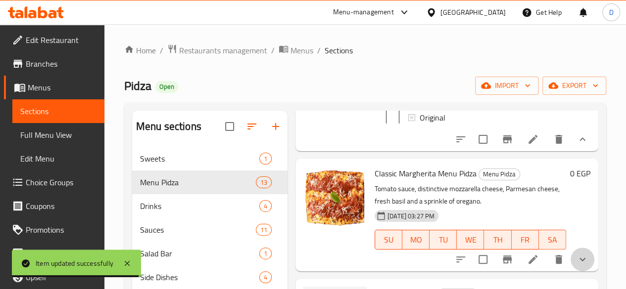
click at [580, 248] on button "show more" at bounding box center [582, 260] width 24 height 24
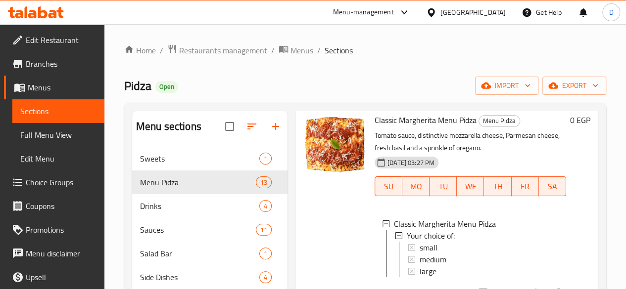
scroll to position [1322, 0]
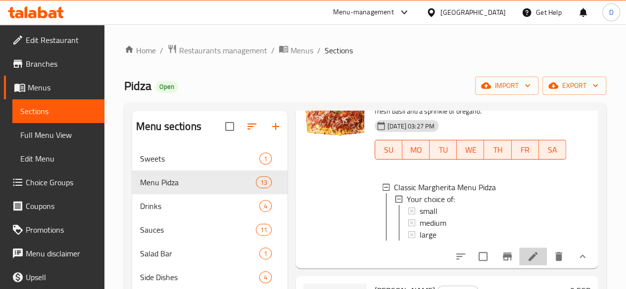
click at [524, 248] on li at bounding box center [533, 257] width 28 height 18
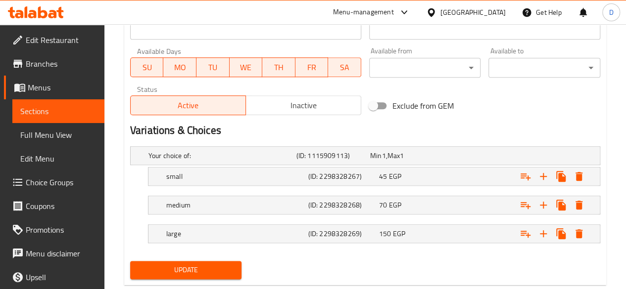
scroll to position [452, 0]
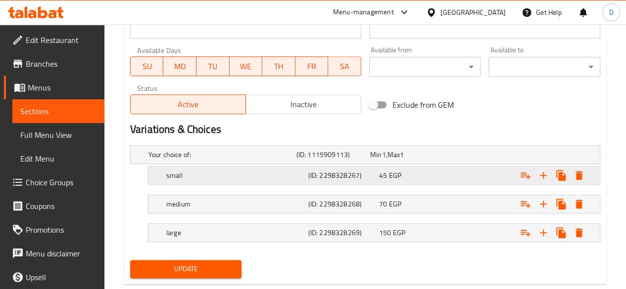
click at [432, 181] on div "45 EGP" at bounding box center [412, 176] width 71 height 14
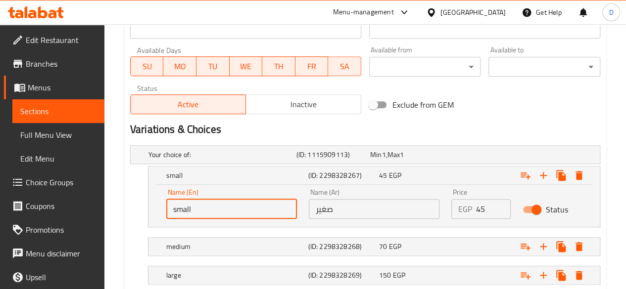
click at [221, 212] on input "small" at bounding box center [231, 209] width 131 height 20
type input "s"
click at [221, 212] on input "text" at bounding box center [231, 209] width 131 height 20
type input "Single"
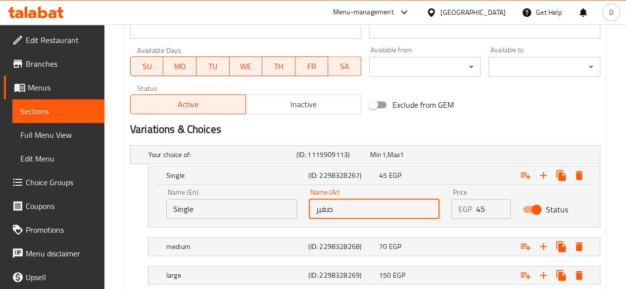
click at [350, 202] on input "صغير" at bounding box center [374, 209] width 131 height 20
type input "ص"
click at [350, 202] on input "text" at bounding box center [374, 209] width 131 height 20
type input "سينجل"
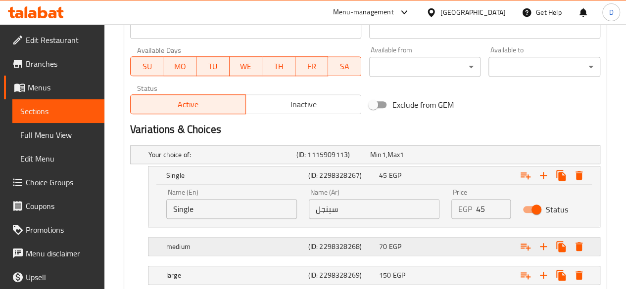
click at [244, 252] on div "medium" at bounding box center [235, 247] width 142 height 14
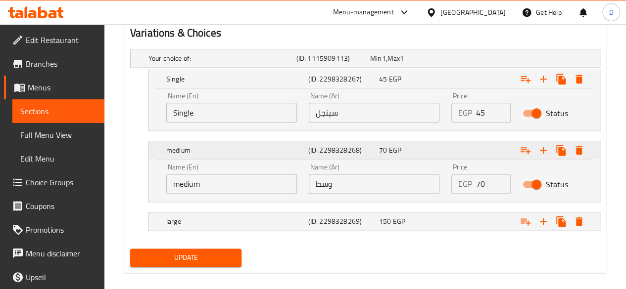
scroll to position [549, 0]
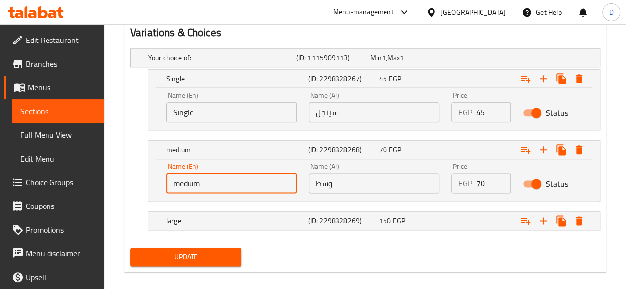
click at [228, 177] on input "medium" at bounding box center [231, 184] width 131 height 20
type input "m"
click at [228, 177] on input "text" at bounding box center [231, 184] width 131 height 20
type input "Line"
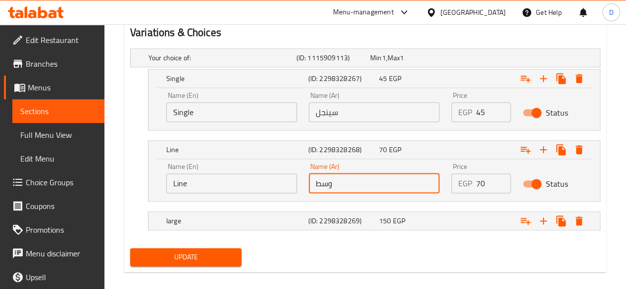
click at [343, 178] on input "وسط" at bounding box center [374, 184] width 131 height 20
type input "و"
click at [343, 178] on input "text" at bounding box center [374, 184] width 131 height 20
type input "لاين"
click at [294, 214] on div "large" at bounding box center [235, 221] width 142 height 14
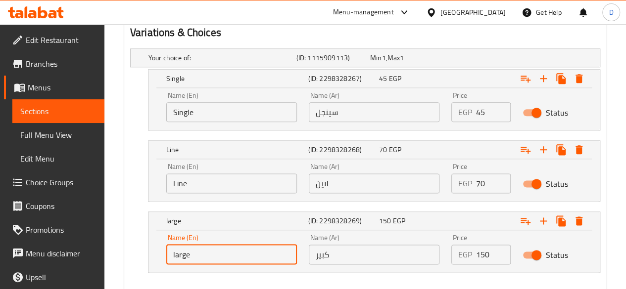
click at [238, 247] on input "large" at bounding box center [231, 255] width 131 height 20
type input "l"
click at [238, 247] on input "text" at bounding box center [231, 255] width 131 height 20
type input "Original"
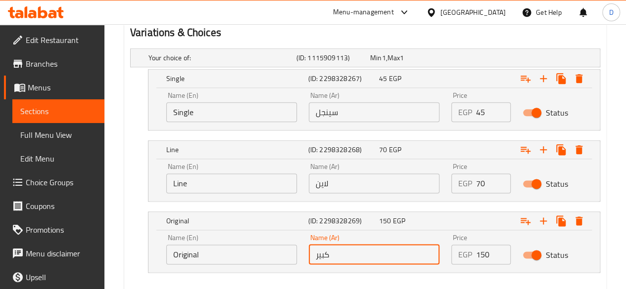
click at [331, 259] on input "كبير" at bounding box center [374, 255] width 131 height 20
type input "ك"
click at [331, 259] on input "text" at bounding box center [374, 255] width 131 height 20
type input "اوريجينال"
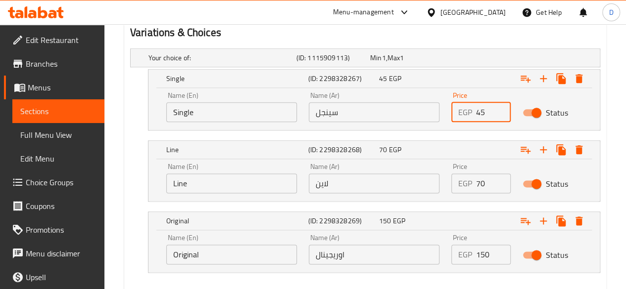
click at [495, 113] on input "45" at bounding box center [493, 112] width 35 height 20
click at [494, 112] on input "455" at bounding box center [493, 112] width 35 height 20
type input "4"
type input "51.3"
click at [491, 180] on input "70" at bounding box center [493, 184] width 35 height 20
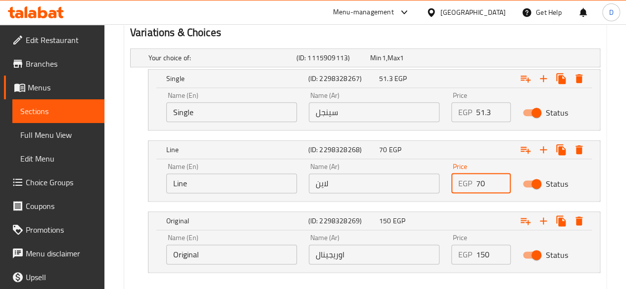
type input "7"
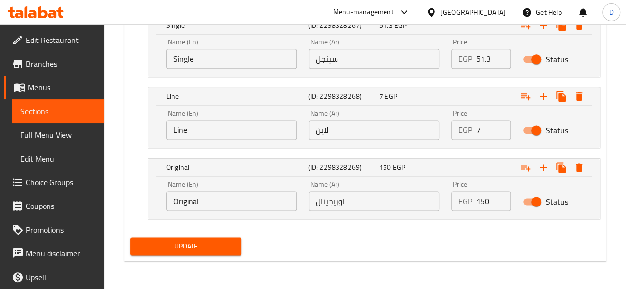
scroll to position [601, 0]
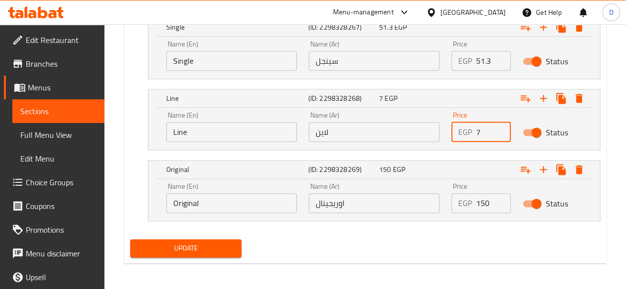
click at [477, 138] on input "7" at bounding box center [493, 132] width 35 height 20
click at [482, 137] on input "7" at bounding box center [493, 132] width 35 height 20
type input "79.8"
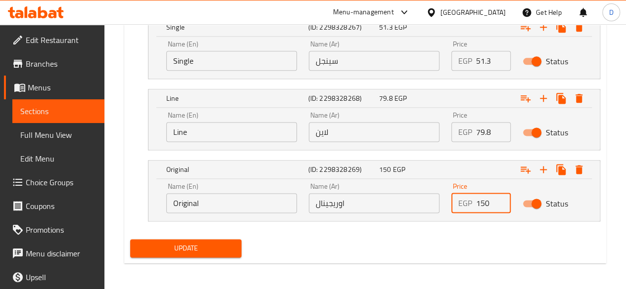
click at [494, 199] on input "150" at bounding box center [493, 203] width 35 height 20
type input "1"
type input "171"
click at [197, 245] on span "Update" at bounding box center [186, 248] width 96 height 12
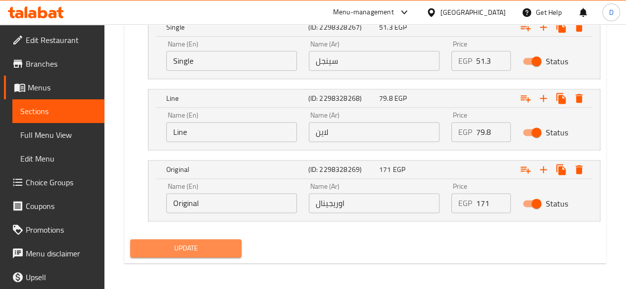
click at [208, 249] on span "Update" at bounding box center [186, 248] width 96 height 12
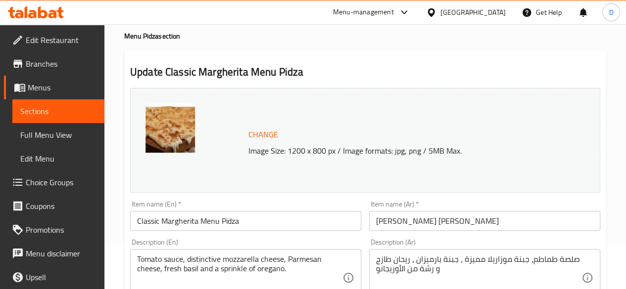
scroll to position [0, 0]
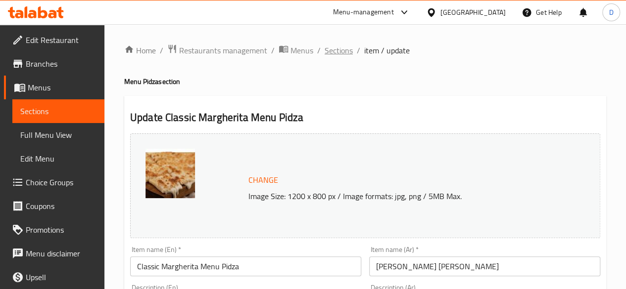
click at [339, 45] on span "Sections" at bounding box center [338, 51] width 28 height 12
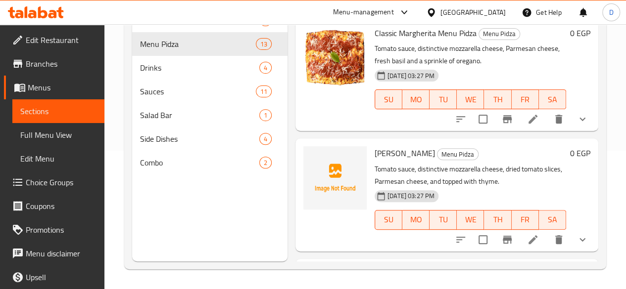
scroll to position [1146, 0]
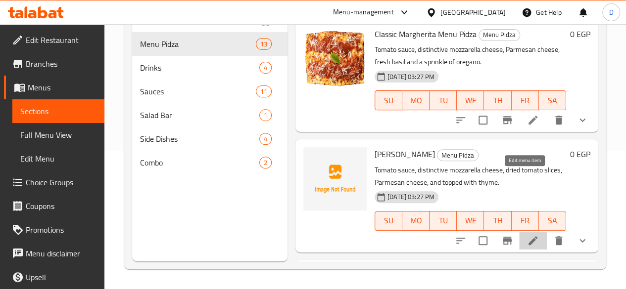
click at [527, 235] on icon at bounding box center [533, 241] width 12 height 12
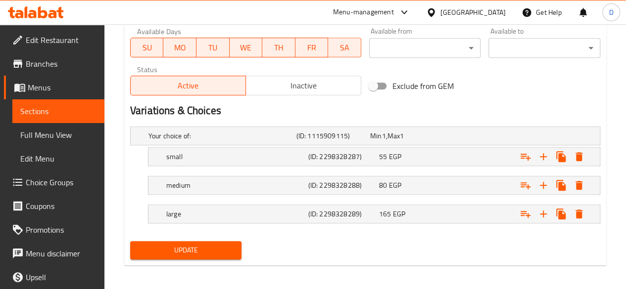
scroll to position [458, 0]
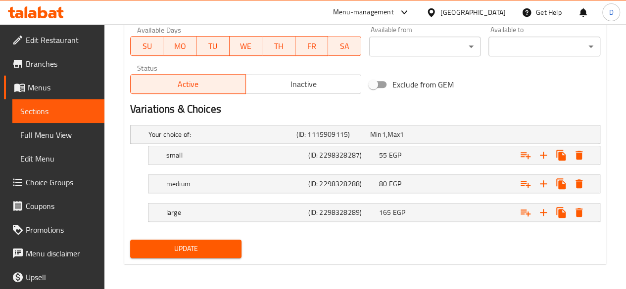
click at [446, 167] on nav at bounding box center [365, 171] width 470 height 8
click at [443, 155] on div "55 EGP" at bounding box center [412, 155] width 67 height 10
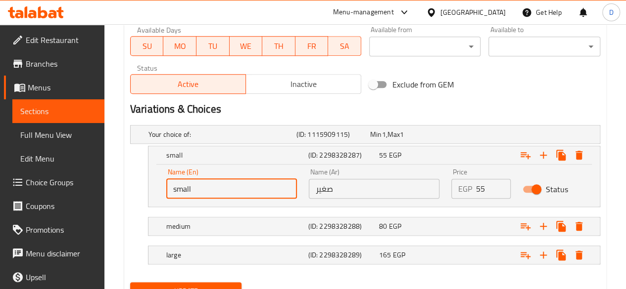
click at [245, 192] on input "small" at bounding box center [231, 189] width 131 height 20
type input "s"
click at [245, 192] on input "text" at bounding box center [231, 189] width 131 height 20
type input "Single"
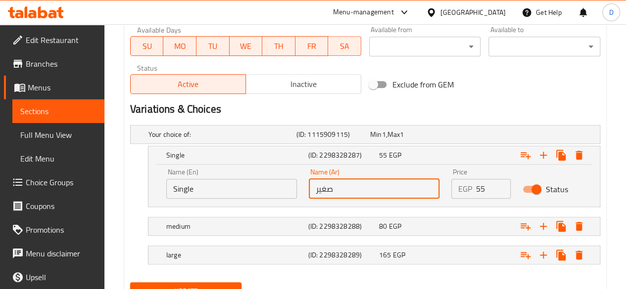
click at [375, 190] on input "صغير" at bounding box center [374, 189] width 131 height 20
type input "ص"
click at [375, 190] on input "text" at bounding box center [374, 189] width 131 height 20
type input "سينجل"
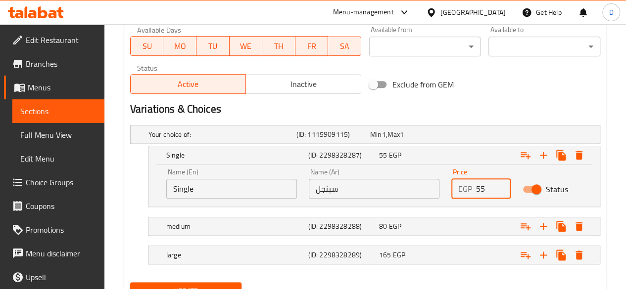
click at [488, 194] on input "55" at bounding box center [493, 189] width 35 height 20
type input "5"
type input "62.7"
click at [450, 217] on div "Expand" at bounding box center [519, 227] width 142 height 22
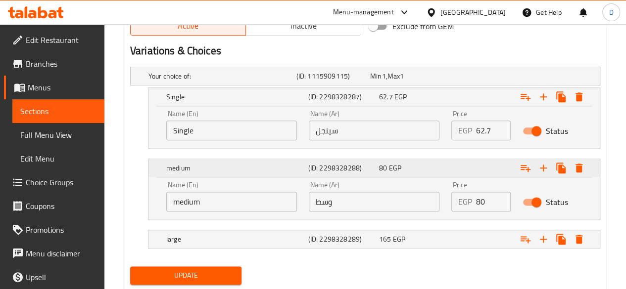
scroll to position [518, 0]
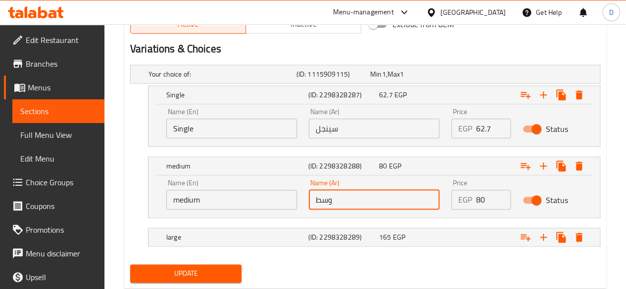
click at [392, 193] on input "وسط" at bounding box center [374, 200] width 131 height 20
type input "و"
click at [392, 193] on input "text" at bounding box center [374, 200] width 131 height 20
type input "لاين"
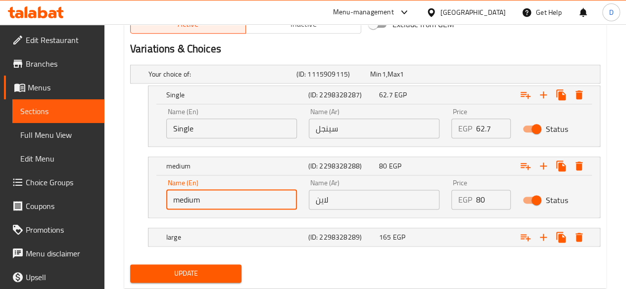
click at [221, 191] on input "medium" at bounding box center [231, 200] width 131 height 20
type input "m"
click at [221, 191] on input "text" at bounding box center [231, 200] width 131 height 20
type input "Line"
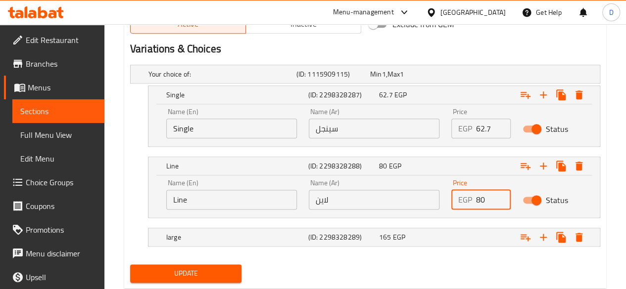
click at [487, 203] on input "80" at bounding box center [493, 200] width 35 height 20
type input "8"
type input "91.2"
click at [444, 237] on div "165 EGP" at bounding box center [412, 237] width 67 height 10
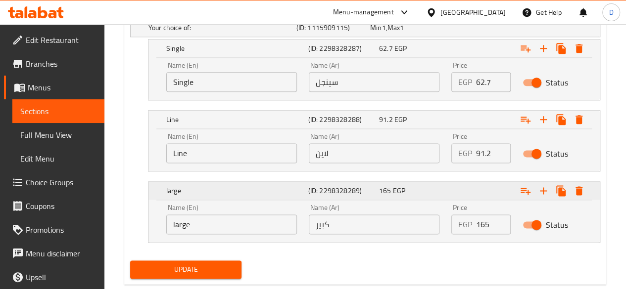
scroll to position [565, 0]
click at [382, 228] on input "كبير" at bounding box center [374, 225] width 131 height 20
type input "ك"
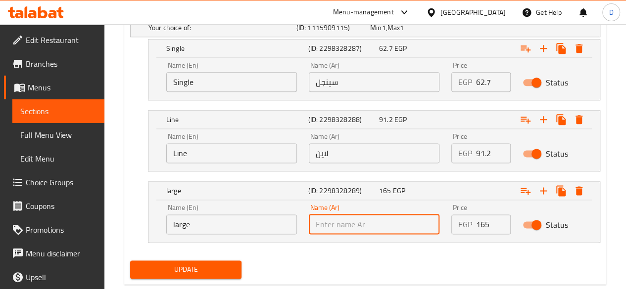
click at [382, 228] on input "text" at bounding box center [374, 225] width 131 height 20
type input "اوريجينال"
click at [237, 222] on input "large" at bounding box center [231, 225] width 131 height 20
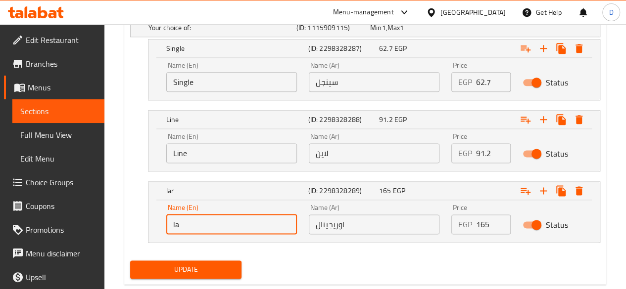
type input "l"
click at [237, 222] on input "text" at bounding box center [231, 225] width 131 height 20
type input "Original"
click at [493, 220] on input "165" at bounding box center [493, 225] width 35 height 20
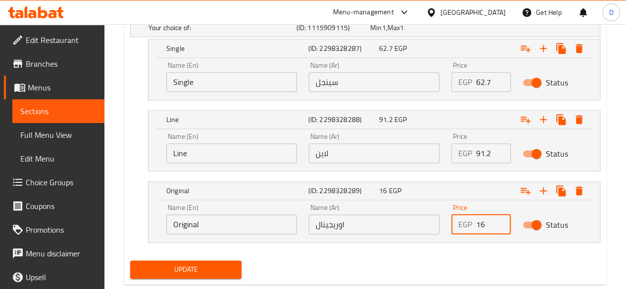
type input "1"
type input "188.1"
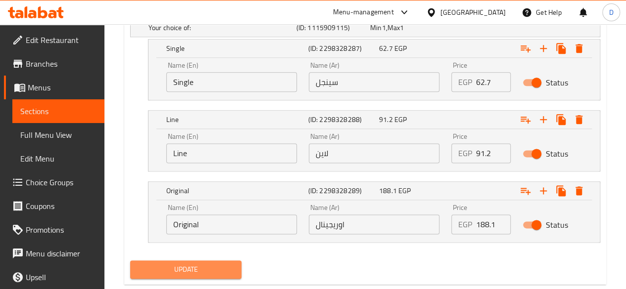
click at [169, 268] on span "Update" at bounding box center [186, 270] width 96 height 12
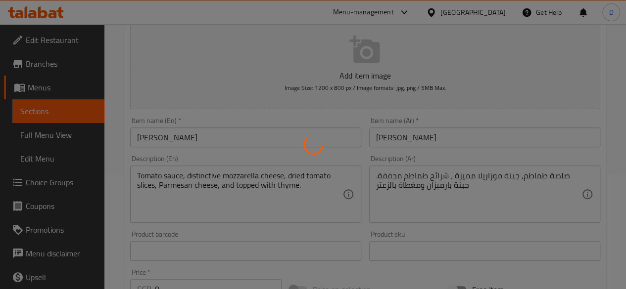
scroll to position [0, 0]
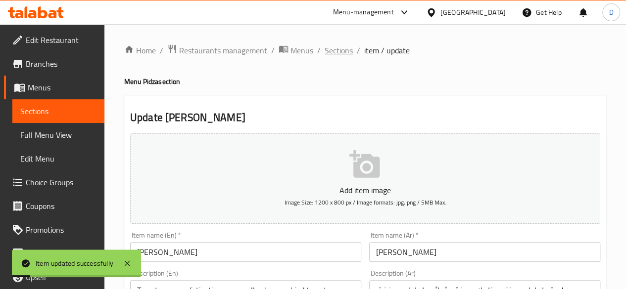
click at [344, 50] on span "Sections" at bounding box center [338, 51] width 28 height 12
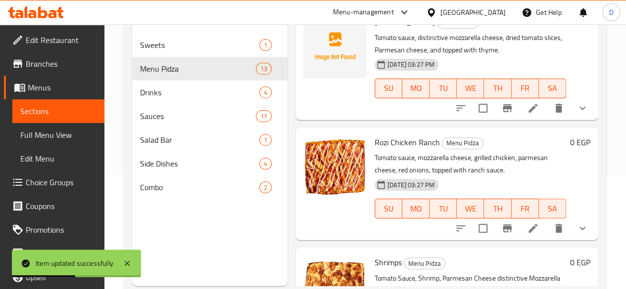
scroll to position [121, 0]
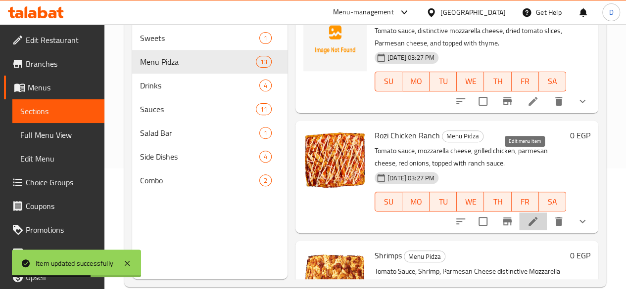
click at [528, 217] on icon at bounding box center [532, 221] width 9 height 9
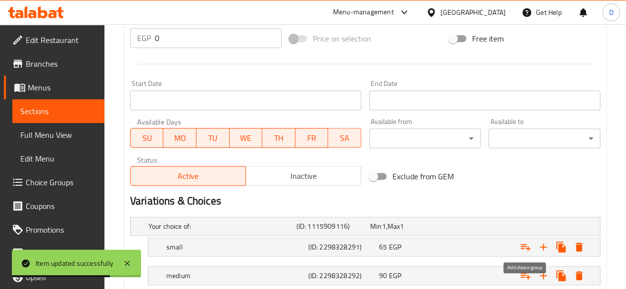
scroll to position [473, 0]
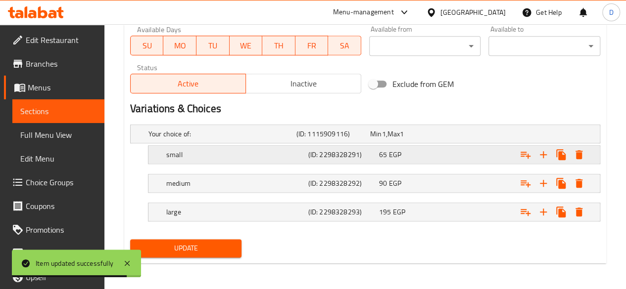
click at [319, 150] on h5 "(ID: 2298328291)" at bounding box center [341, 155] width 67 height 10
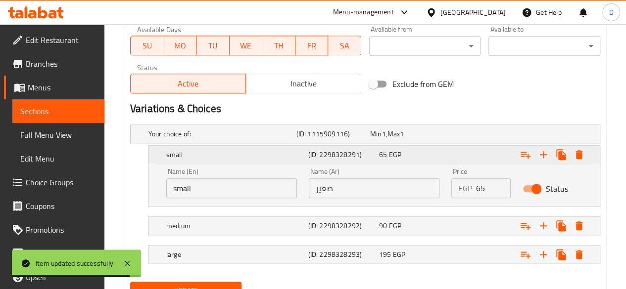
scroll to position [515, 0]
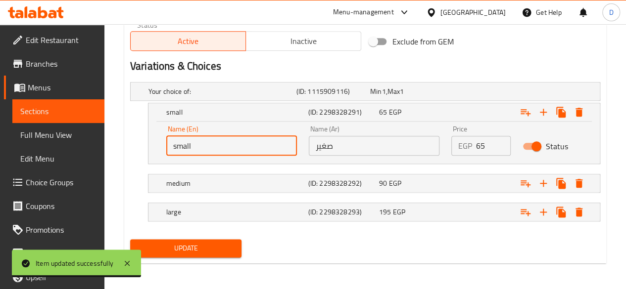
click at [232, 145] on input "small" at bounding box center [231, 146] width 131 height 20
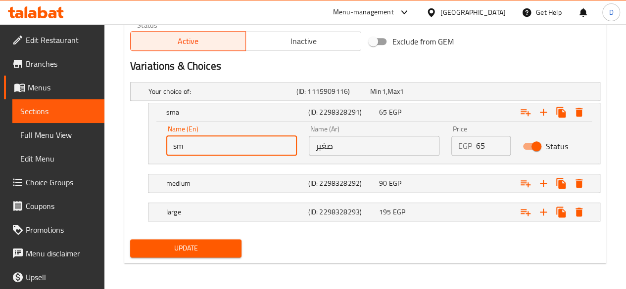
type input "s"
click at [232, 145] on input "text" at bounding box center [231, 146] width 131 height 20
type input "Single"
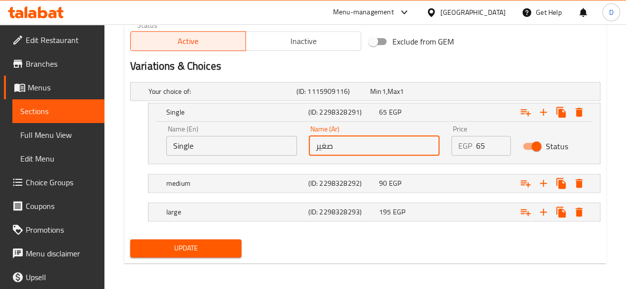
click at [371, 144] on input "صغير" at bounding box center [374, 146] width 131 height 20
type input "ص"
click at [371, 144] on input "text" at bounding box center [374, 146] width 131 height 20
type input "سينجل"
click at [302, 185] on h5 "medium" at bounding box center [235, 184] width 138 height 10
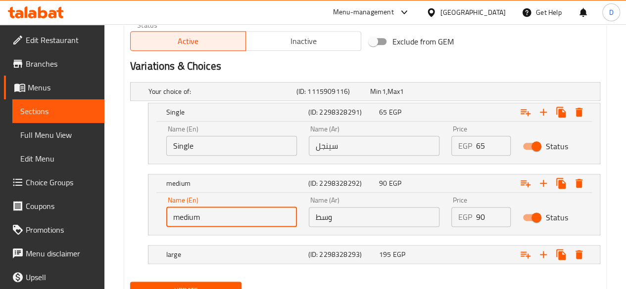
click at [233, 217] on input "medium" at bounding box center [231, 217] width 131 height 20
type input "m"
click at [233, 217] on input "text" at bounding box center [231, 217] width 131 height 20
type input "Line"
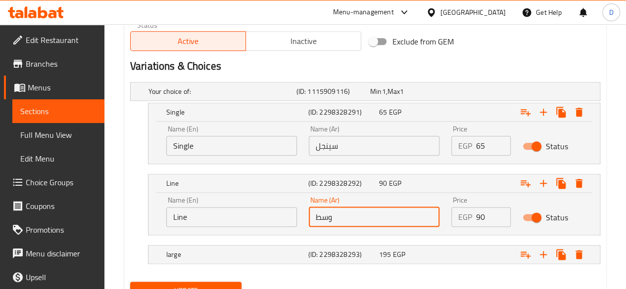
click at [346, 220] on input "وسط" at bounding box center [374, 217] width 131 height 20
type input "و"
click at [346, 220] on input "text" at bounding box center [374, 217] width 131 height 20
type input "لاين"
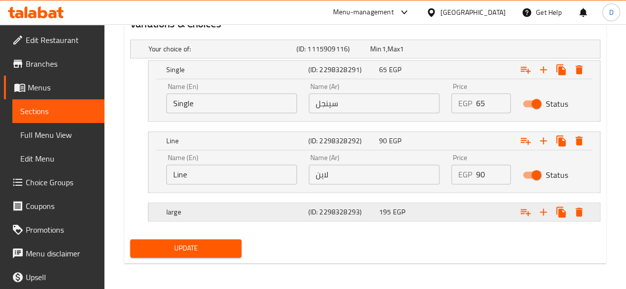
click at [211, 213] on h5 "large" at bounding box center [235, 212] width 138 height 10
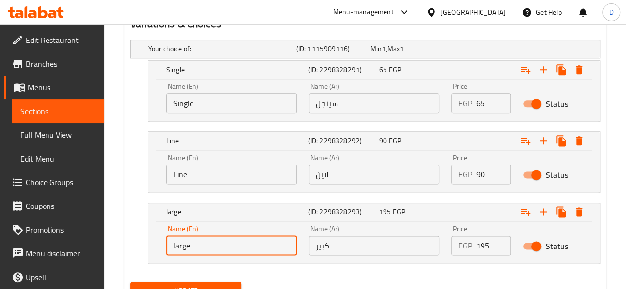
click at [224, 241] on input "large" at bounding box center [231, 246] width 131 height 20
click at [216, 251] on input "large" at bounding box center [231, 246] width 131 height 20
type input "l"
click at [216, 251] on input "text" at bounding box center [231, 246] width 131 height 20
type input "Original"
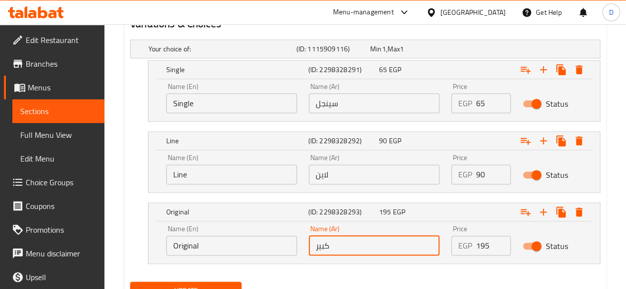
click at [351, 246] on input "كبير" at bounding box center [374, 246] width 131 height 20
type input "ك"
click at [351, 246] on input "text" at bounding box center [374, 246] width 131 height 20
type input "اوريجينال"
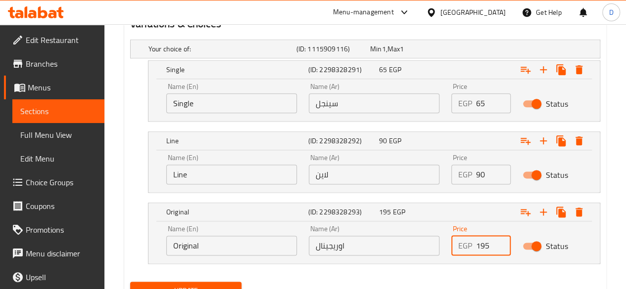
click at [493, 251] on input "195" at bounding box center [493, 246] width 35 height 20
type input "1"
type input "222.3"
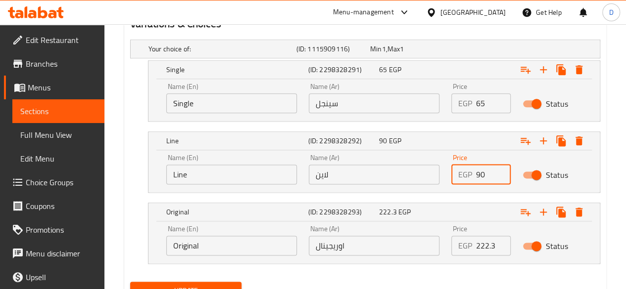
click at [488, 176] on input "90" at bounding box center [493, 175] width 35 height 20
type input "9"
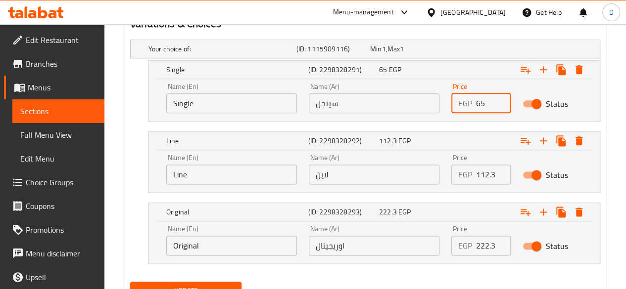
click at [487, 101] on input "65" at bounding box center [493, 103] width 35 height 20
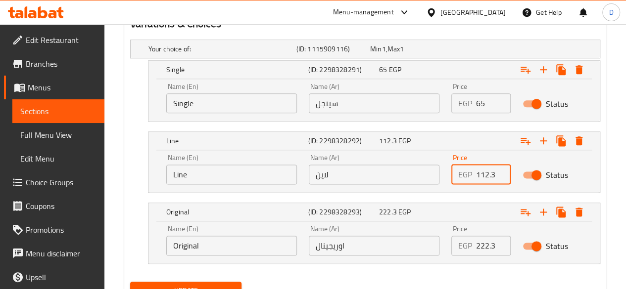
click at [494, 175] on input "112.3" at bounding box center [493, 175] width 35 height 20
type input "112.6"
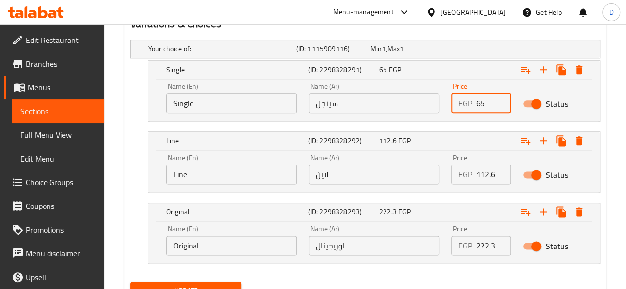
click at [488, 104] on input "65" at bounding box center [493, 103] width 35 height 20
type input "6"
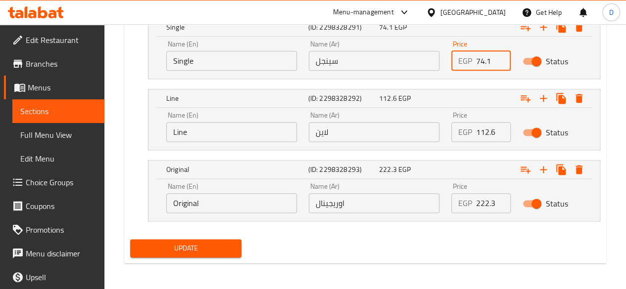
type input "74.1"
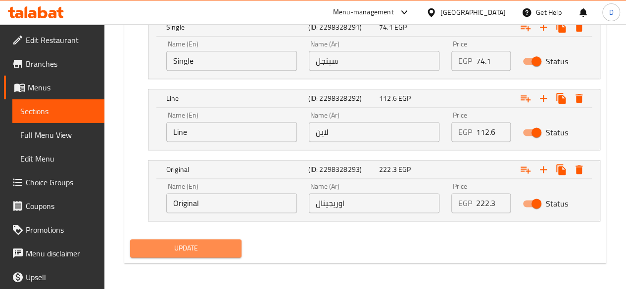
click at [210, 245] on span "Update" at bounding box center [186, 248] width 96 height 12
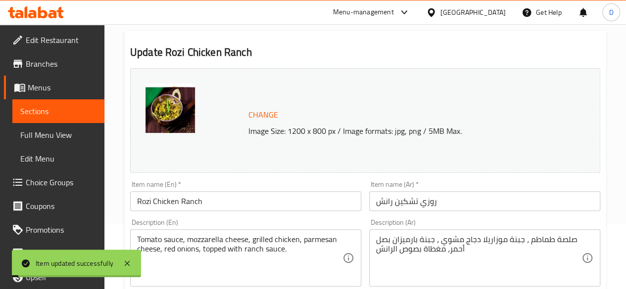
scroll to position [0, 0]
